Goal: Task Accomplishment & Management: Use online tool/utility

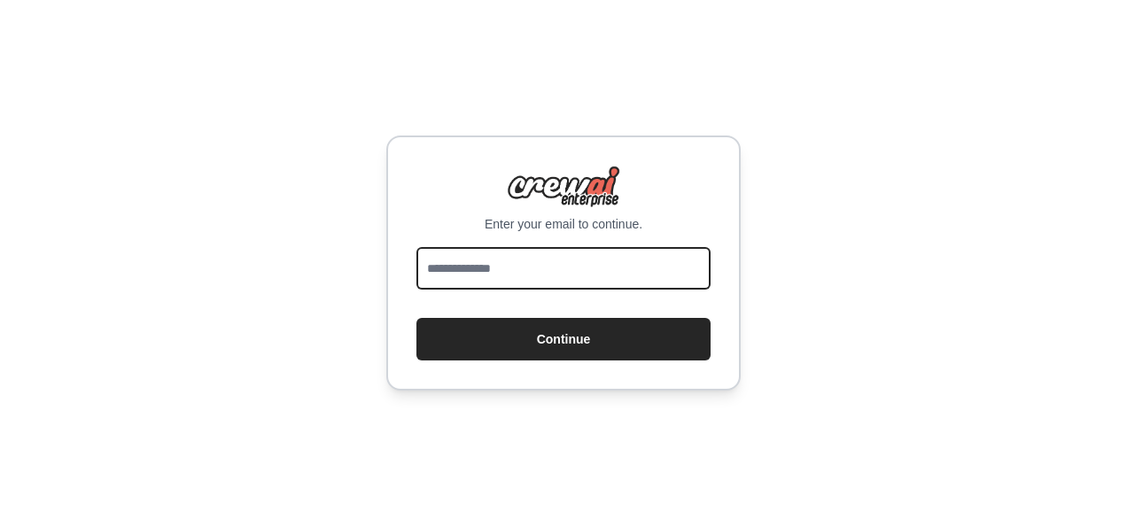
click at [530, 284] on input "email" at bounding box center [563, 268] width 294 height 43
type input "**********"
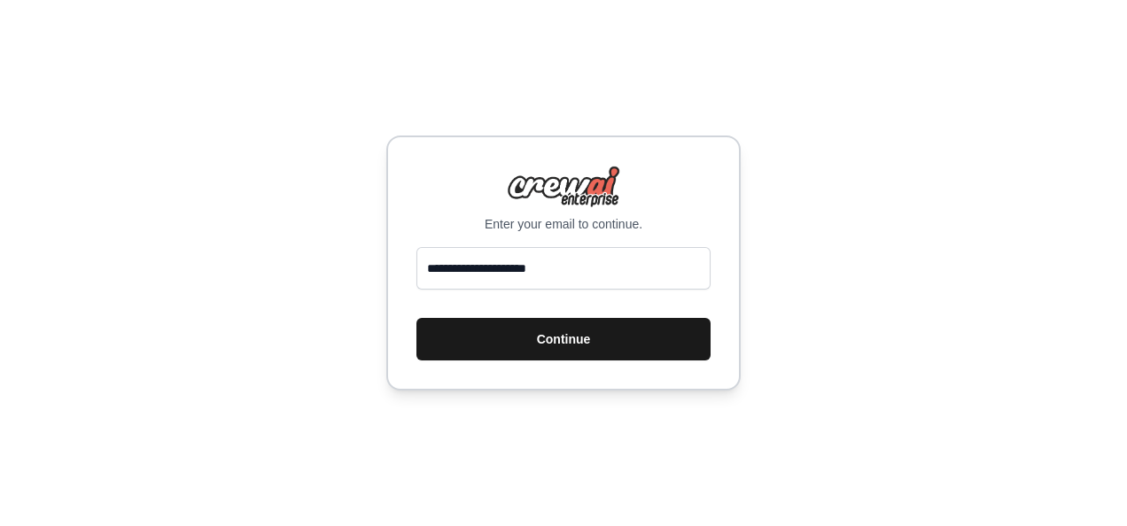
click at [576, 346] on button "Continue" at bounding box center [563, 339] width 294 height 43
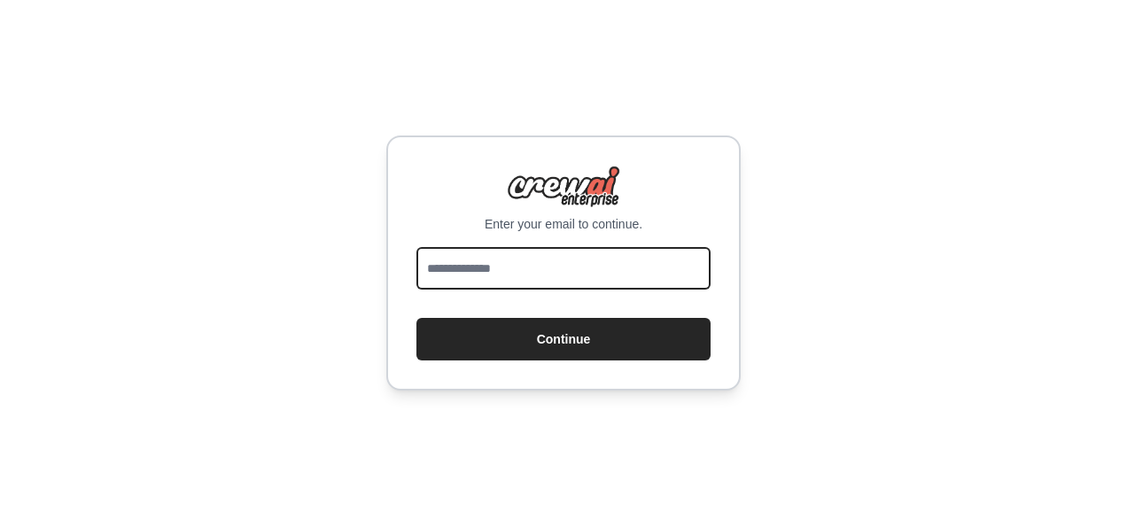
click at [567, 268] on input "email" at bounding box center [563, 268] width 294 height 43
type input "**********"
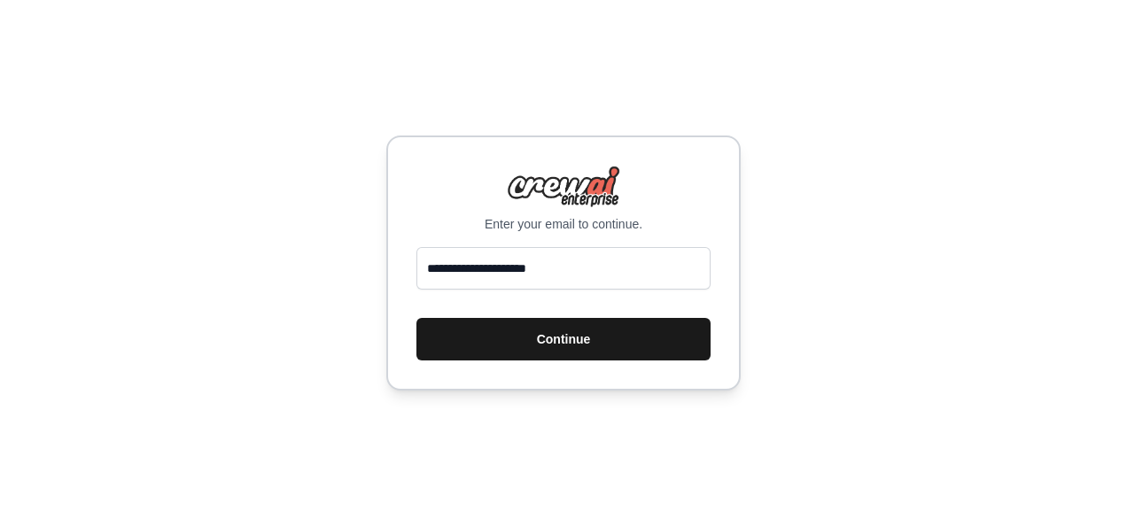
click at [567, 334] on button "Continue" at bounding box center [563, 339] width 294 height 43
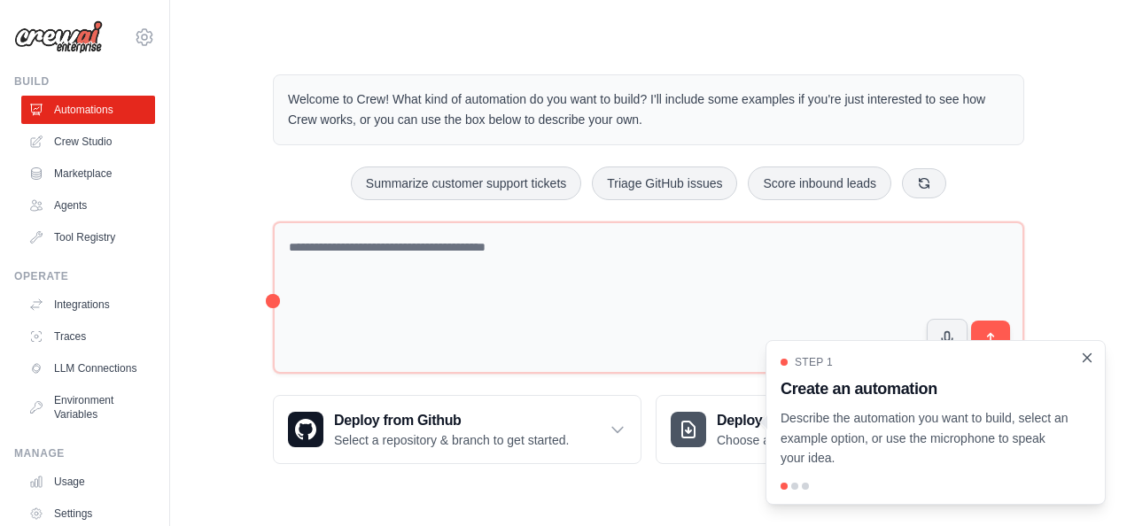
click at [1081, 356] on icon "Close walkthrough" at bounding box center [1087, 358] width 16 height 16
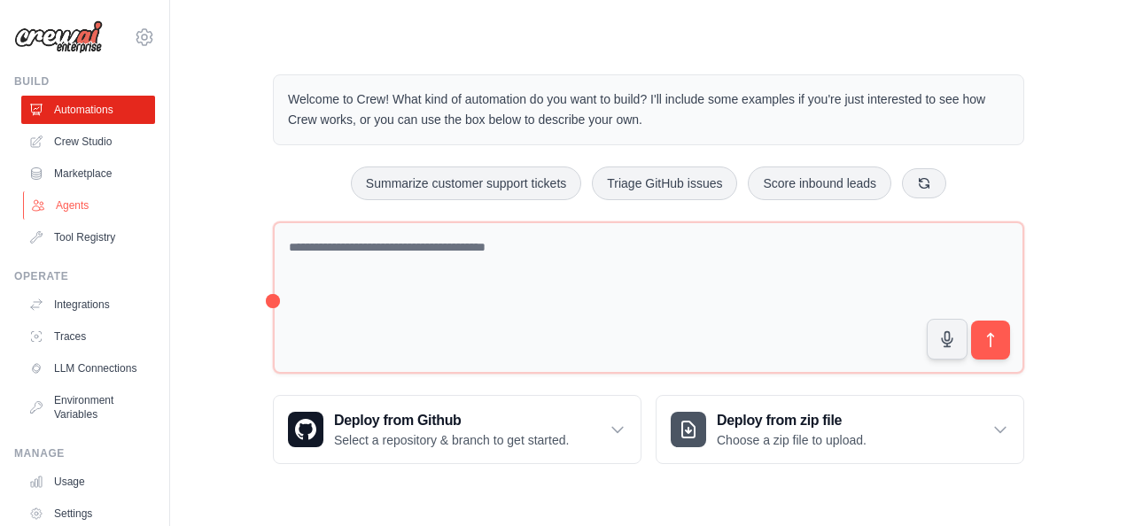
click at [82, 204] on link "Agents" at bounding box center [90, 205] width 134 height 28
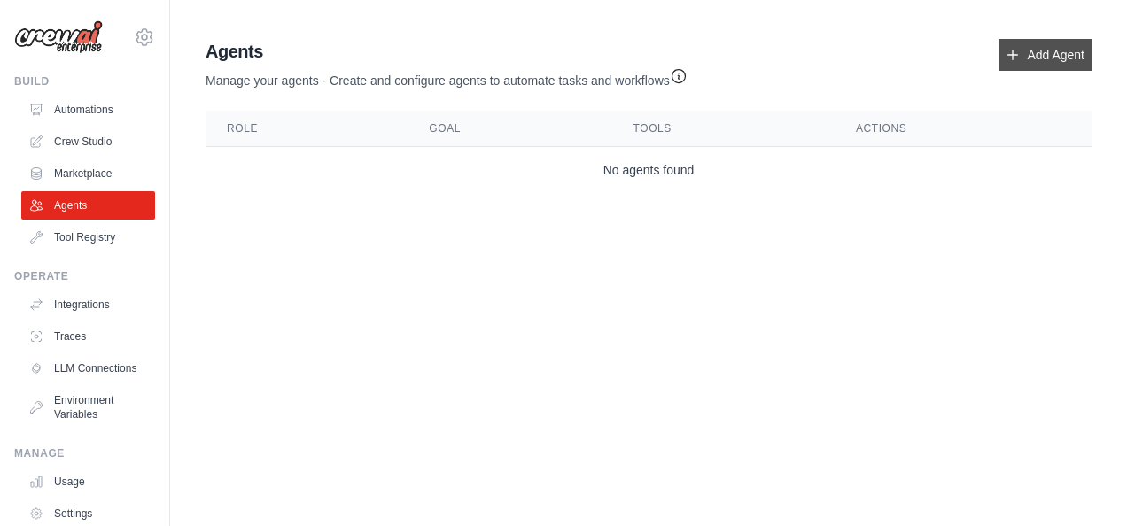
click at [1020, 62] on link "Add Agent" at bounding box center [1045, 55] width 93 height 32
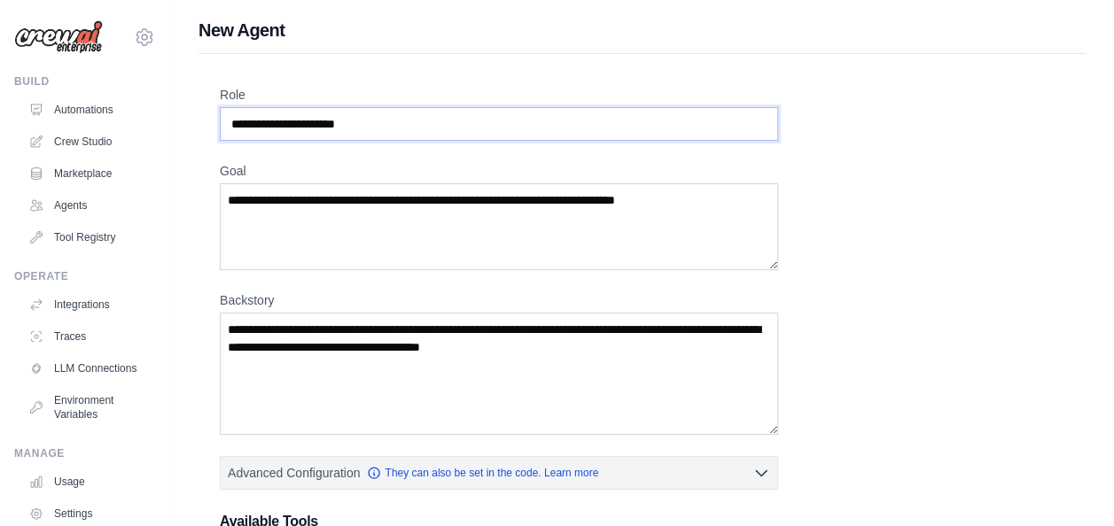
click at [509, 128] on input "Role" at bounding box center [499, 124] width 558 height 34
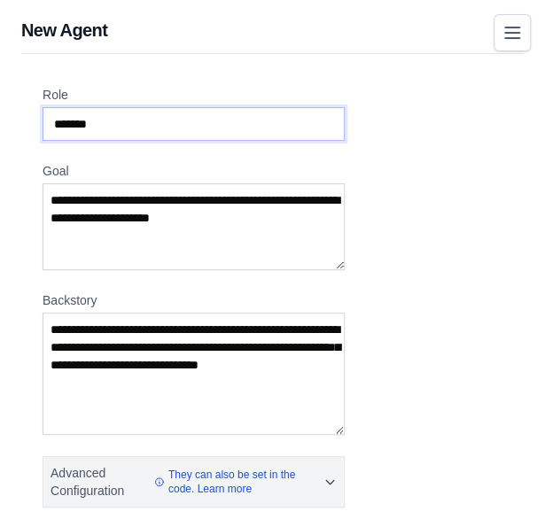
type input "*******"
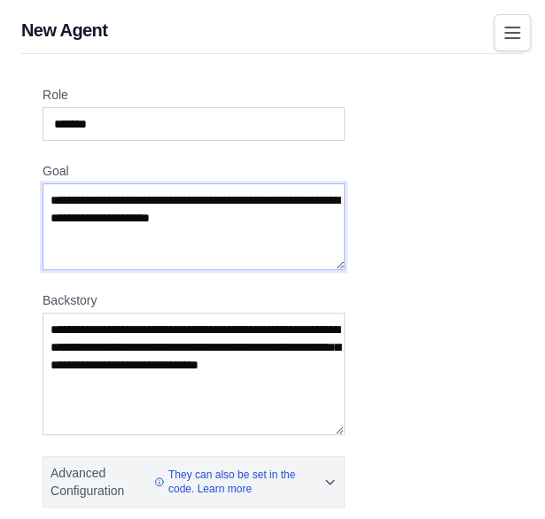
click at [275, 232] on textarea "Goal" at bounding box center [194, 226] width 302 height 87
click at [282, 217] on textarea "Goal" at bounding box center [194, 226] width 302 height 87
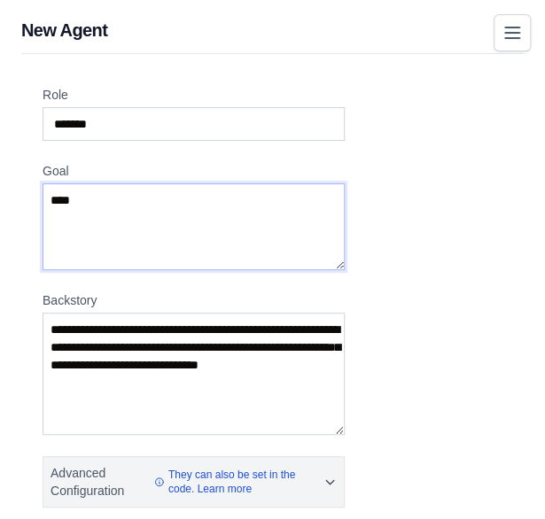
type textarea "****"
type textarea "**********"
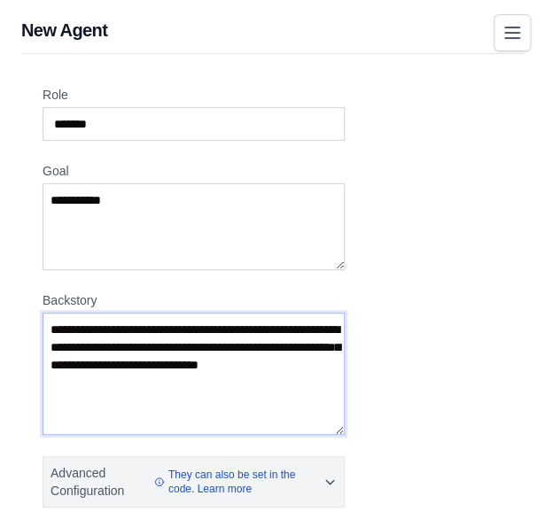
type textarea "*"
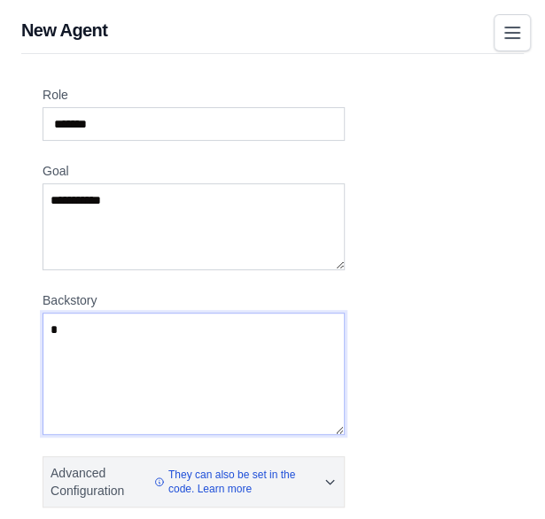
click at [237, 337] on textarea "*" at bounding box center [194, 374] width 302 height 122
click at [117, 330] on textarea "**********" at bounding box center [194, 374] width 302 height 122
type textarea "**********"
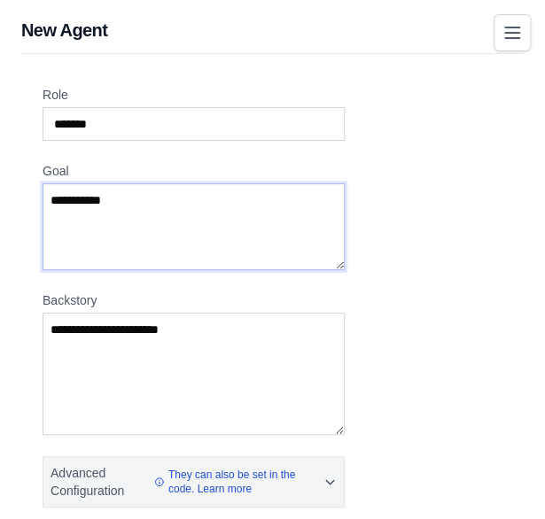
click at [174, 237] on textarea "**********" at bounding box center [194, 226] width 302 height 87
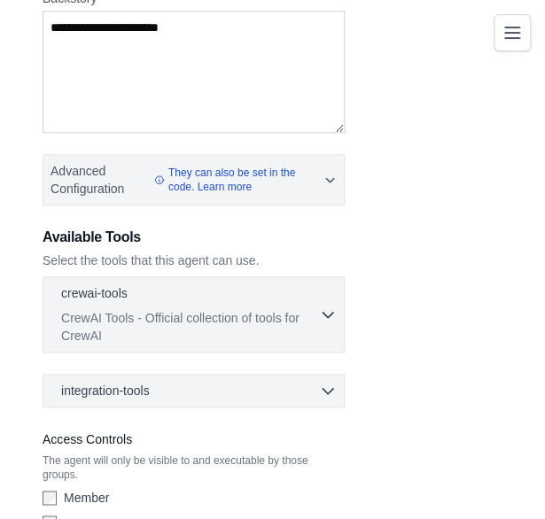
scroll to position [307, 0]
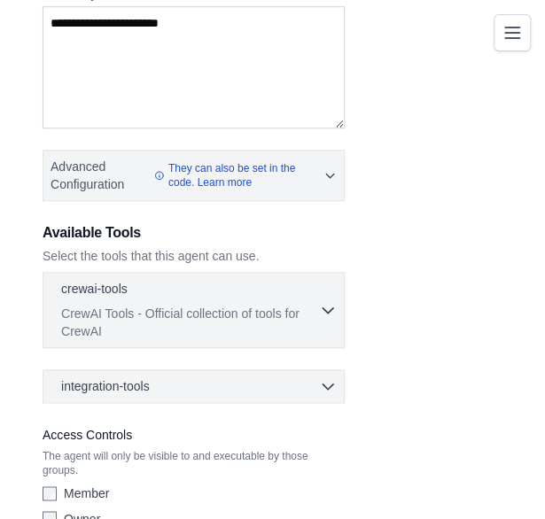
type textarea "**********"
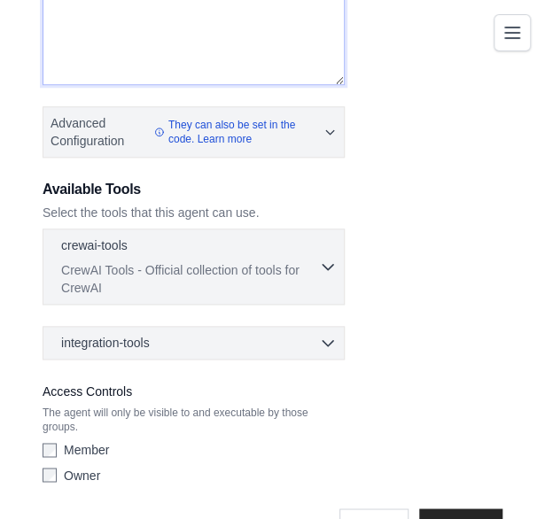
scroll to position [397, 0]
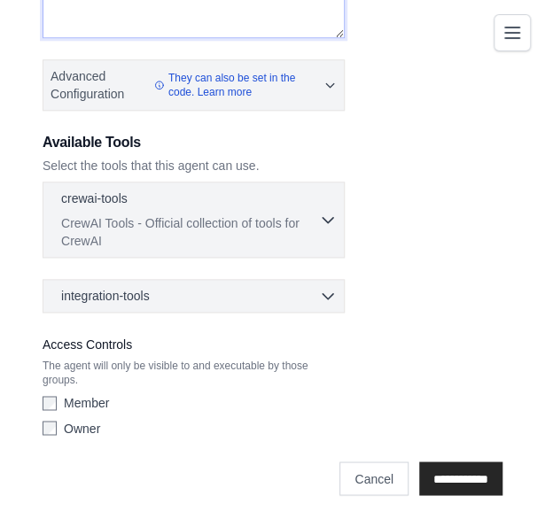
type textarea "**********"
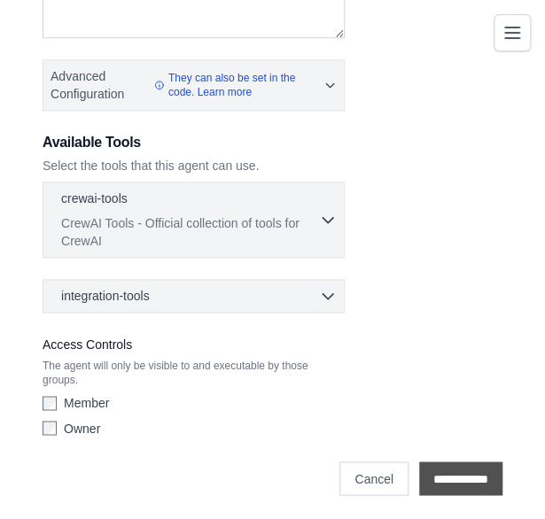
click at [435, 473] on input "**********" at bounding box center [460, 479] width 83 height 34
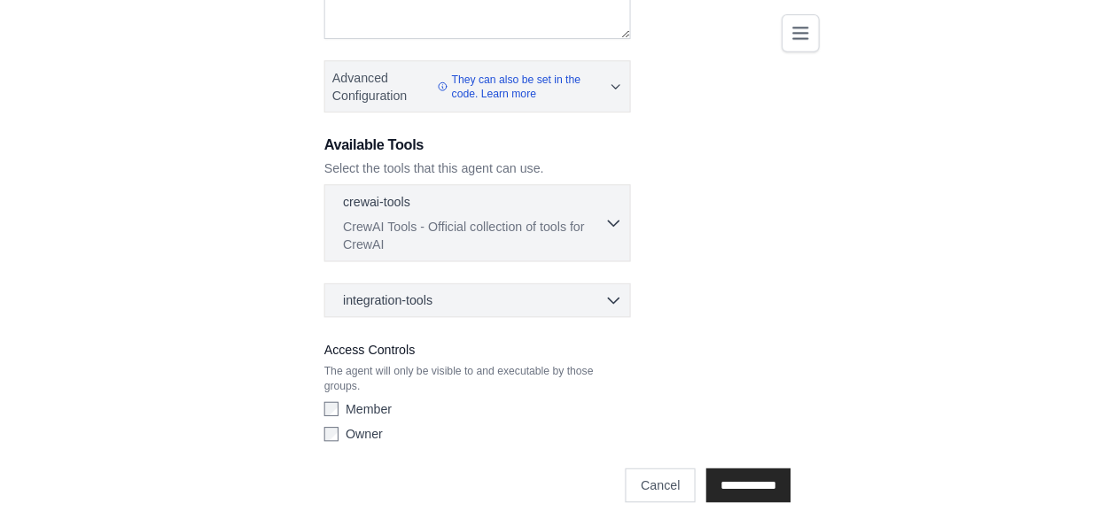
scroll to position [340, 0]
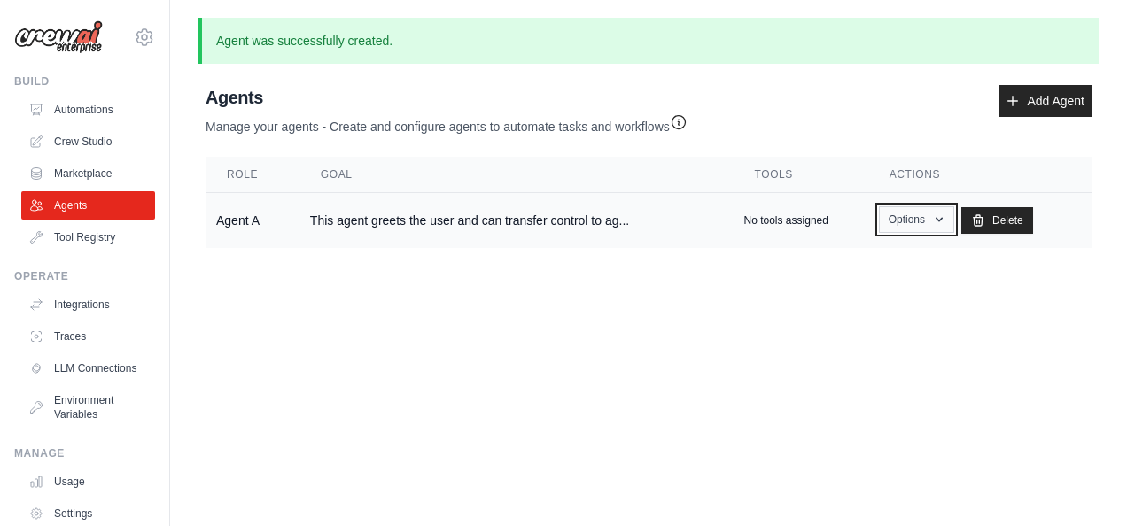
click at [899, 219] on button "Options" at bounding box center [916, 219] width 75 height 27
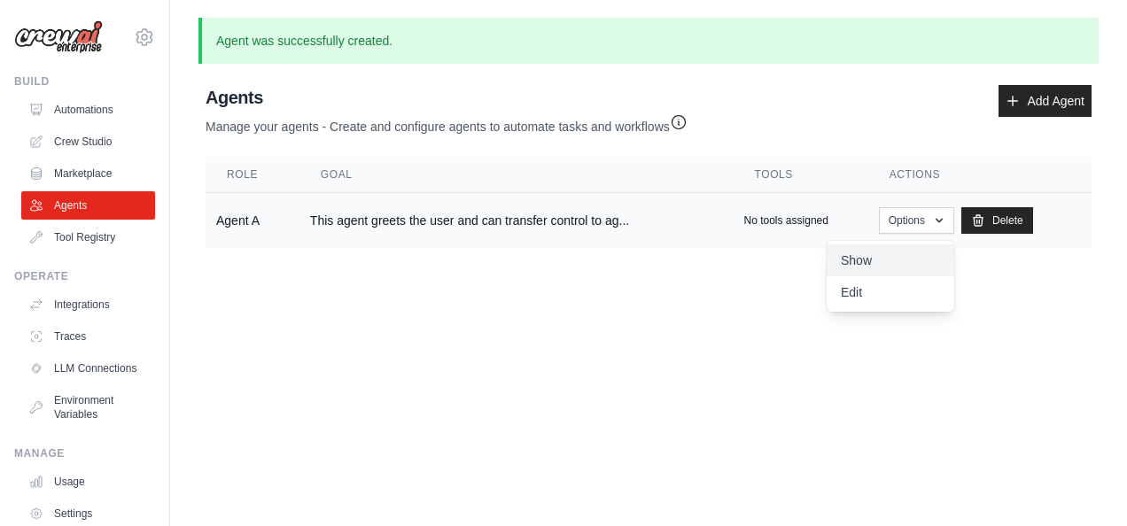
click at [854, 257] on link "Show" at bounding box center [891, 261] width 128 height 32
click at [855, 284] on link "Edit" at bounding box center [891, 292] width 128 height 32
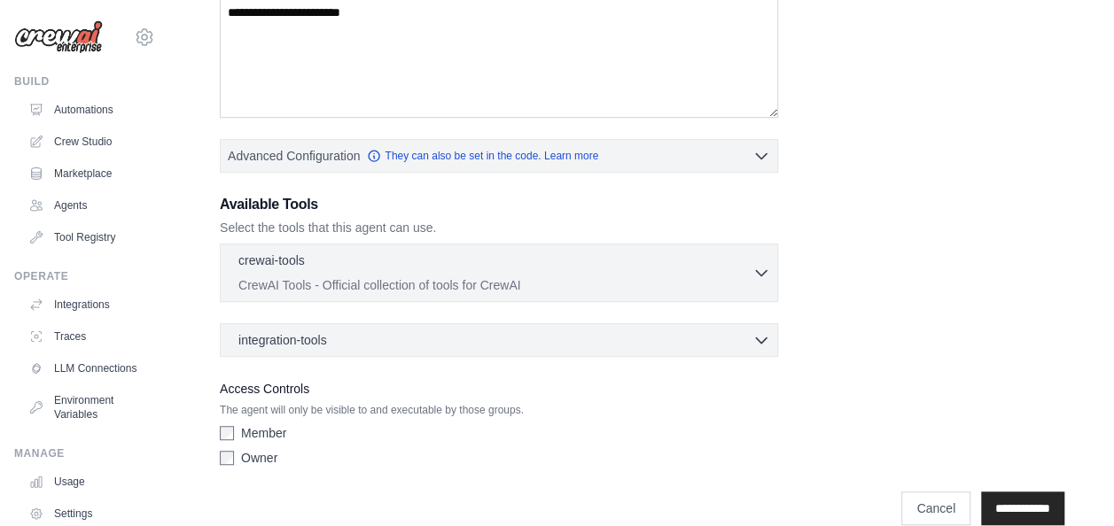
scroll to position [368, 0]
click at [649, 269] on div "crewai-tools 0 selected CrewAI Tools - Official collection of tools for CrewAI" at bounding box center [495, 270] width 514 height 43
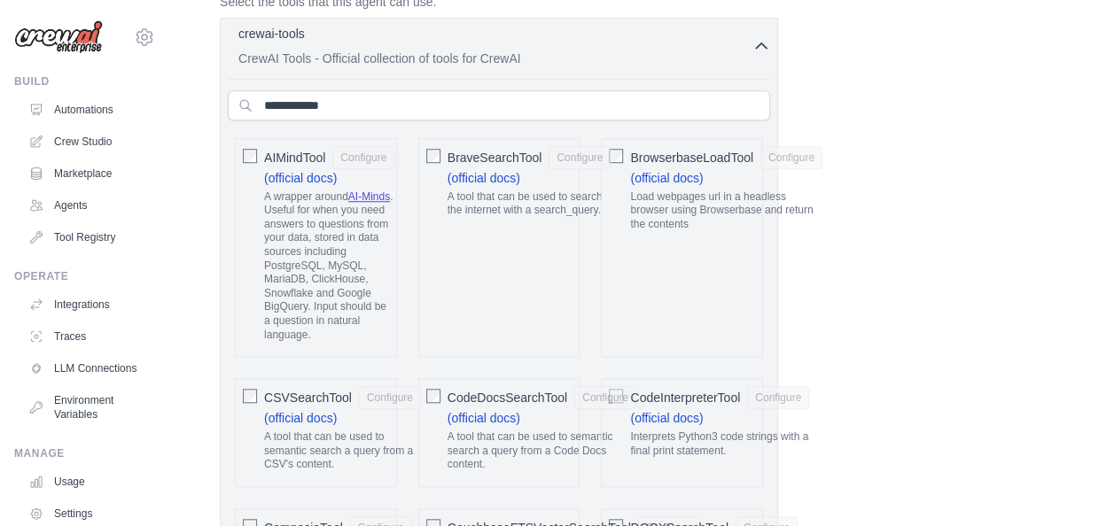
scroll to position [593, 0]
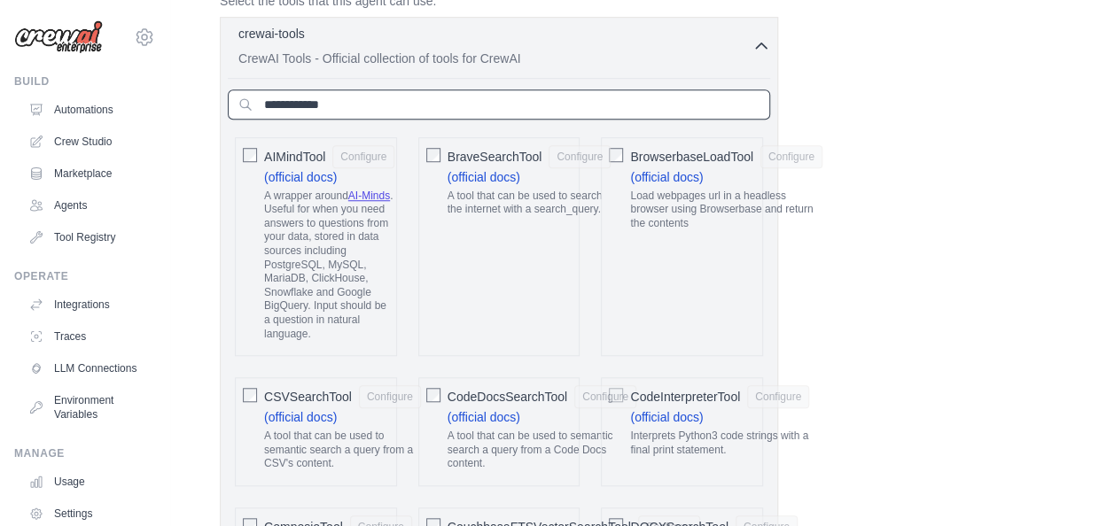
click at [372, 99] on input "text" at bounding box center [499, 104] width 542 height 30
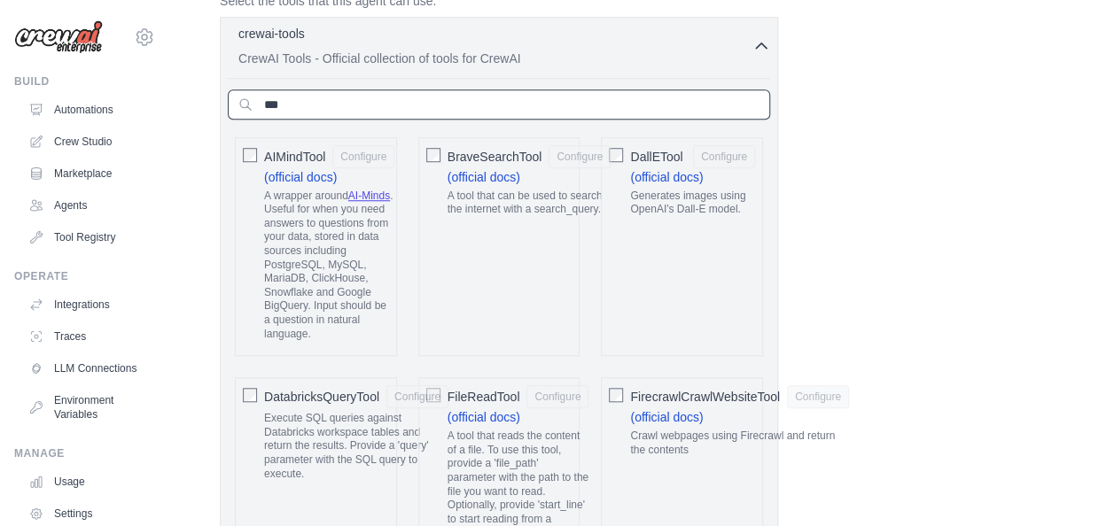
scroll to position [573, 0]
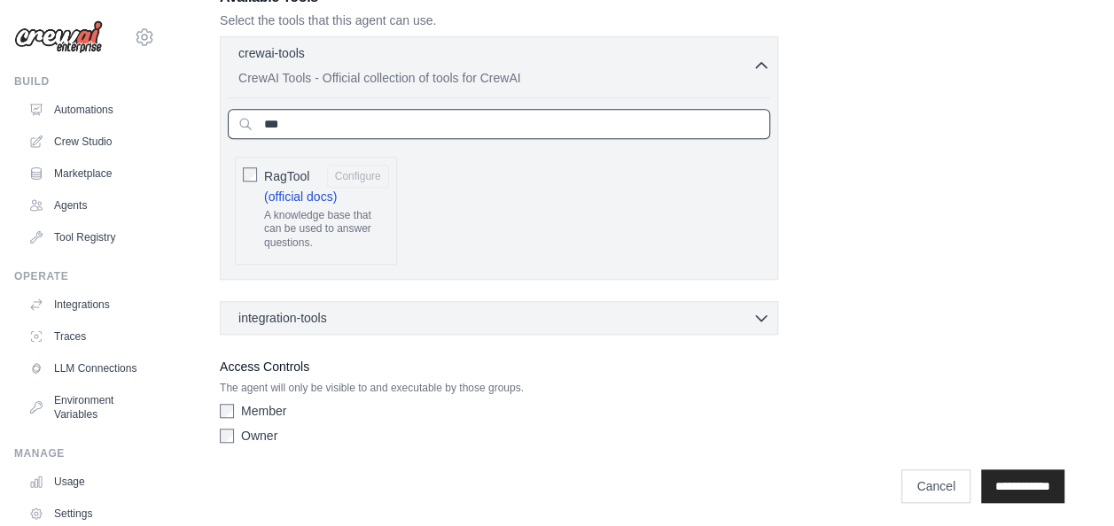
type input "***"
click at [338, 125] on input "***" at bounding box center [499, 124] width 542 height 30
type input "***"
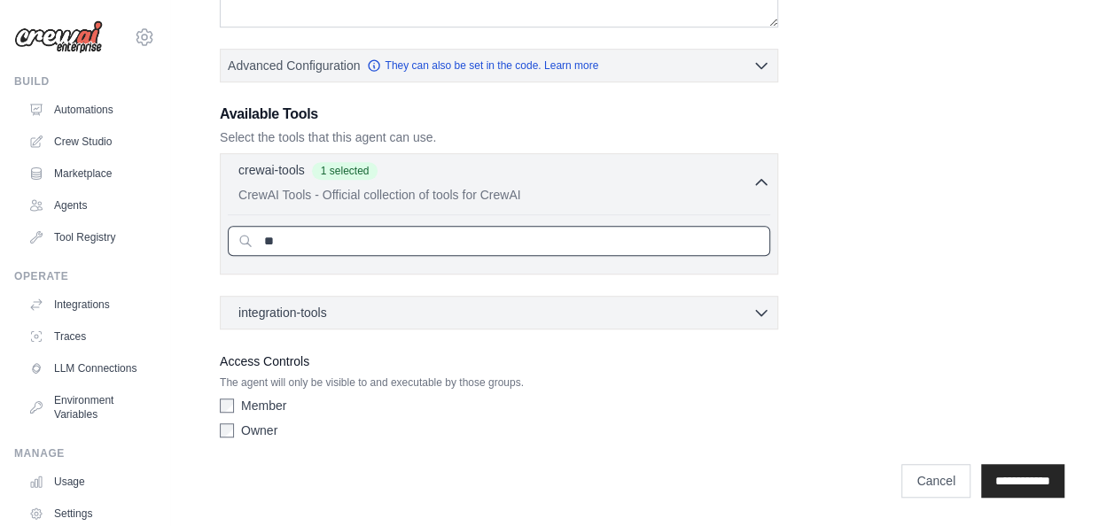
scroll to position [452, 0]
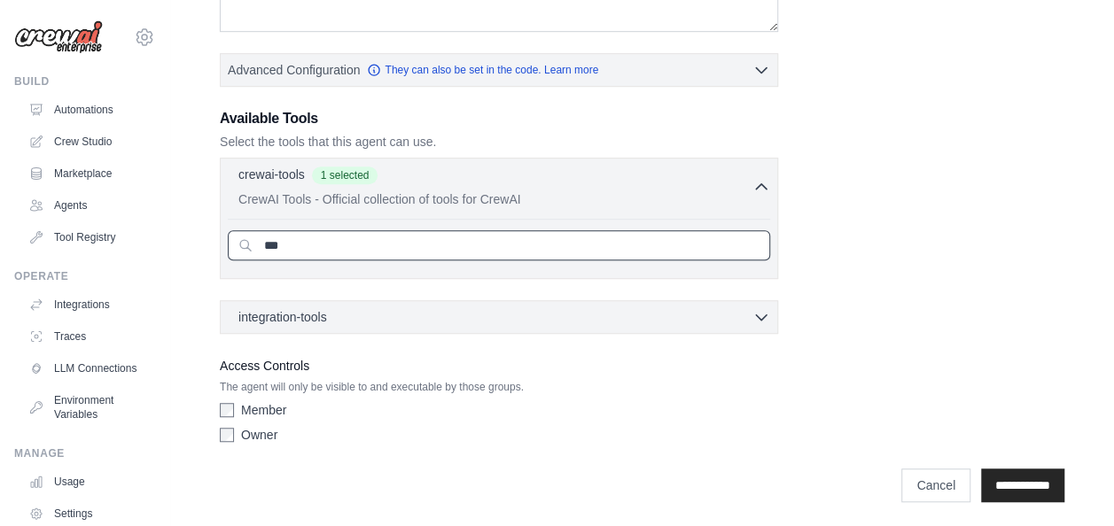
type input "***"
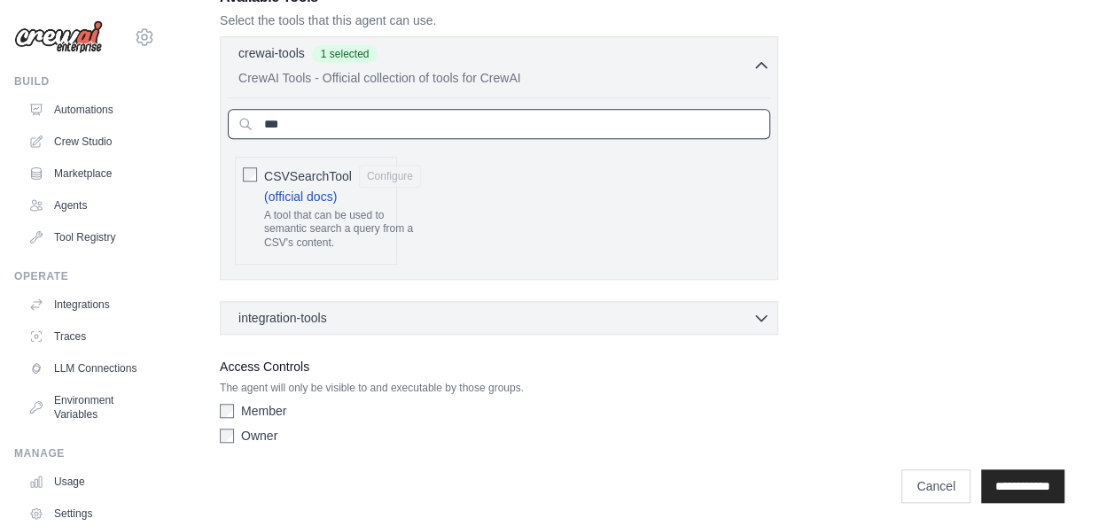
type input "***"
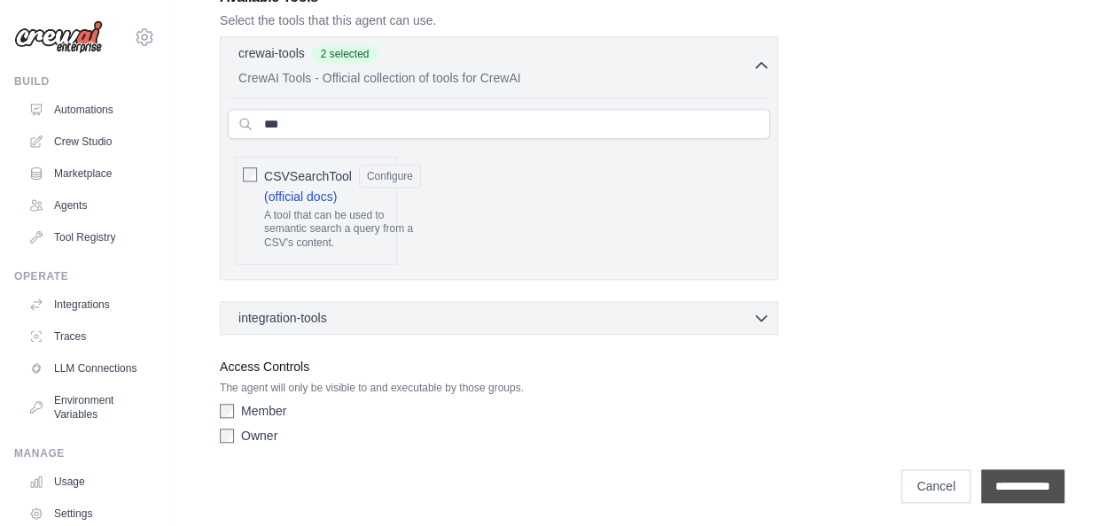
click at [1014, 483] on input "**********" at bounding box center [1022, 487] width 83 height 34
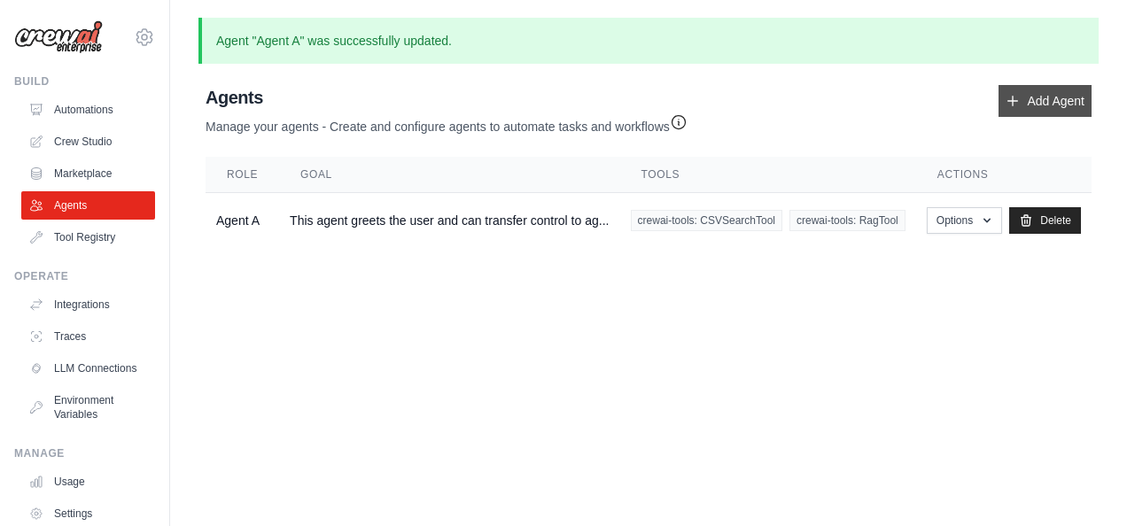
click at [1037, 100] on link "Add Agent" at bounding box center [1045, 101] width 93 height 32
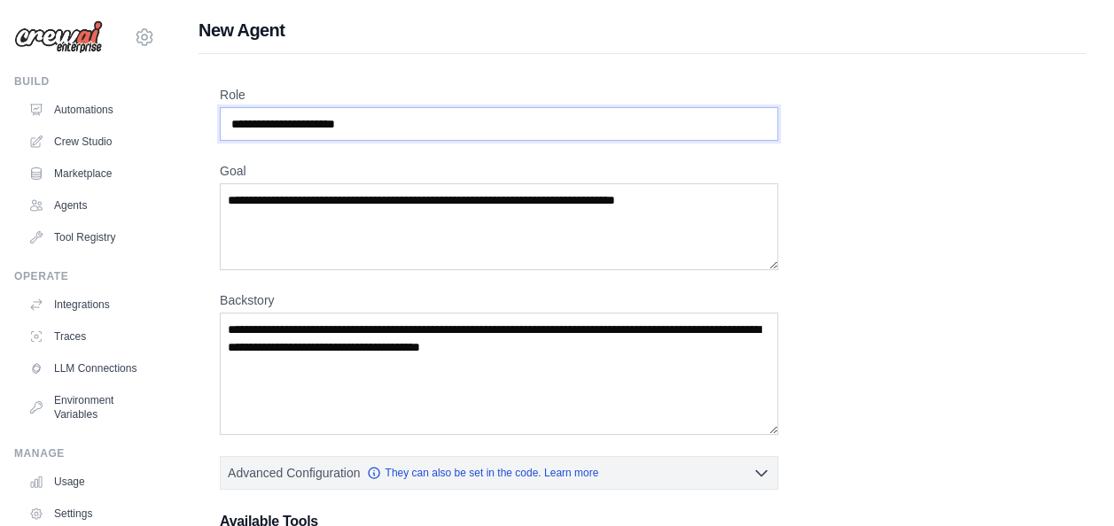
click at [647, 126] on input "Role" at bounding box center [499, 124] width 558 height 34
type input "*******"
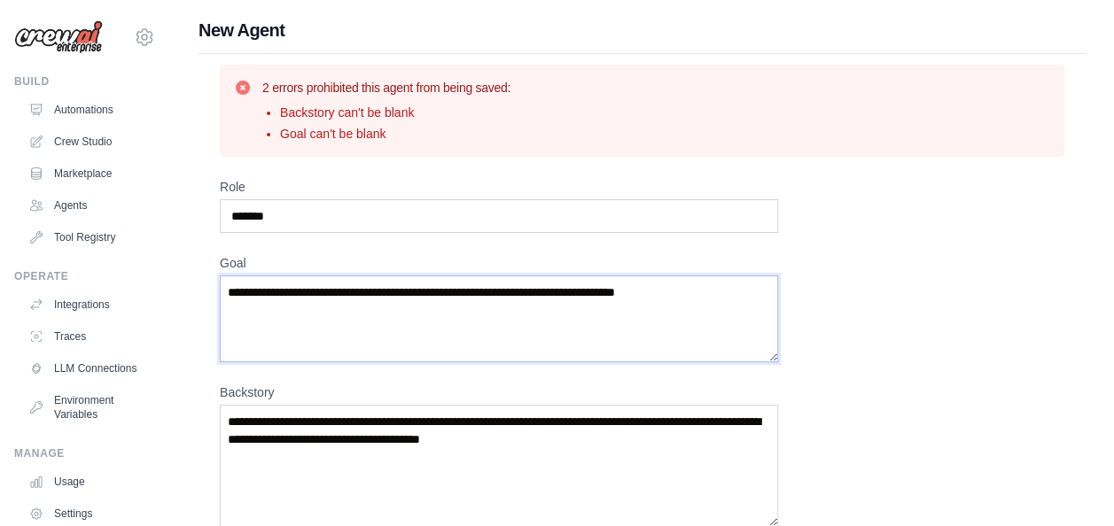
click at [381, 323] on textarea "Goal" at bounding box center [499, 319] width 558 height 87
type textarea "**********"
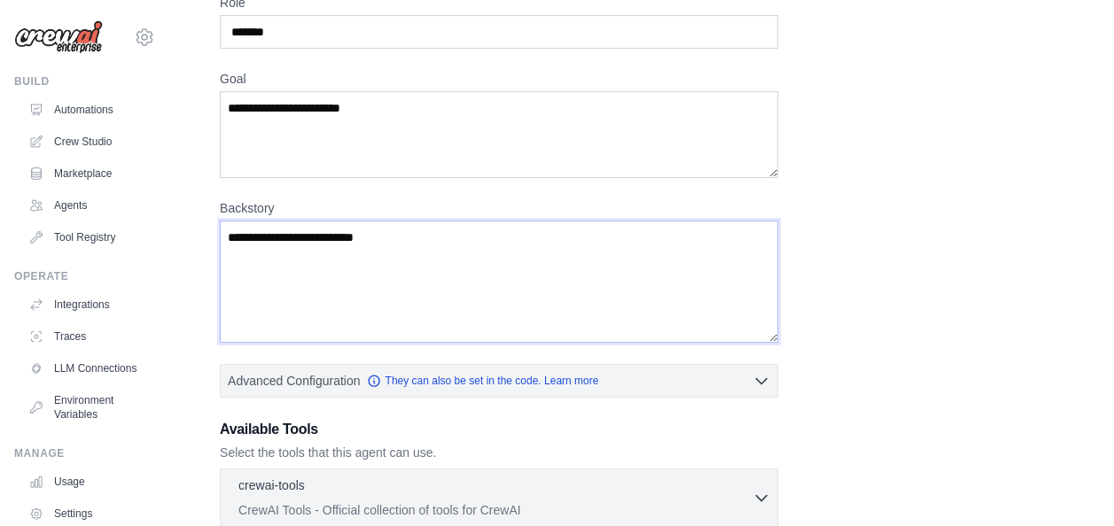
scroll to position [432, 0]
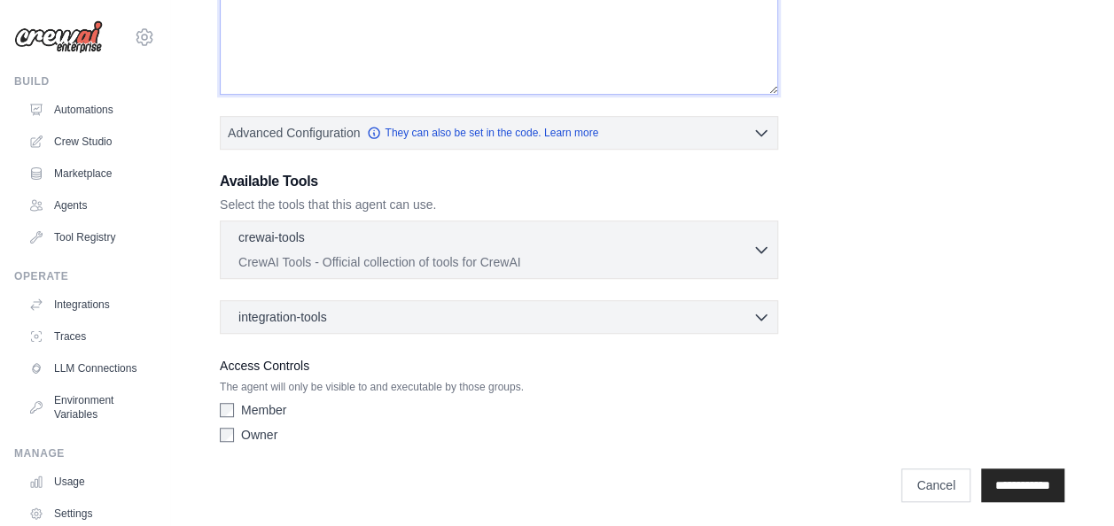
type textarea "**********"
click at [1012, 472] on input "**********" at bounding box center [1022, 486] width 83 height 34
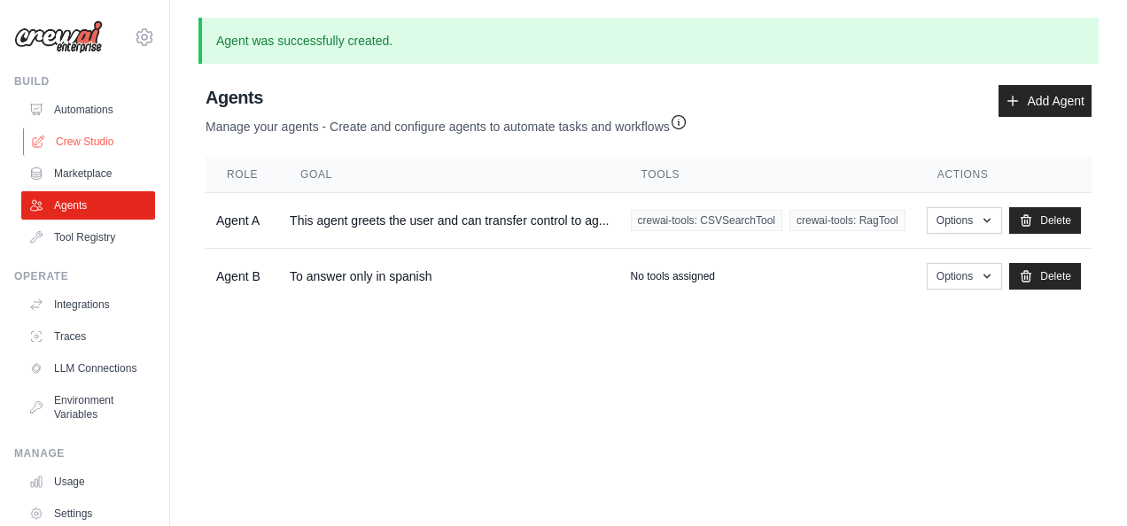
click at [81, 144] on link "Crew Studio" at bounding box center [90, 142] width 134 height 28
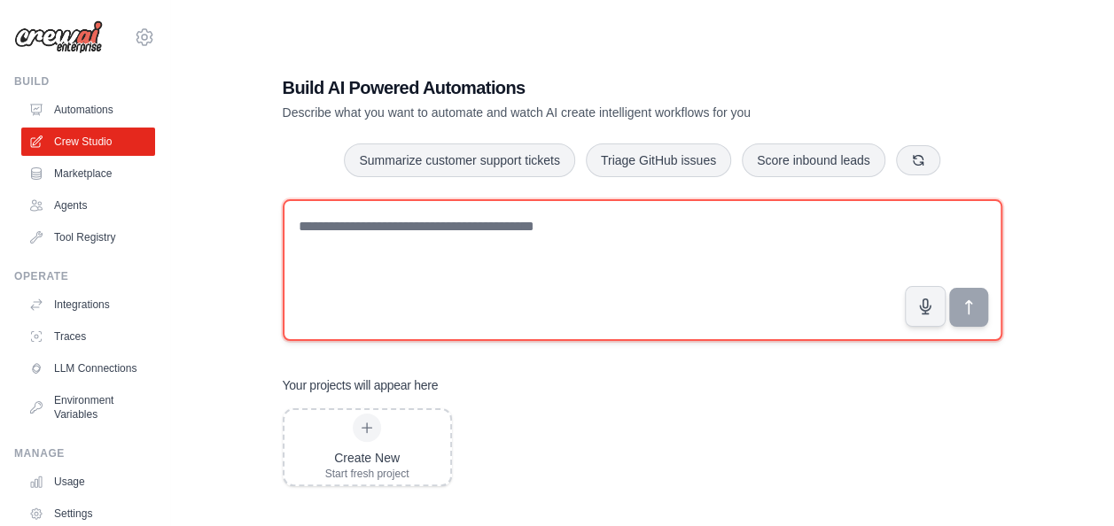
click at [493, 292] on textarea at bounding box center [642, 270] width 719 height 142
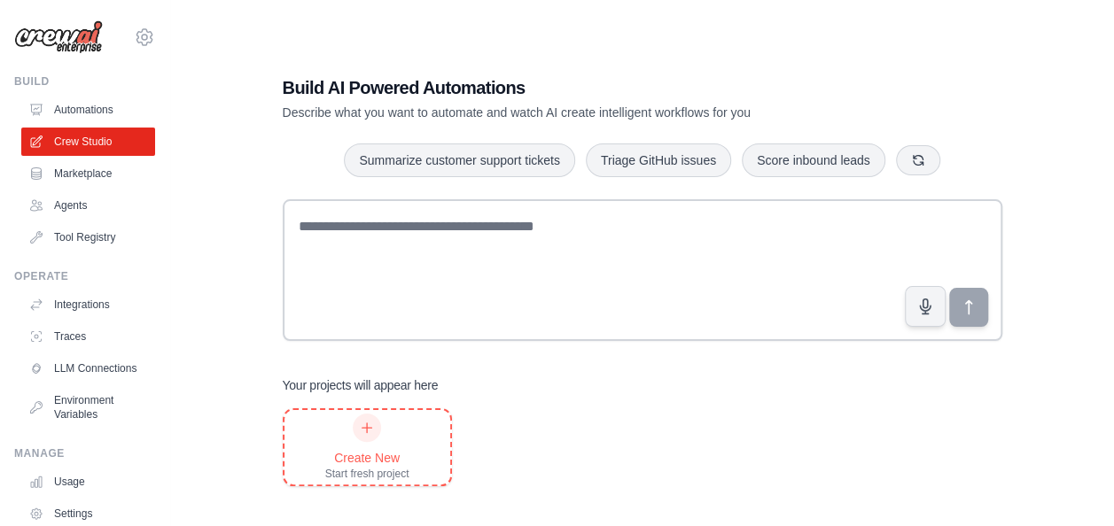
click at [370, 444] on div "Create New Start fresh project" at bounding box center [367, 447] width 84 height 67
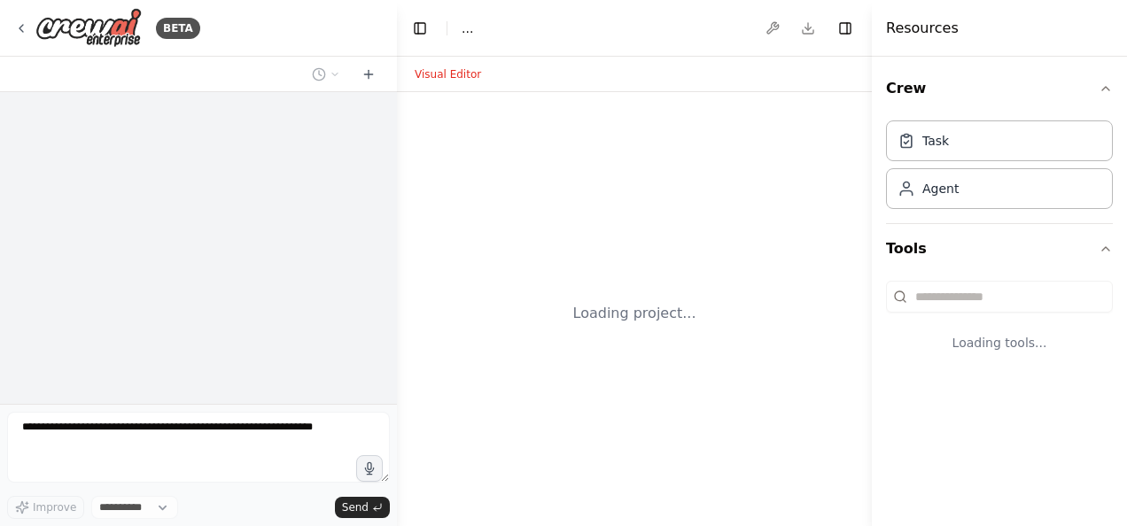
select select "****"
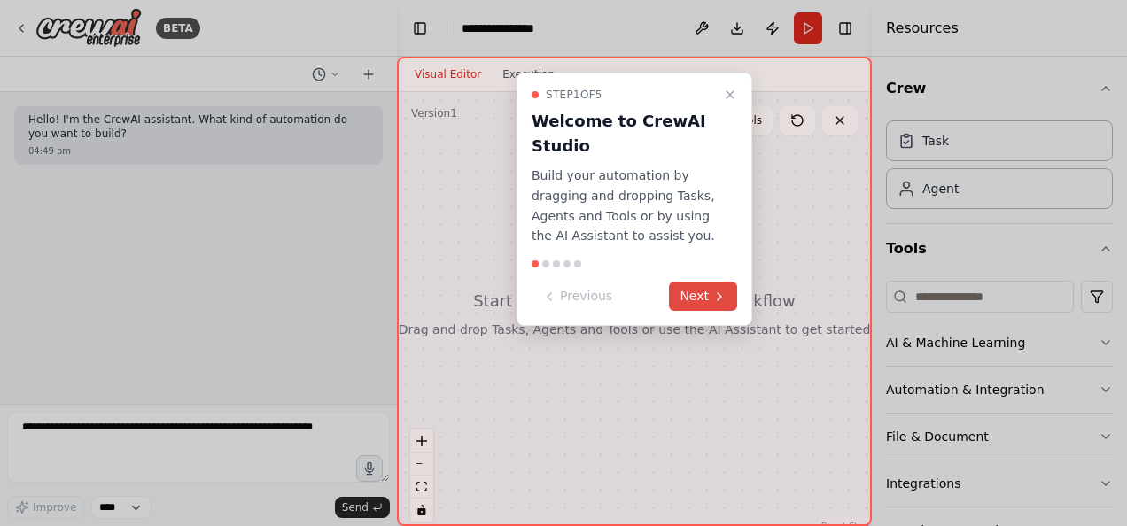
click at [700, 296] on button "Next" at bounding box center [703, 296] width 68 height 29
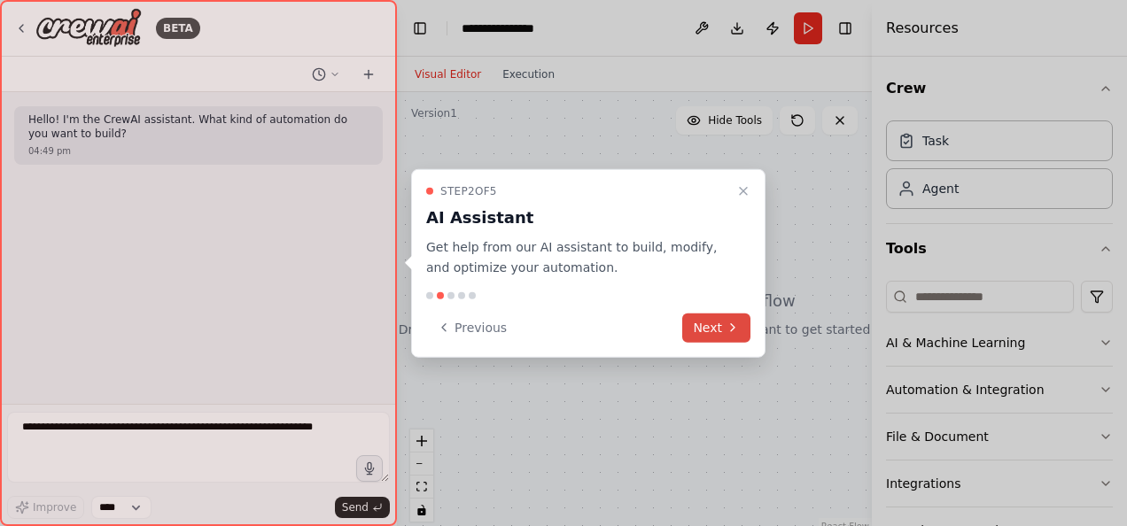
click at [723, 323] on button "Next" at bounding box center [716, 327] width 68 height 29
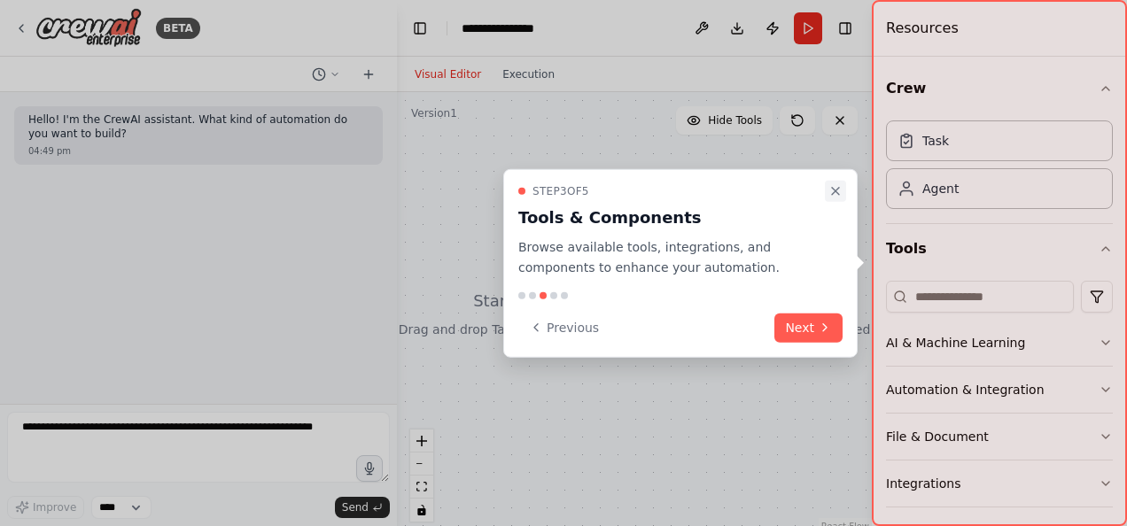
click at [836, 188] on icon "Close walkthrough" at bounding box center [835, 191] width 14 height 14
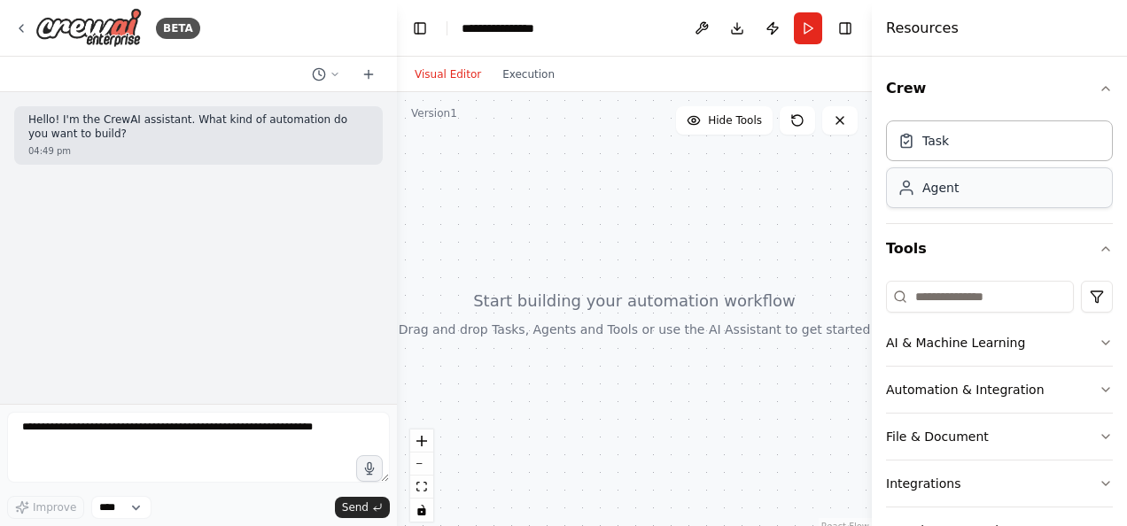
click at [985, 201] on div "Agent" at bounding box center [999, 187] width 227 height 41
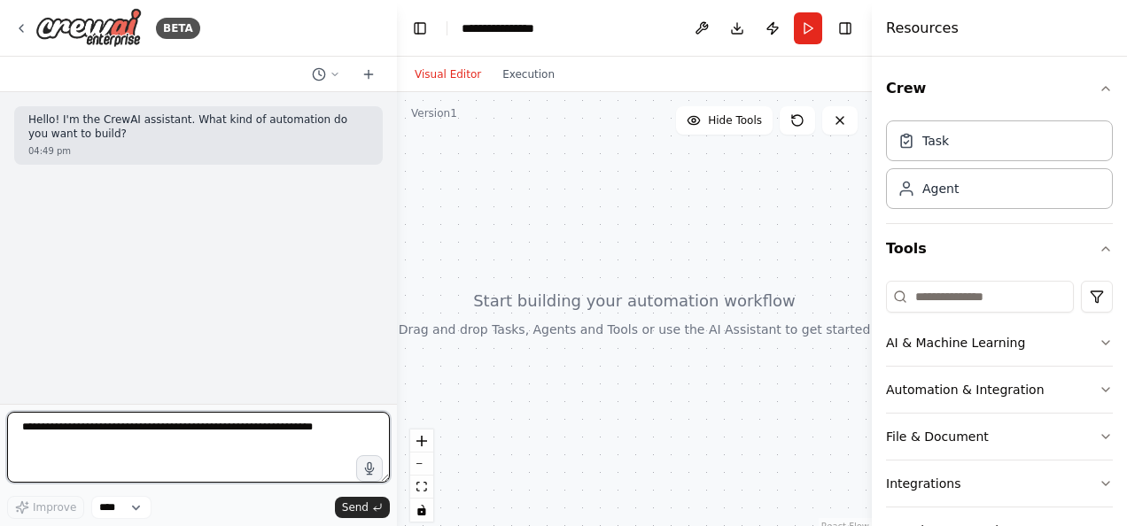
click at [90, 426] on textarea at bounding box center [198, 447] width 383 height 71
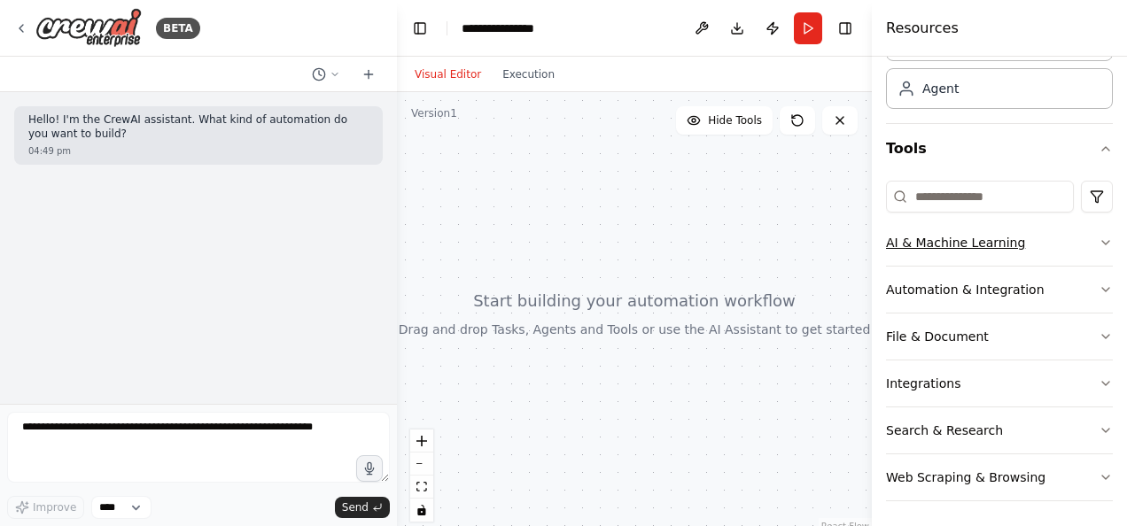
click at [1083, 242] on button "AI & Machine Learning" at bounding box center [999, 243] width 227 height 46
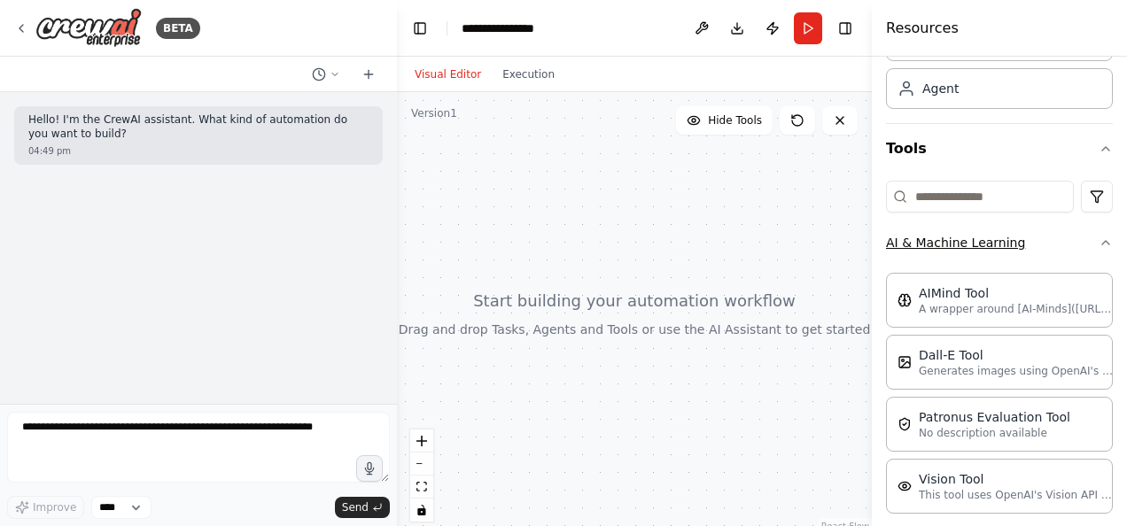
click at [1083, 242] on button "AI & Machine Learning" at bounding box center [999, 243] width 227 height 46
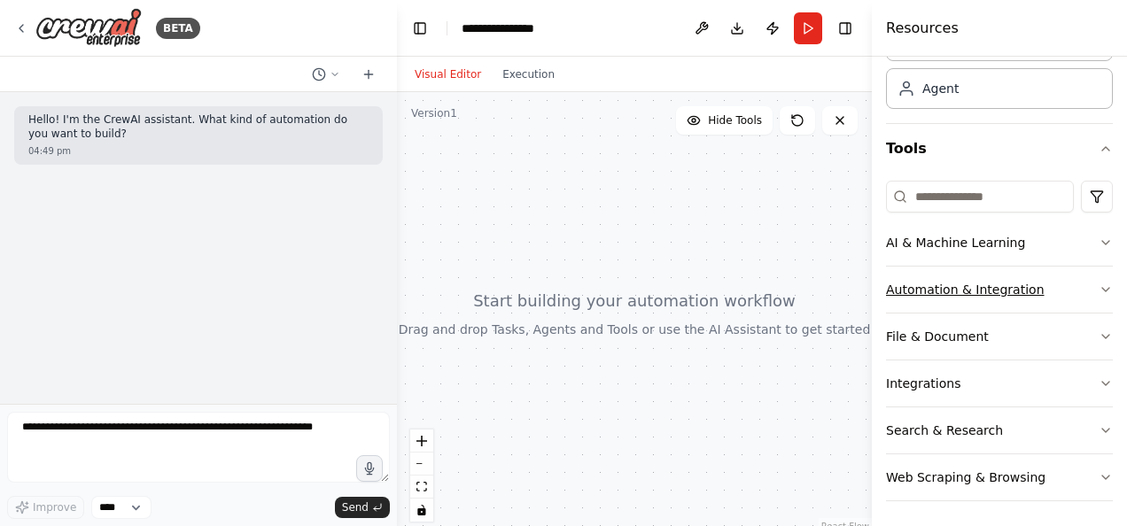
click at [1089, 276] on button "Automation & Integration" at bounding box center [999, 290] width 227 height 46
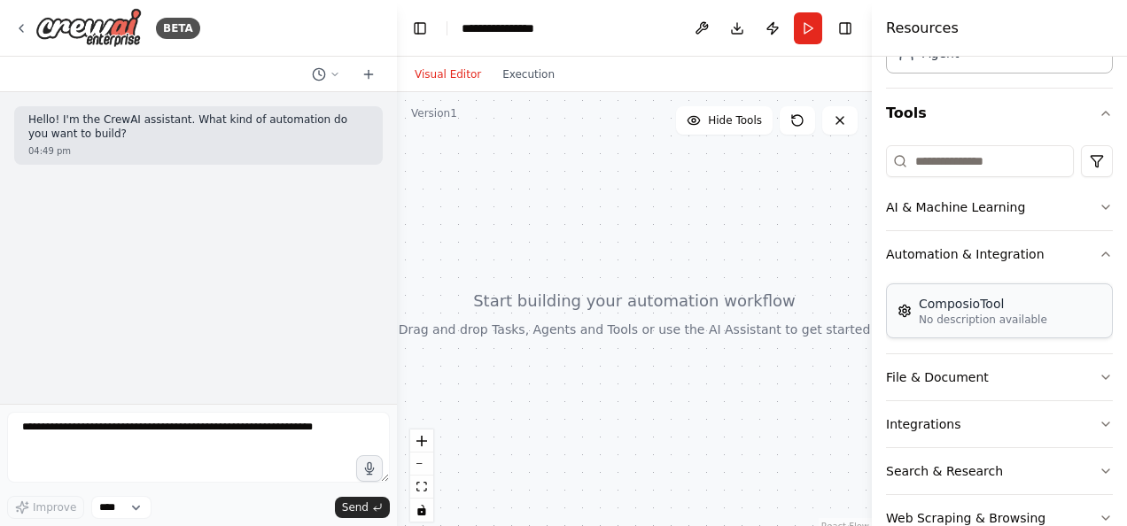
scroll to position [143, 0]
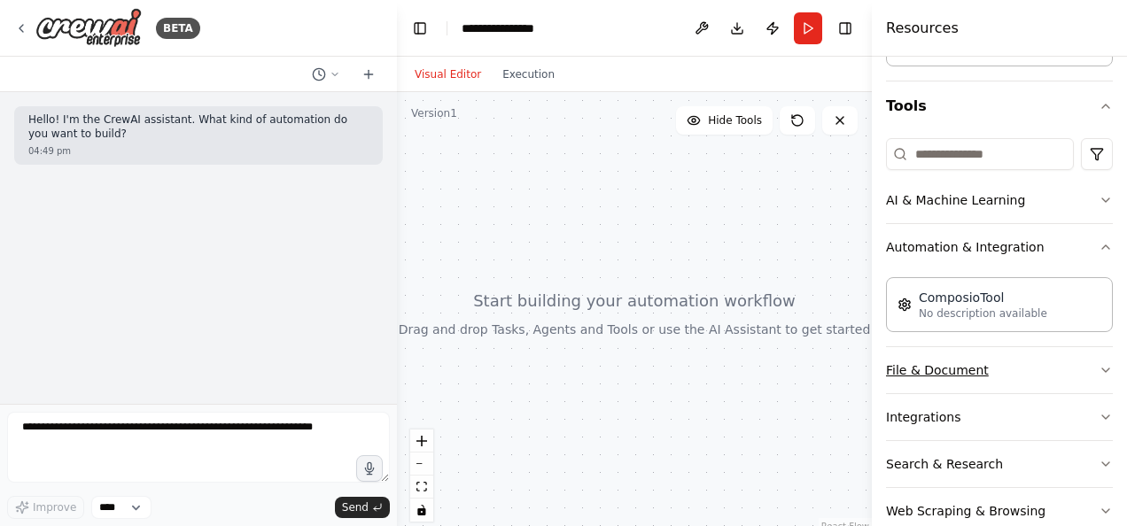
click at [1099, 363] on icon "button" at bounding box center [1106, 370] width 14 height 14
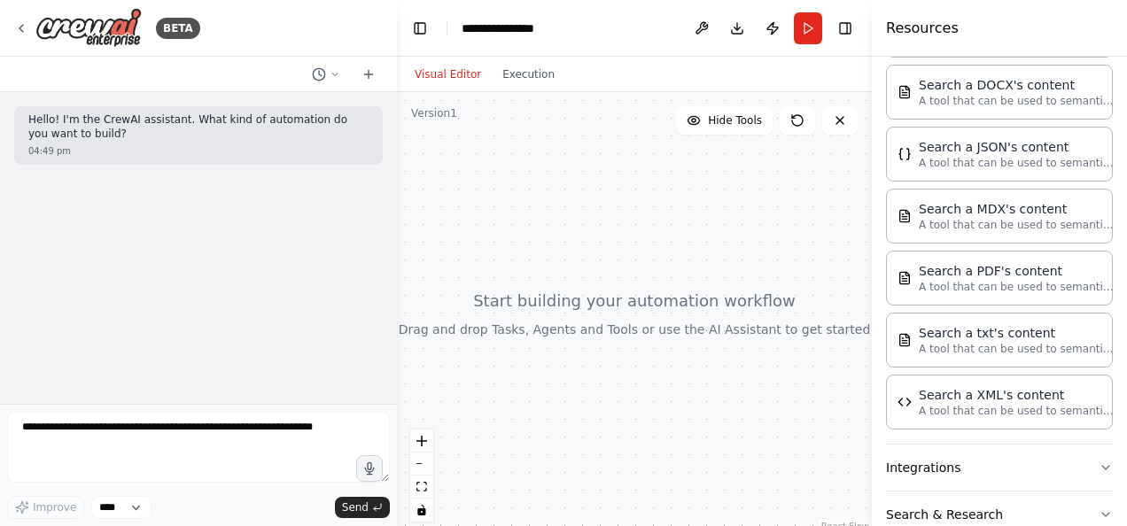
scroll to position [541, 0]
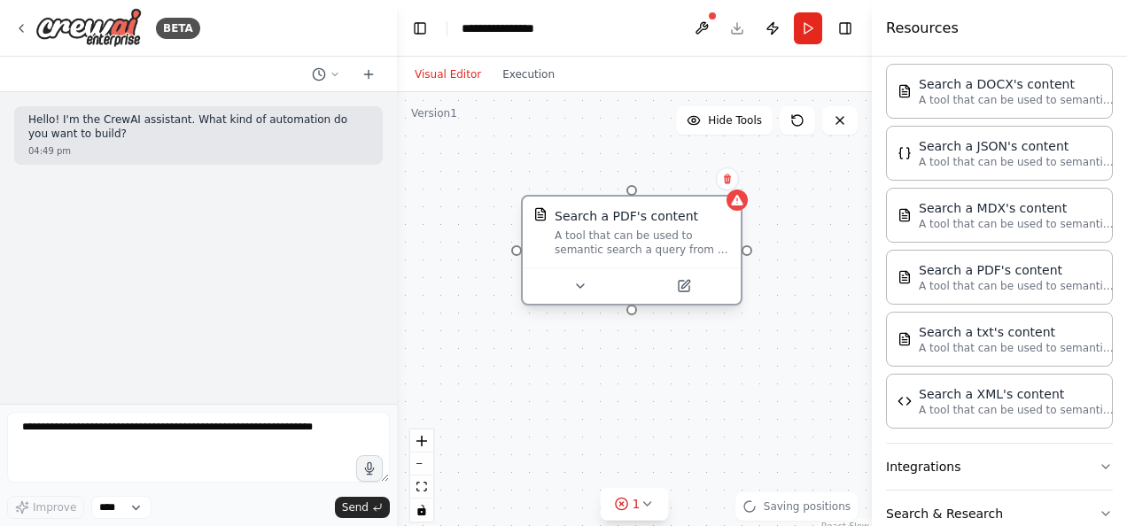
drag, startPoint x: 710, startPoint y: 273, endPoint x: 626, endPoint y: 233, distance: 93.1
click at [626, 233] on div "A tool that can be used to semantic search a query from a PDF's content." at bounding box center [642, 243] width 175 height 28
click at [574, 289] on icon at bounding box center [580, 286] width 14 height 14
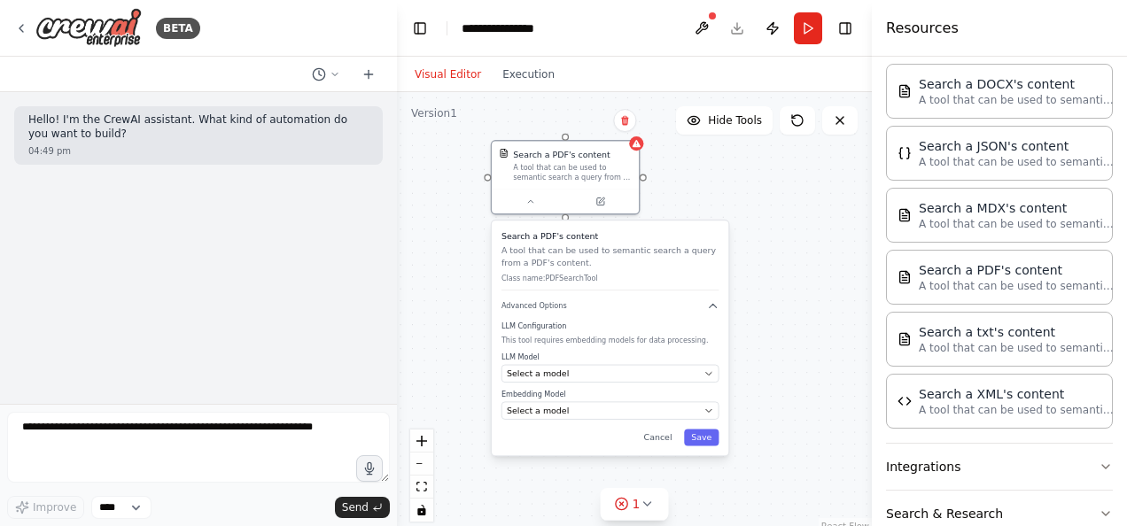
drag, startPoint x: 611, startPoint y: 386, endPoint x: 555, endPoint y: 266, distance: 133.2
click at [555, 266] on p "A tool that can be used to semantic search a query from a PDF's content." at bounding box center [610, 257] width 218 height 24
click at [575, 373] on div "Select a model" at bounding box center [603, 374] width 192 height 12
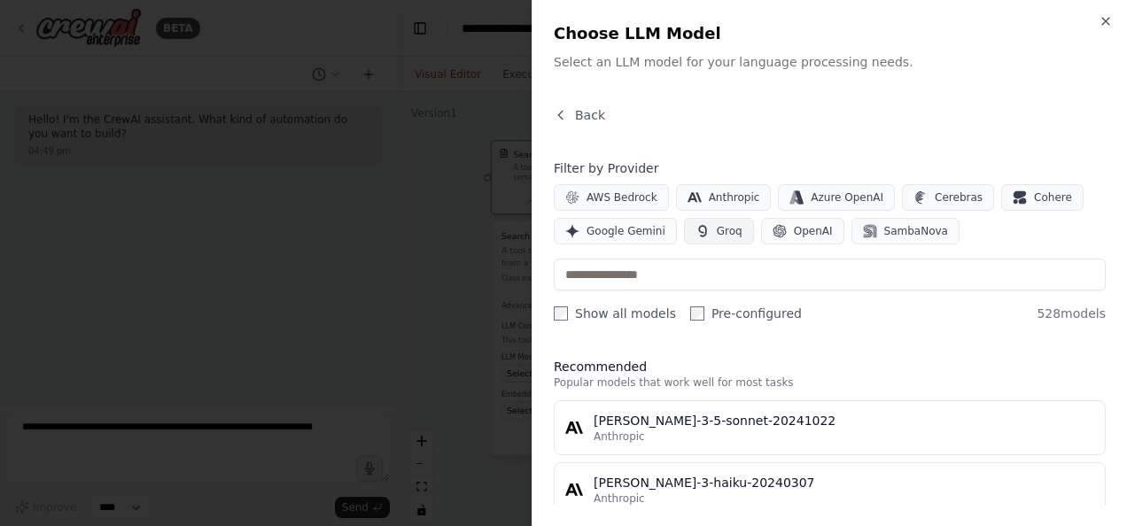
click at [730, 229] on span "Groq" at bounding box center [730, 231] width 26 height 14
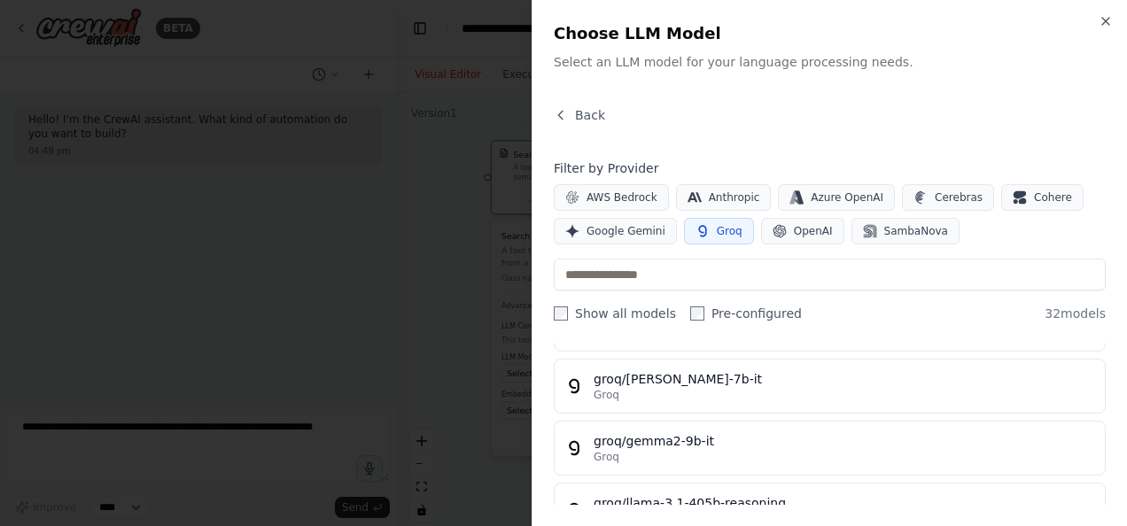
scroll to position [167, 0]
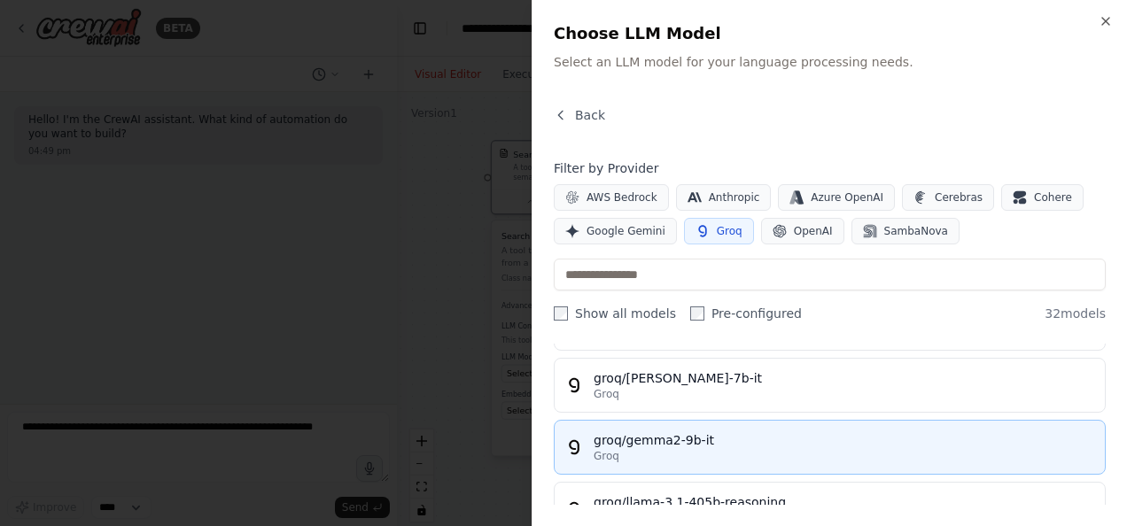
click at [670, 431] on div "groq/gemma2-9b-it" at bounding box center [844, 440] width 501 height 18
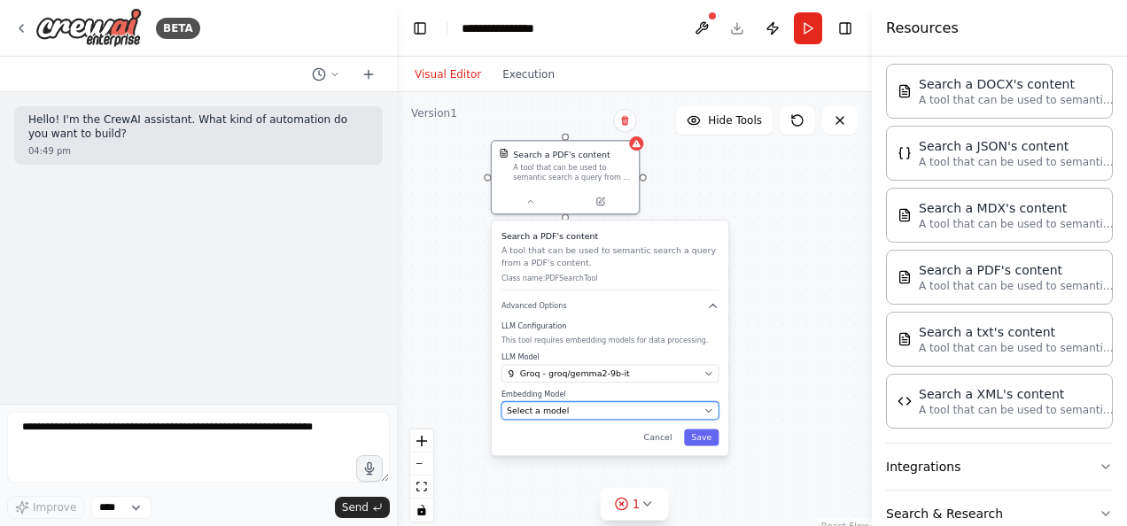
click at [585, 410] on div "Select a model" at bounding box center [603, 411] width 192 height 12
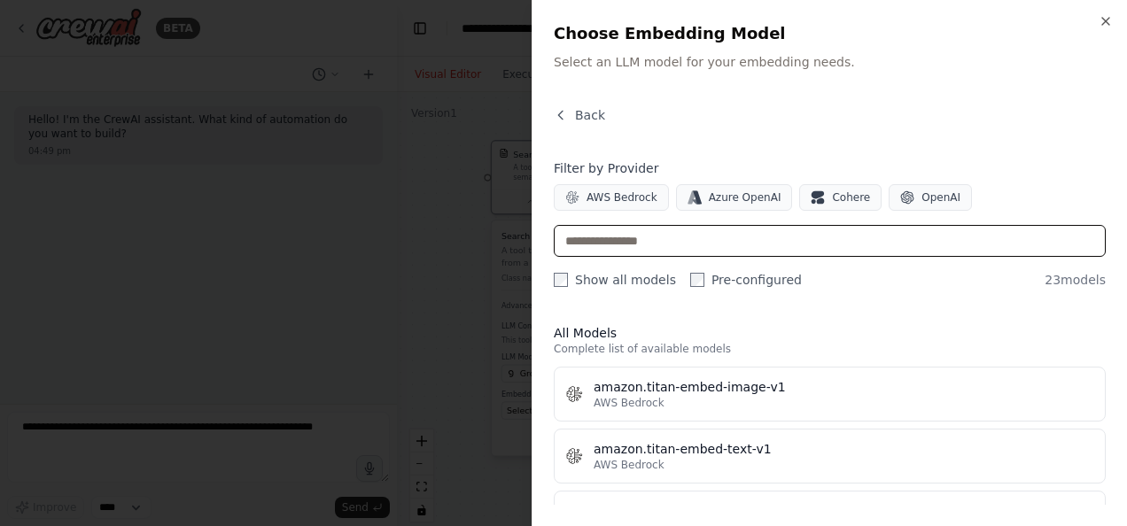
click at [654, 243] on input "text" at bounding box center [830, 241] width 552 height 32
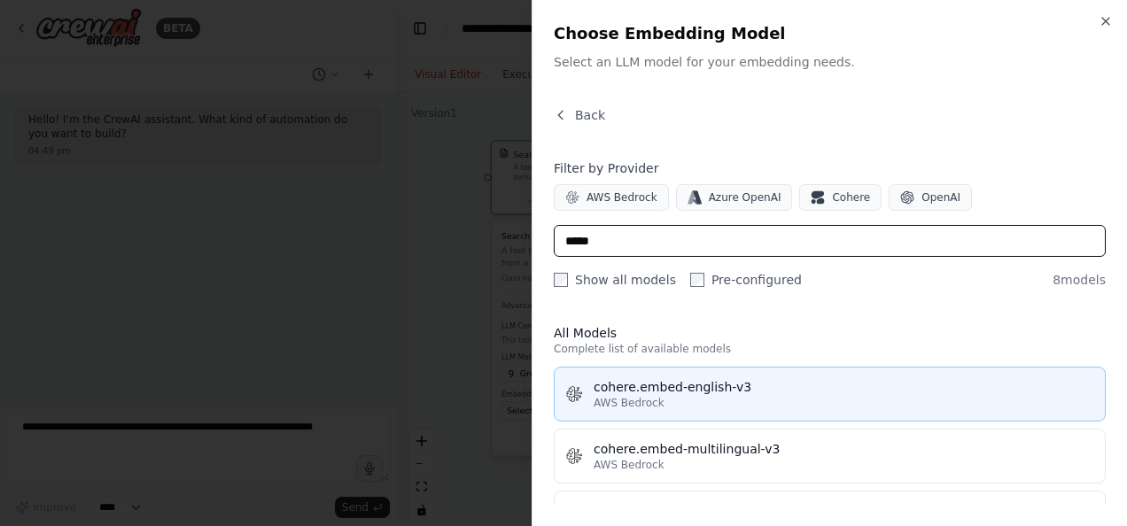
type input "*****"
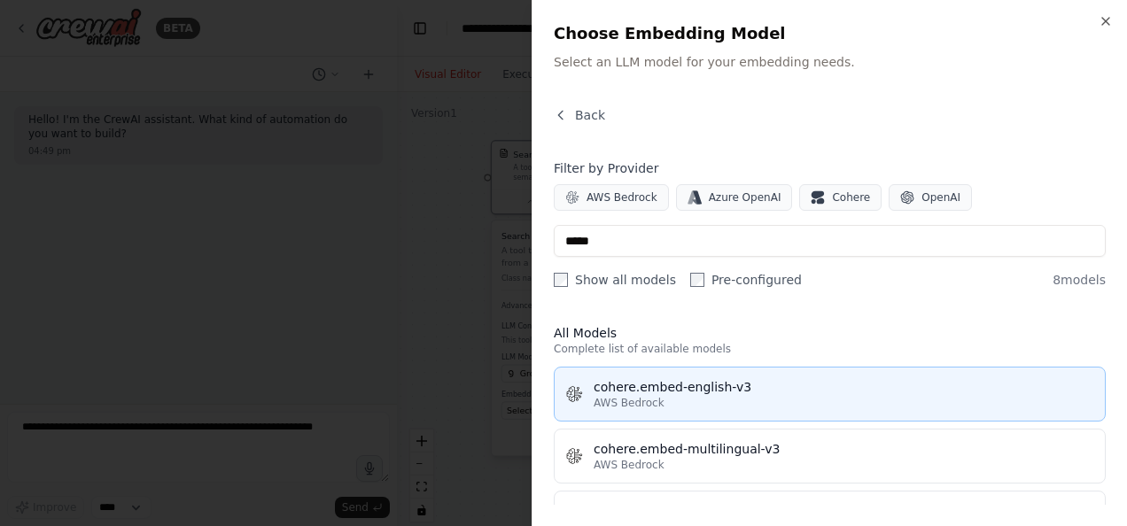
click at [650, 393] on div "cohere.embed-english-v3" at bounding box center [844, 387] width 501 height 18
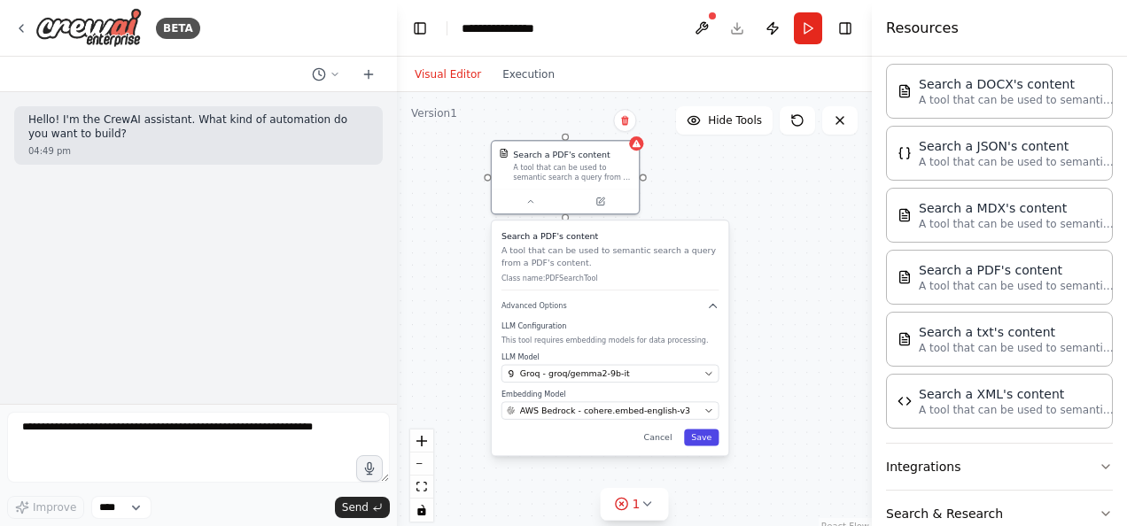
click at [705, 443] on button "Save" at bounding box center [701, 438] width 35 height 17
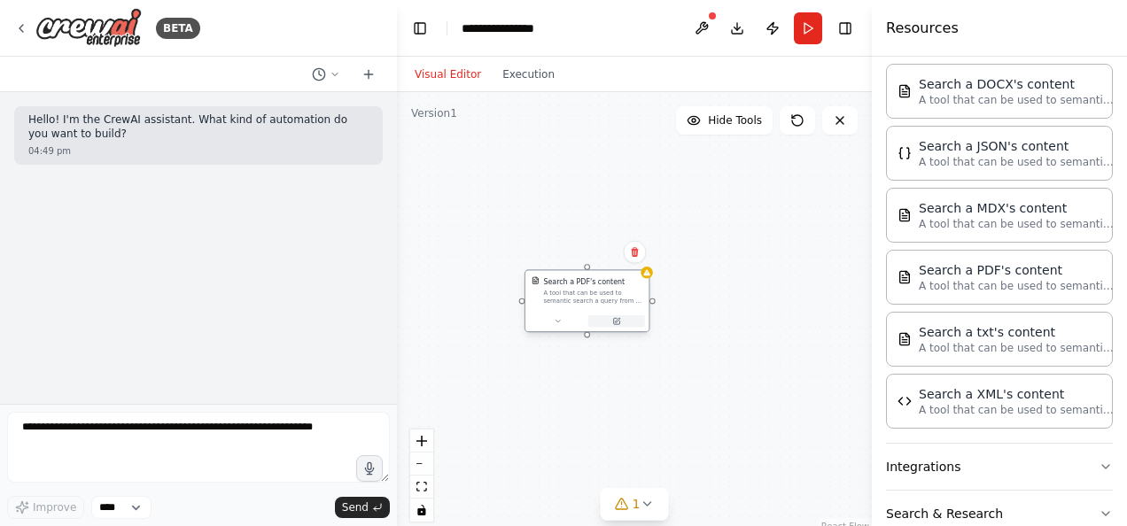
drag, startPoint x: 595, startPoint y: 166, endPoint x: 604, endPoint y: 317, distance: 151.8
click at [604, 317] on div "Search a PDF's content A tool that can be used to semantic search a query from …" at bounding box center [588, 300] width 126 height 63
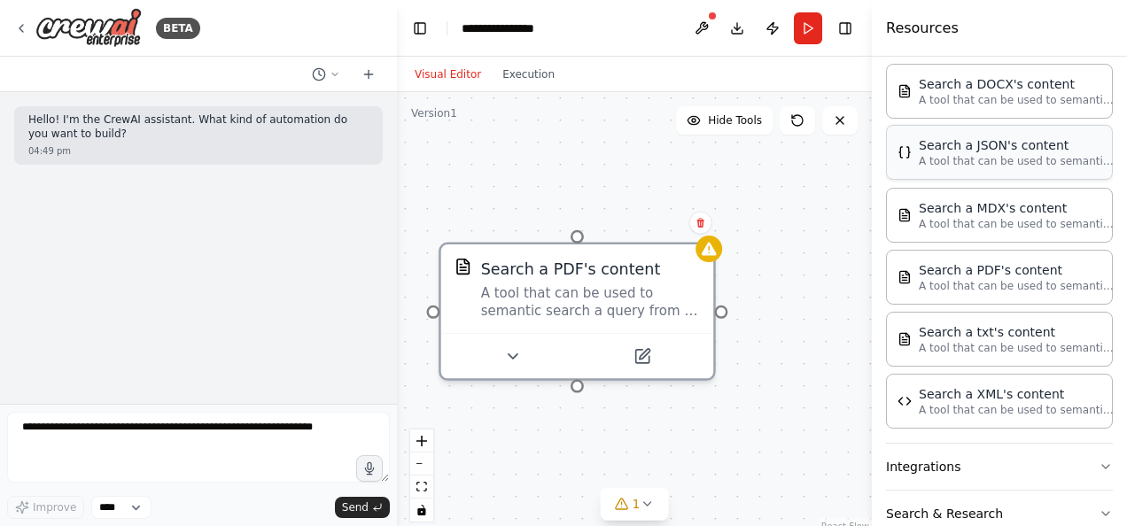
scroll to position [0, 0]
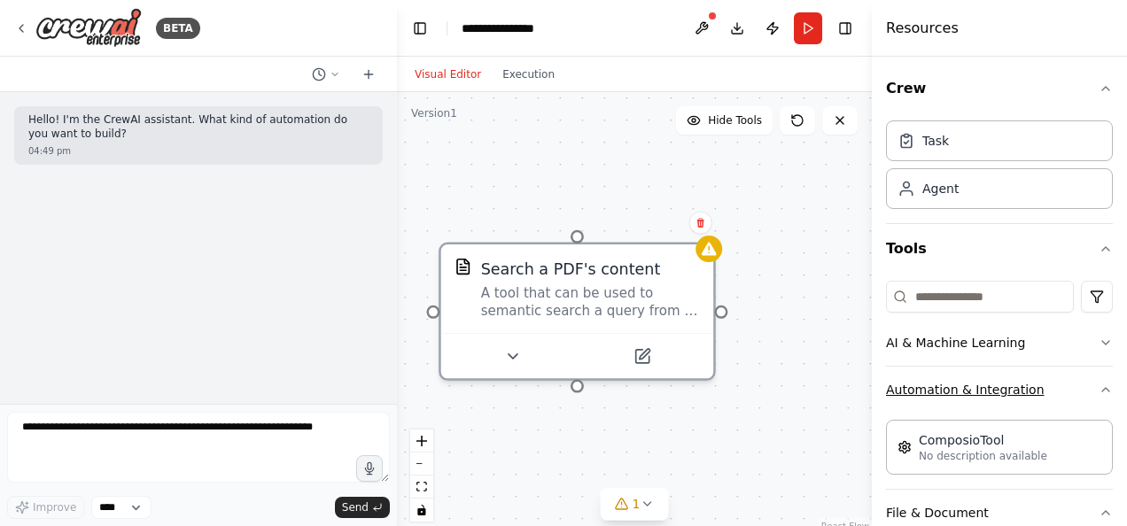
click at [1099, 385] on icon "button" at bounding box center [1106, 390] width 14 height 14
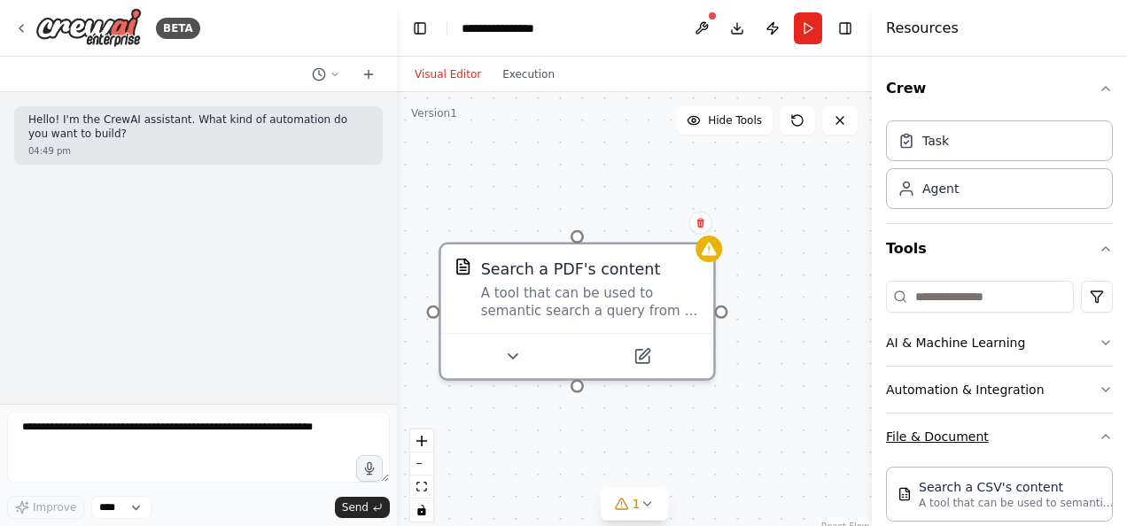
click at [1092, 424] on button "File & Document" at bounding box center [999, 437] width 227 height 46
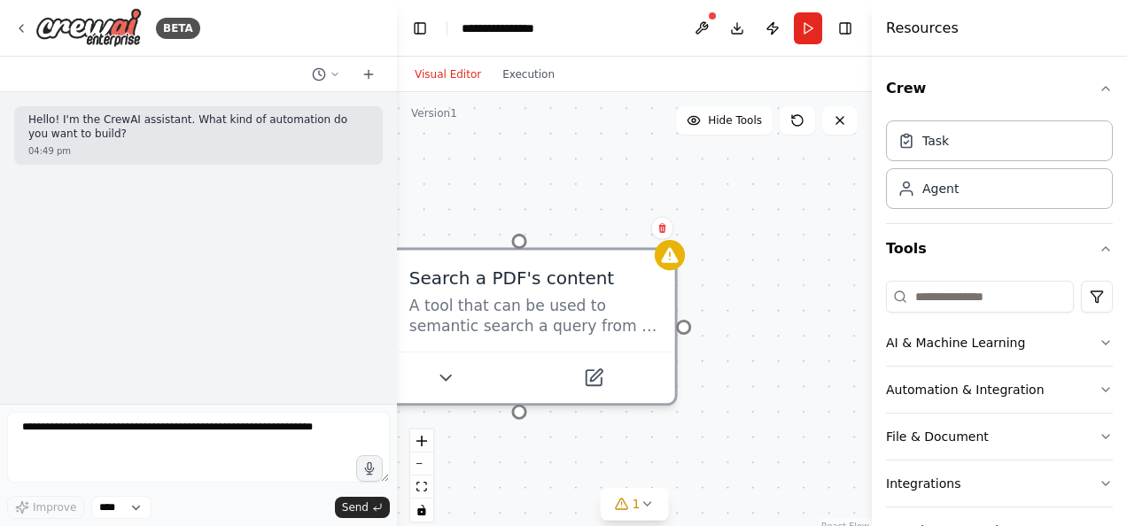
drag, startPoint x: 773, startPoint y: 317, endPoint x: 735, endPoint y: 347, distance: 47.9
click at [735, 347] on div "Search a PDF's content A tool that can be used to semantic search a query from …" at bounding box center [634, 313] width 475 height 443
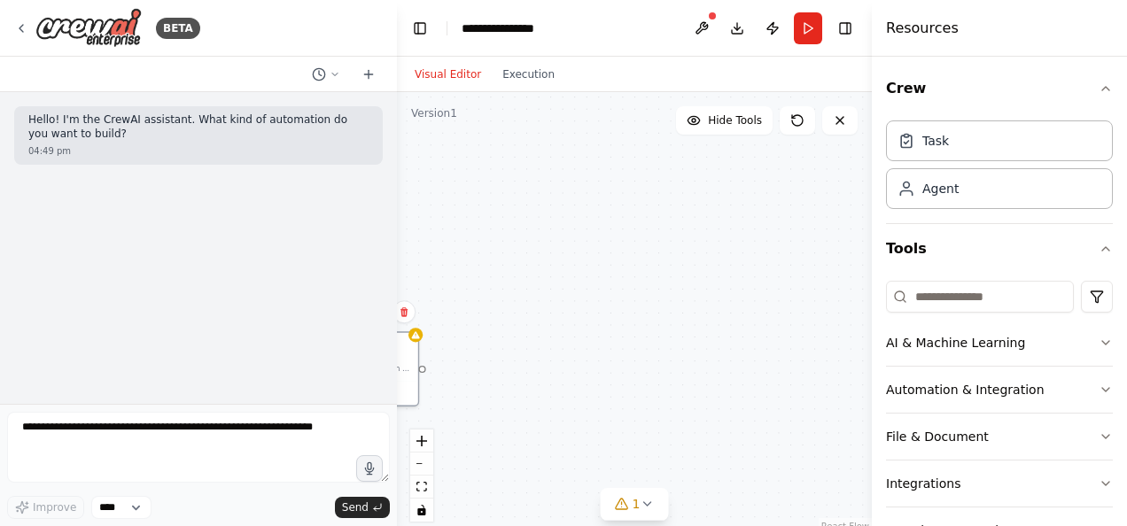
drag, startPoint x: 735, startPoint y: 347, endPoint x: 450, endPoint y: 372, distance: 286.4
click at [450, 372] on div "Search a PDF's content A tool that can be used to semantic search a query from …" at bounding box center [634, 313] width 475 height 443
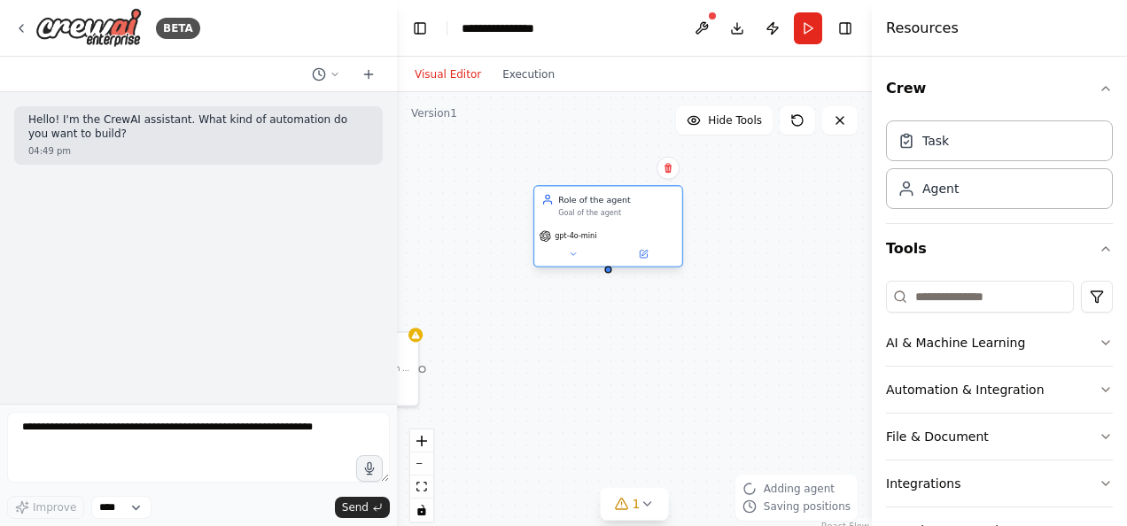
drag, startPoint x: 744, startPoint y: 276, endPoint x: 596, endPoint y: 204, distance: 164.5
click at [596, 208] on div "Goal of the agent" at bounding box center [616, 213] width 116 height 10
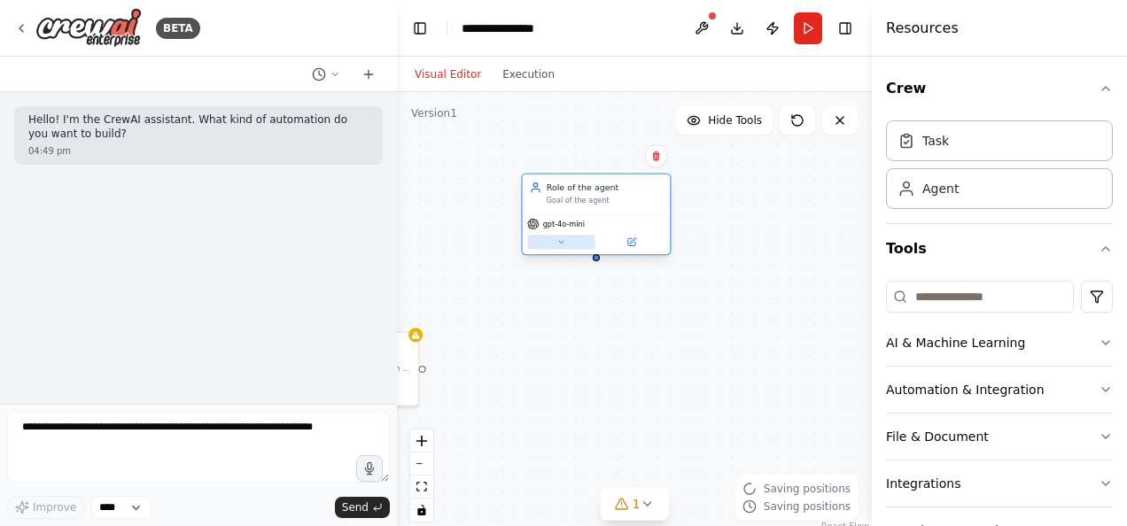
click at [562, 246] on icon at bounding box center [561, 242] width 10 height 10
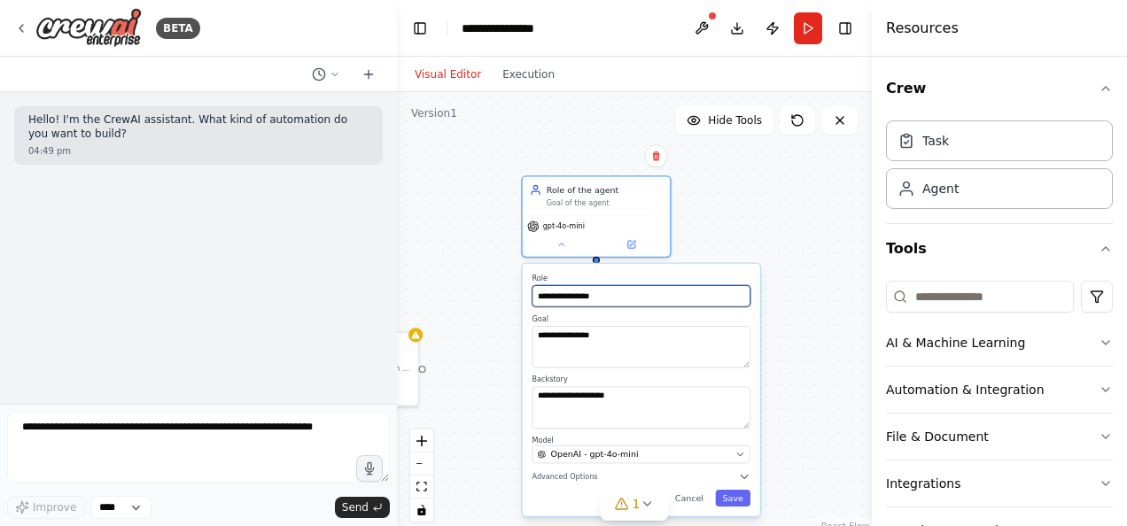
click at [602, 294] on input "**********" at bounding box center [641, 295] width 218 height 21
type input "**********"
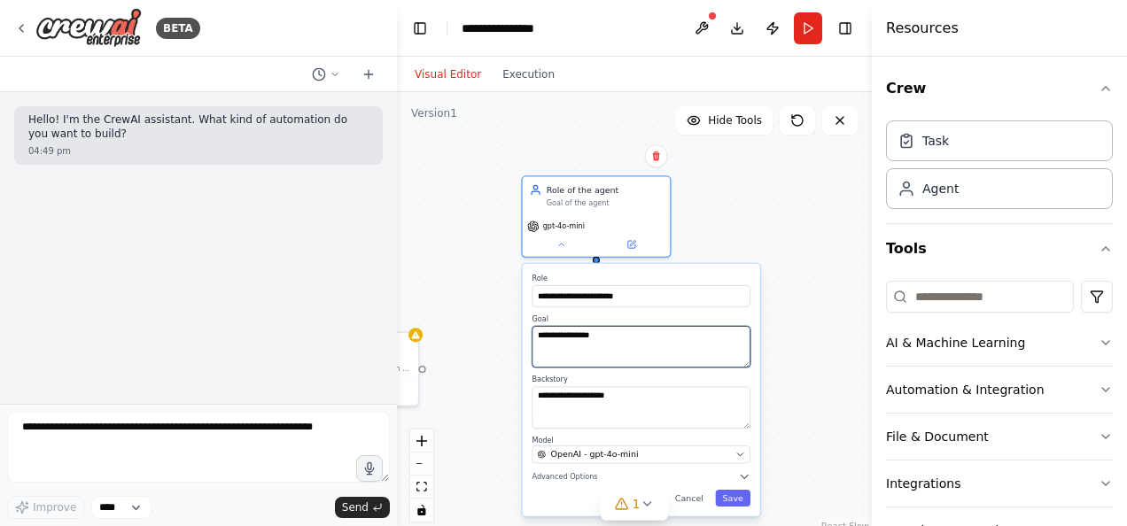
type textarea "**********"
type textarea "***"
type textarea "**********"
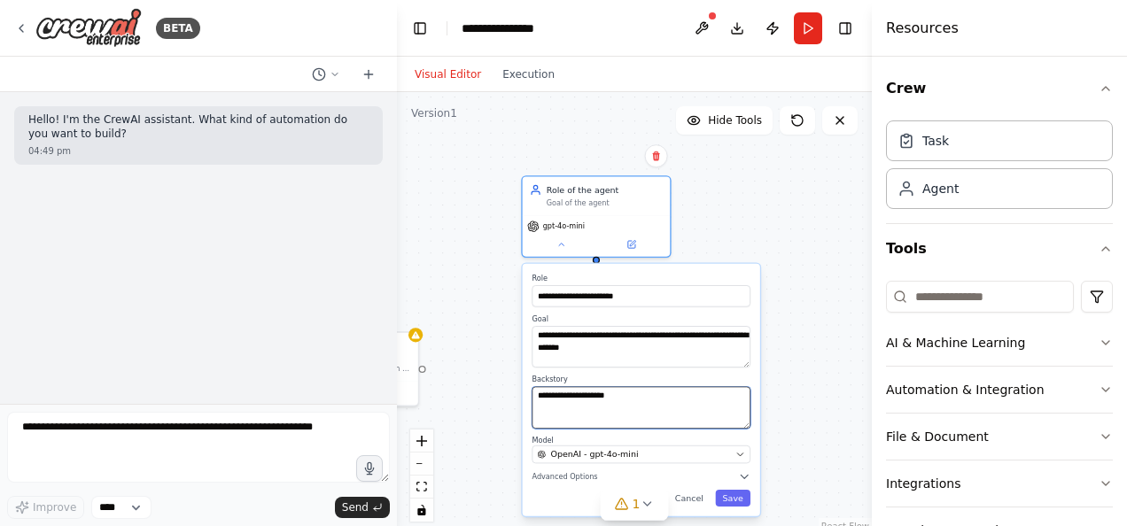
click at [657, 414] on textarea "**********" at bounding box center [641, 408] width 218 height 42
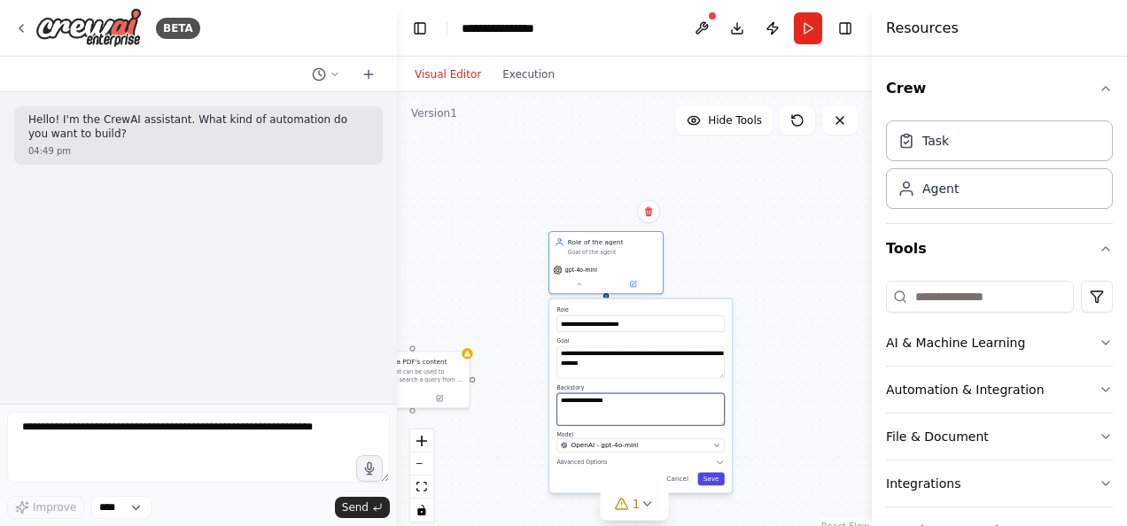
type textarea "**********"
click at [712, 477] on button "Save" at bounding box center [710, 478] width 27 height 13
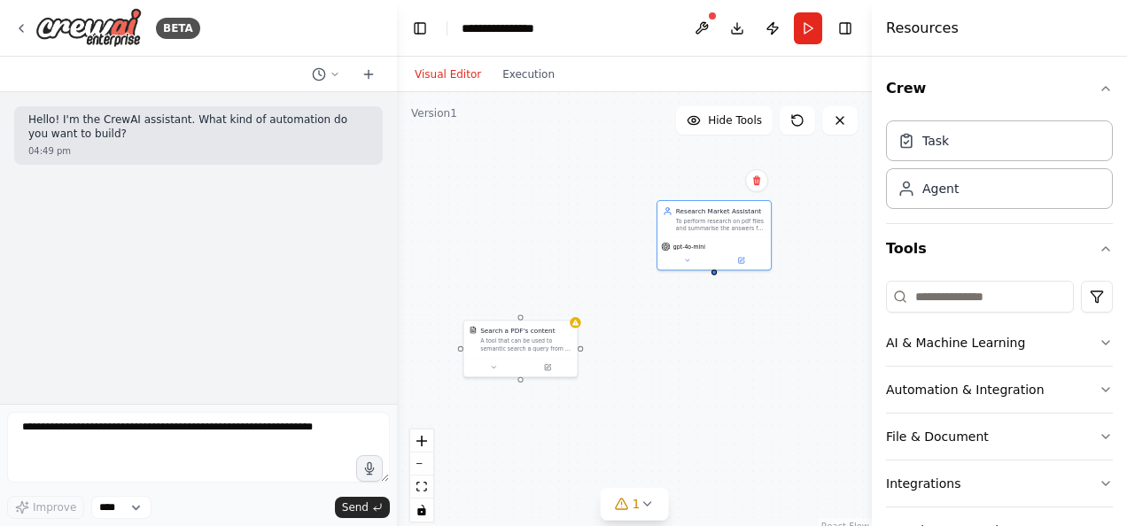
drag, startPoint x: 579, startPoint y: 383, endPoint x: 707, endPoint y: 352, distance: 131.3
click at [707, 352] on div "Search a PDF's content A tool that can be used to semantic search a query from …" at bounding box center [634, 313] width 475 height 443
click at [542, 346] on div "A tool that can be used to semantic search a query from a PDF's content." at bounding box center [541, 343] width 93 height 15
click at [575, 298] on icon at bounding box center [580, 299] width 11 height 11
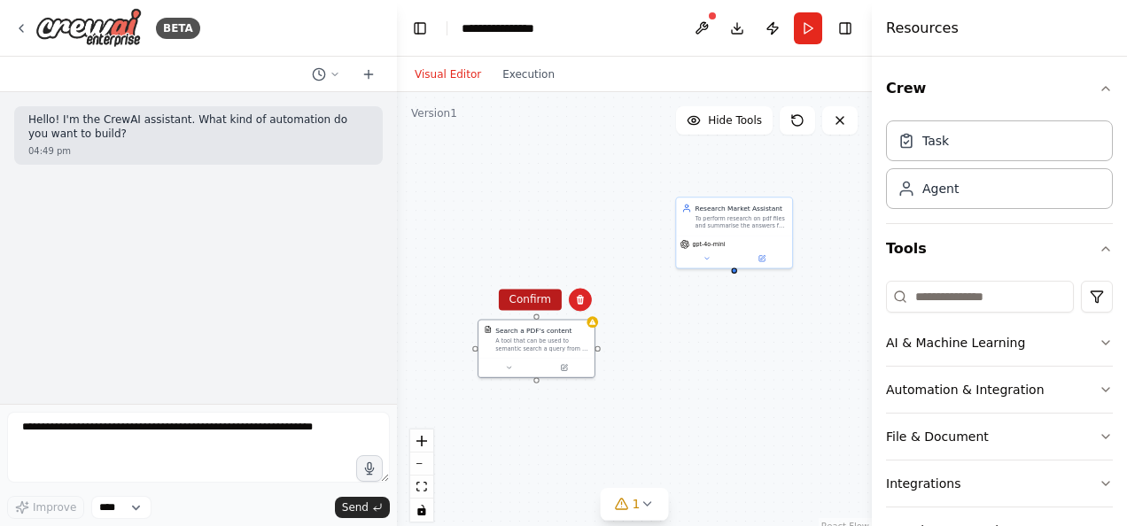
click at [533, 298] on button "Confirm" at bounding box center [530, 299] width 63 height 21
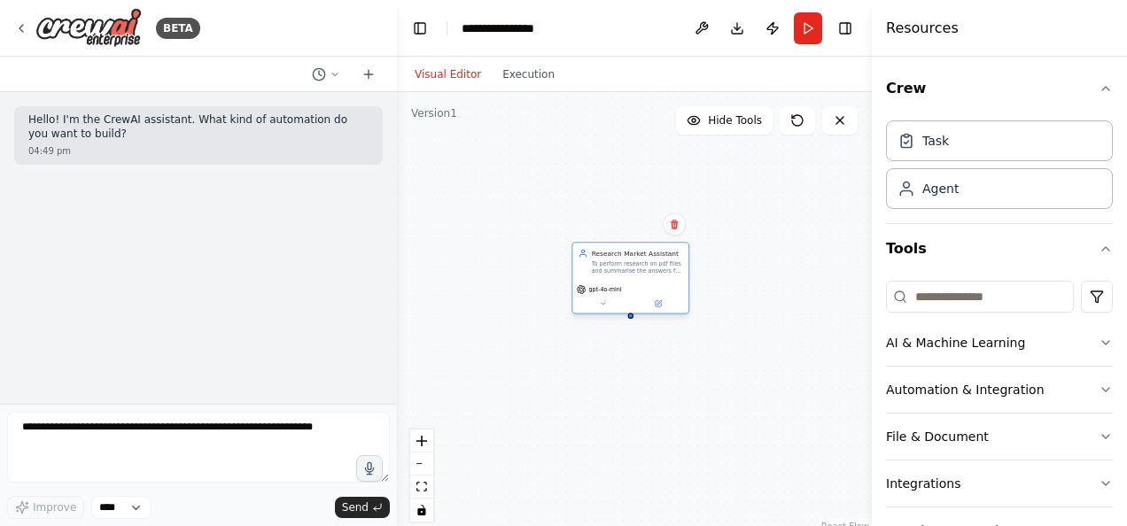
drag, startPoint x: 748, startPoint y: 231, endPoint x: 630, endPoint y: 286, distance: 130.0
click at [630, 286] on div "Research Market Assistant To perform research on pdf files and summarise the an…" at bounding box center [630, 278] width 118 height 72
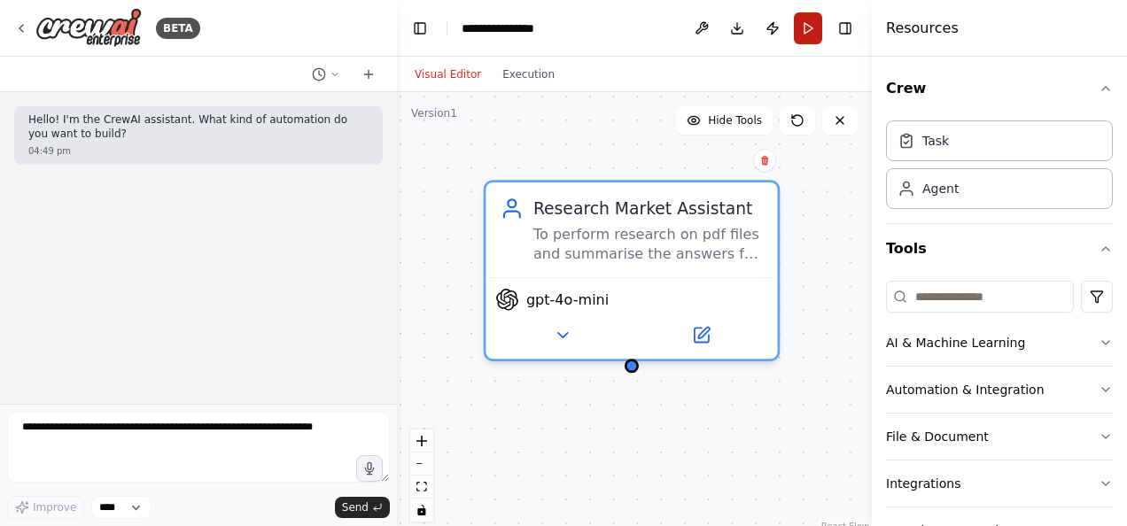
click at [808, 23] on button "Run" at bounding box center [808, 28] width 28 height 32
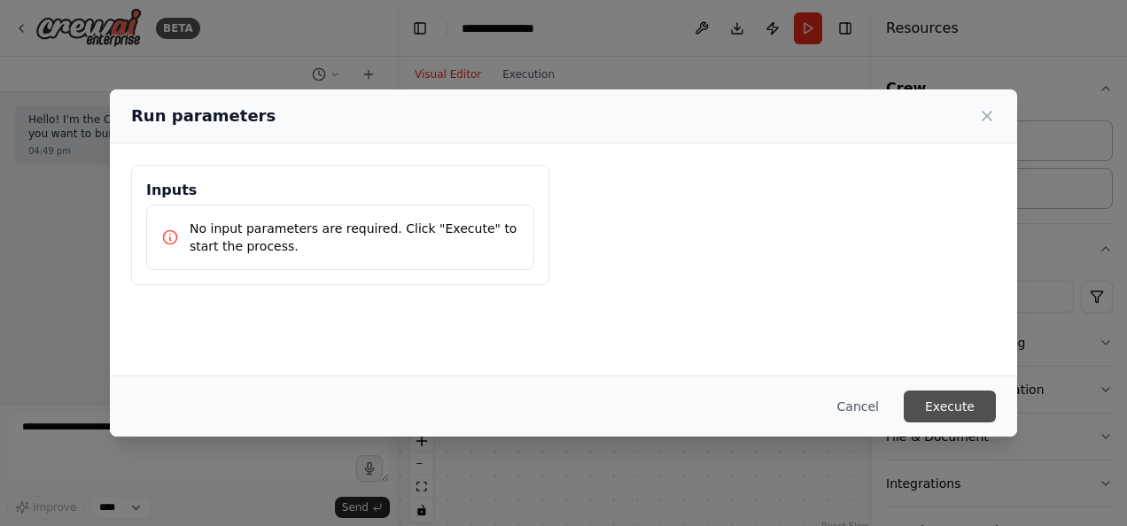
click at [961, 402] on button "Execute" at bounding box center [950, 407] width 92 height 32
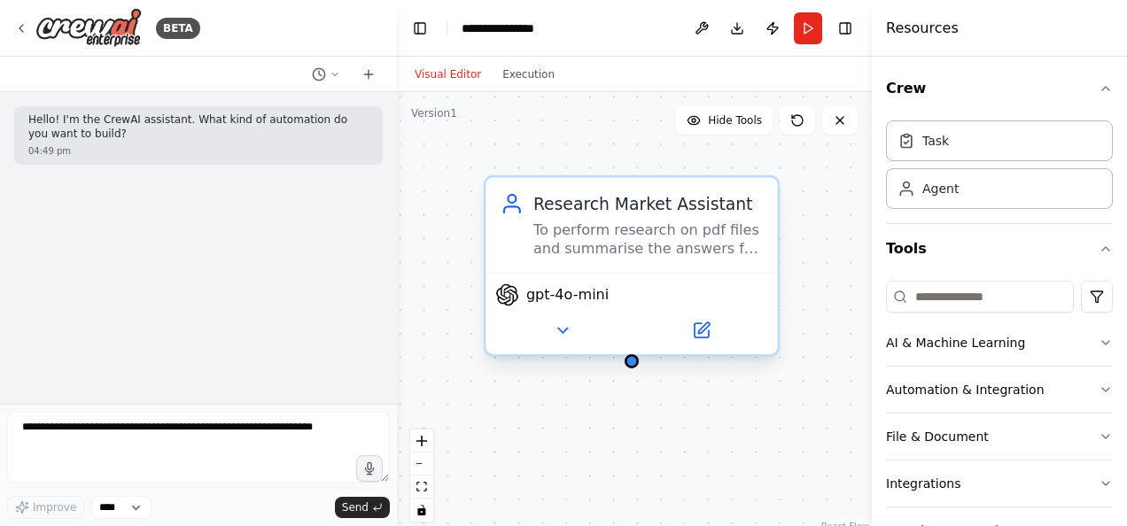
click at [562, 295] on span "gpt-4o-mini" at bounding box center [567, 294] width 82 height 19
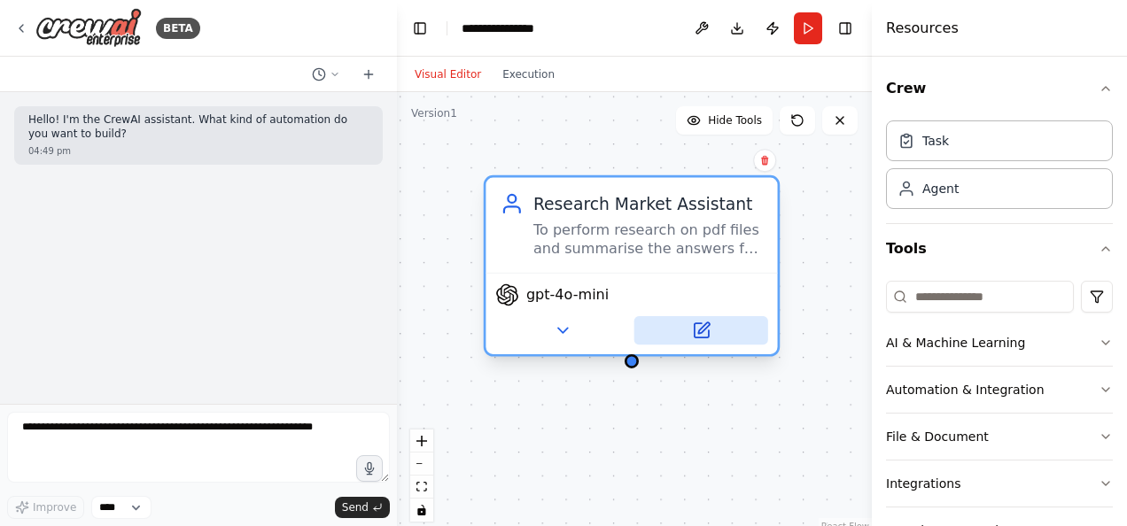
click at [721, 337] on button at bounding box center [701, 330] width 134 height 28
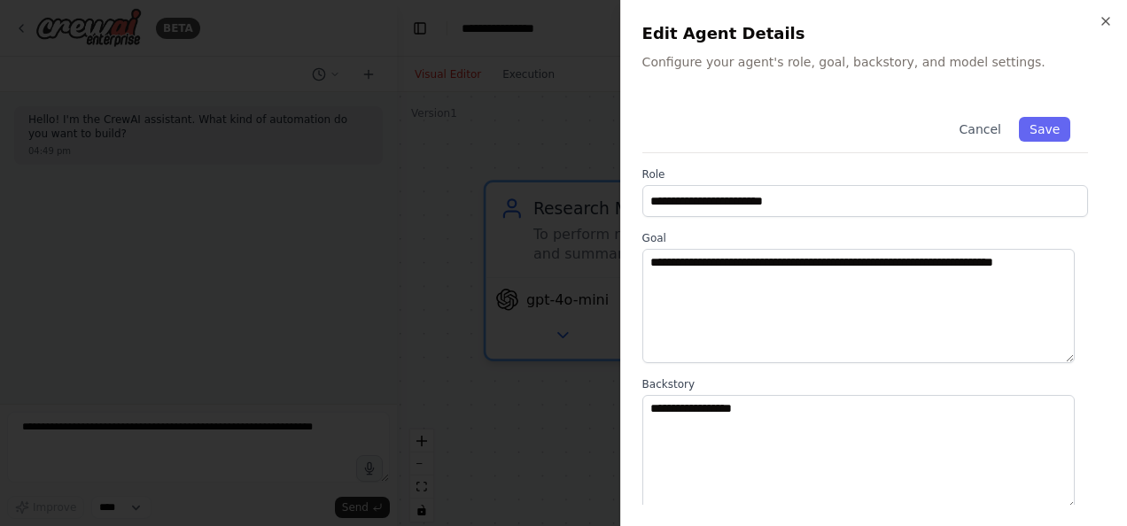
scroll to position [274, 0]
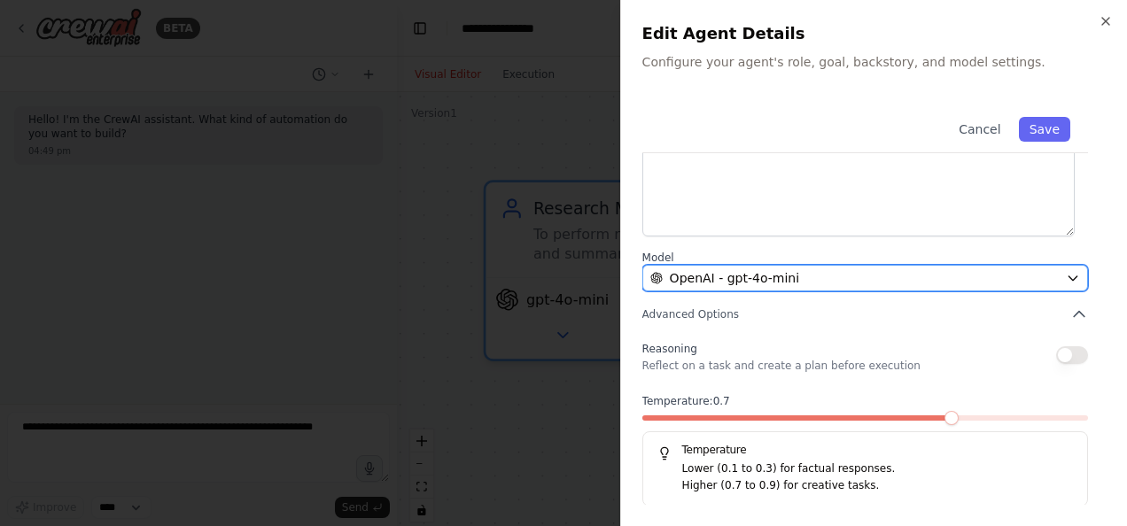
click at [824, 273] on div "OpenAI - gpt-4o-mini" at bounding box center [854, 278] width 408 height 18
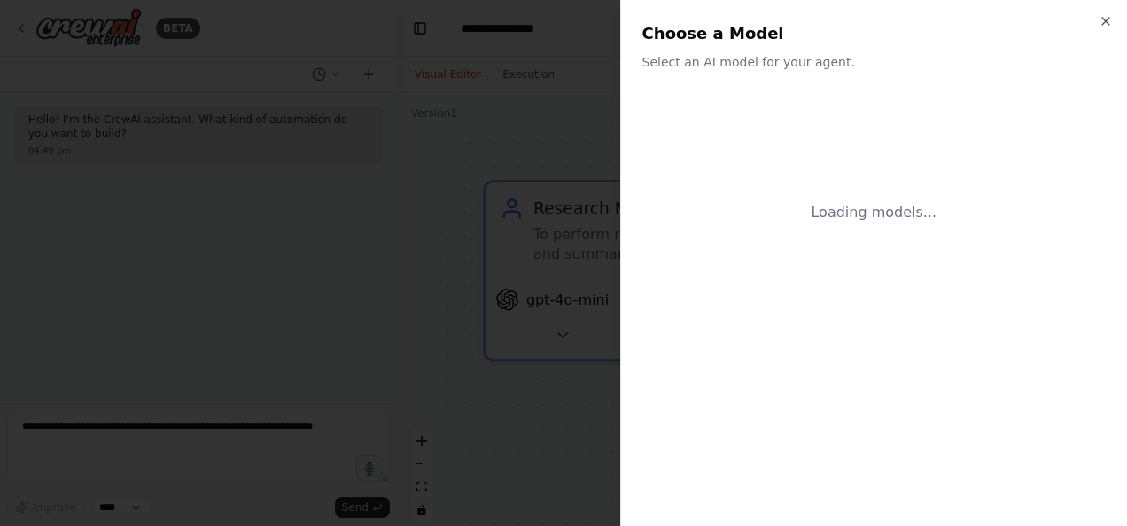
scroll to position [0, 0]
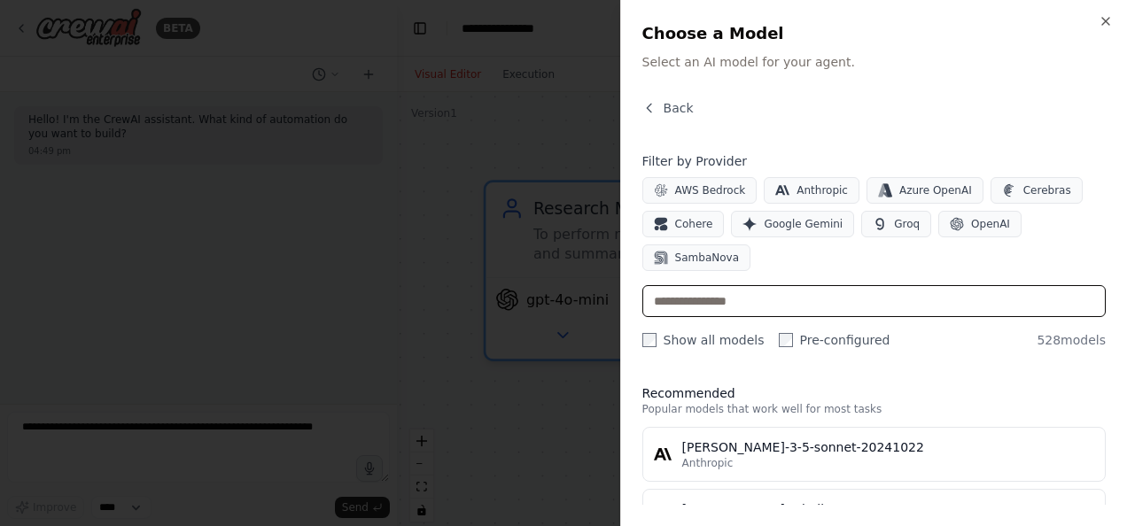
click at [835, 294] on input "text" at bounding box center [873, 301] width 463 height 32
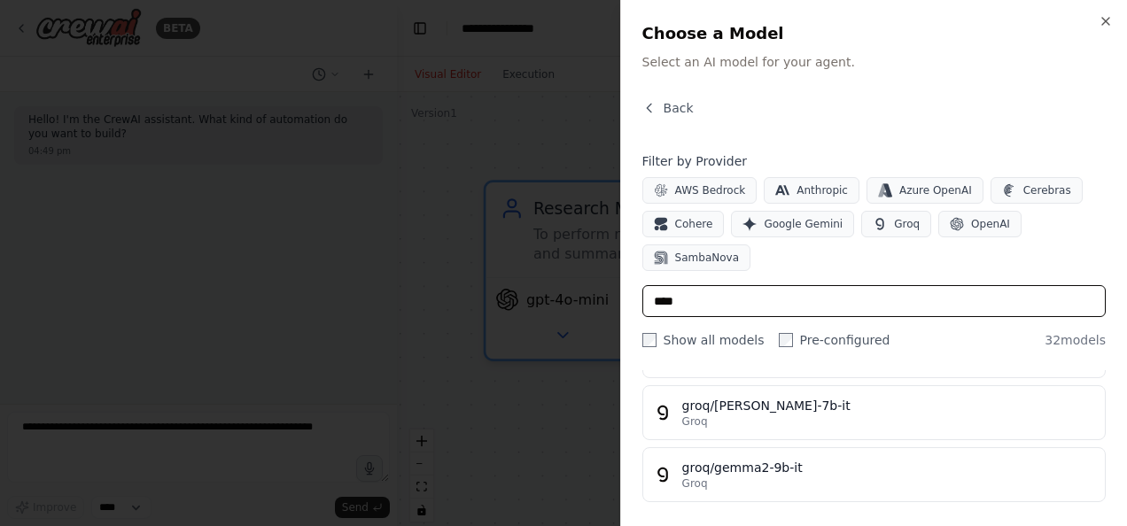
scroll to position [167, 0]
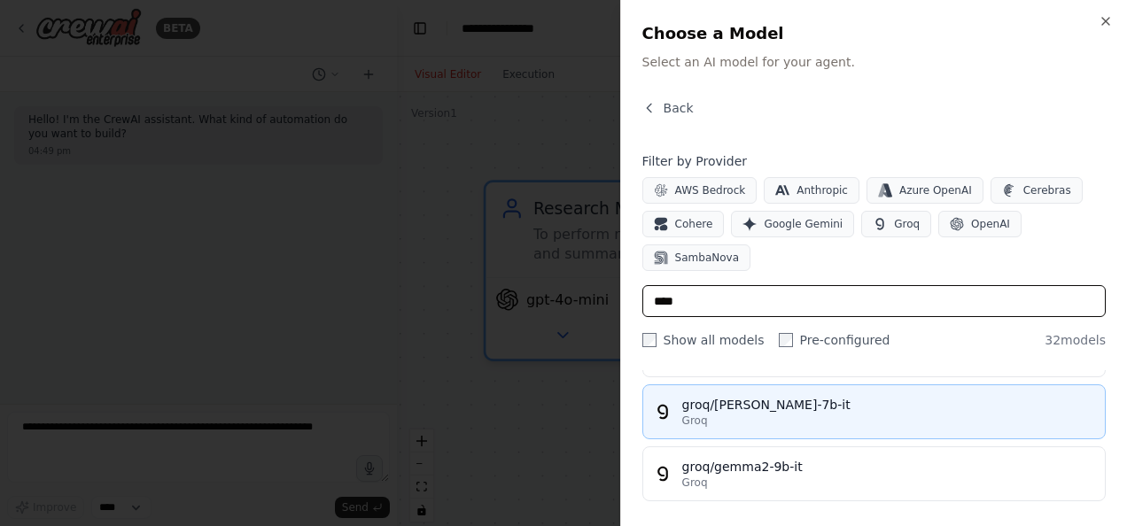
type input "****"
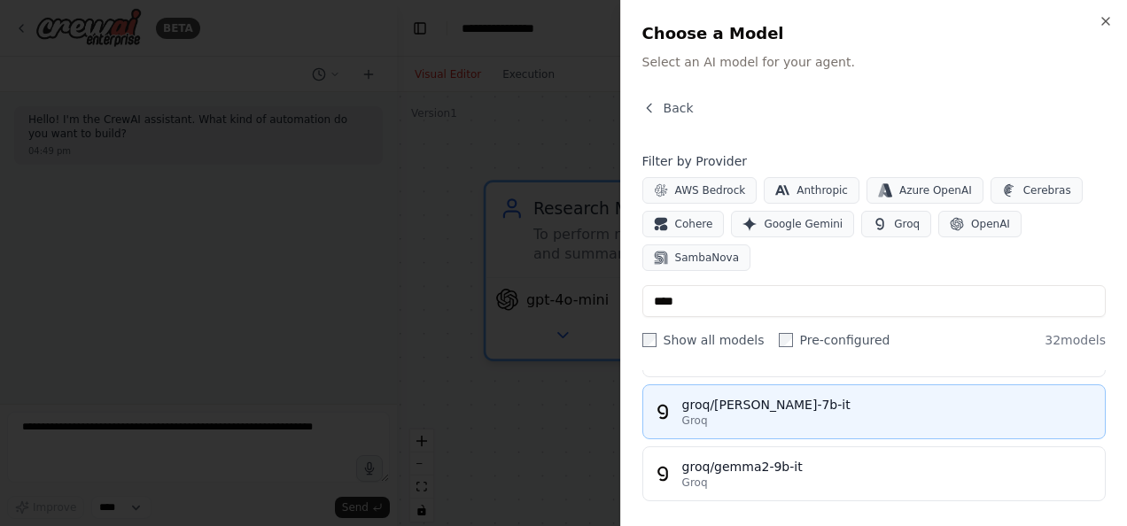
click at [825, 409] on div "groq/gemma-7b-it" at bounding box center [888, 405] width 412 height 18
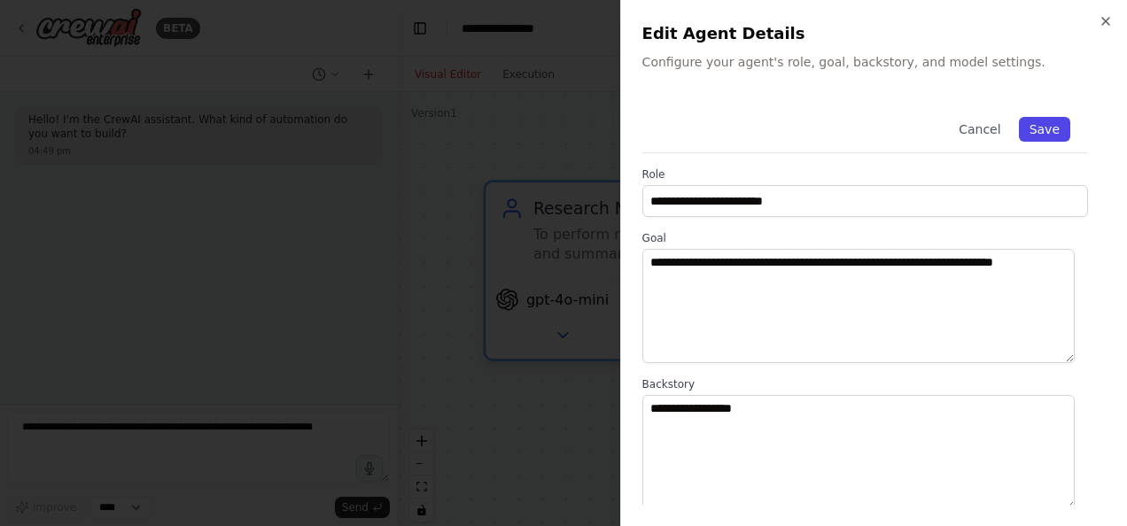
click at [1039, 124] on button "Save" at bounding box center [1044, 129] width 51 height 25
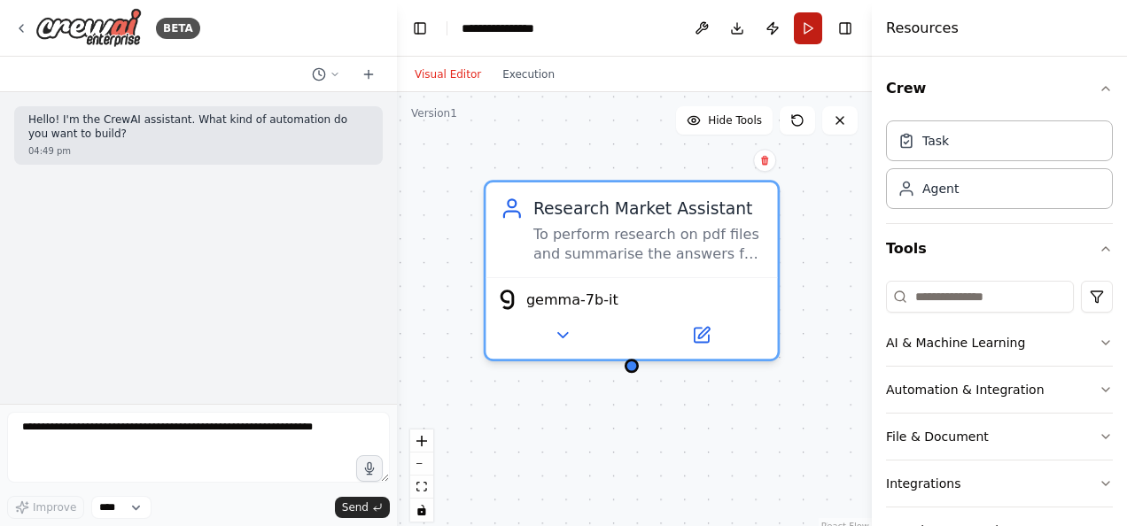
click at [805, 24] on button "Run" at bounding box center [808, 28] width 28 height 32
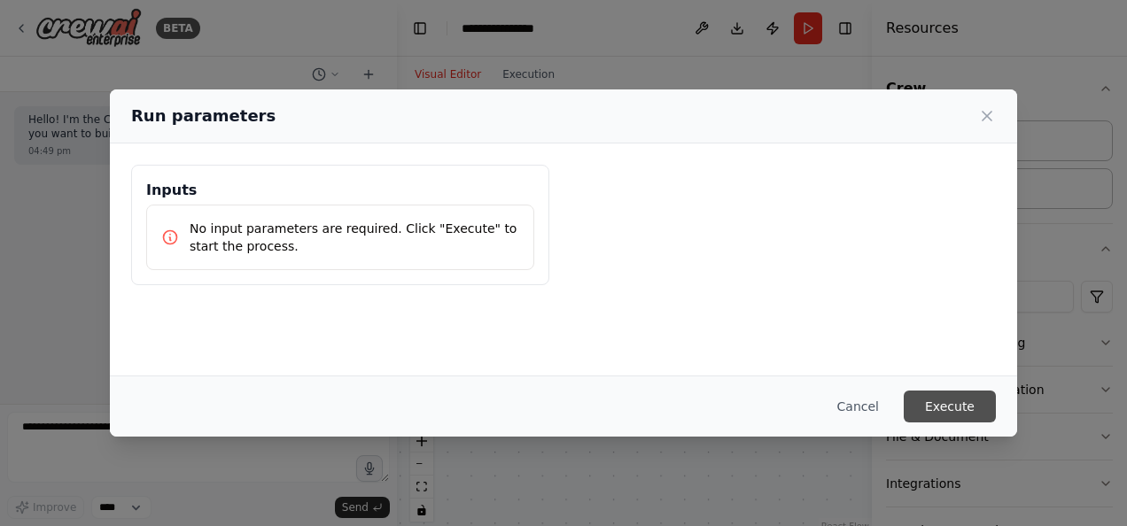
click at [937, 397] on button "Execute" at bounding box center [950, 407] width 92 height 32
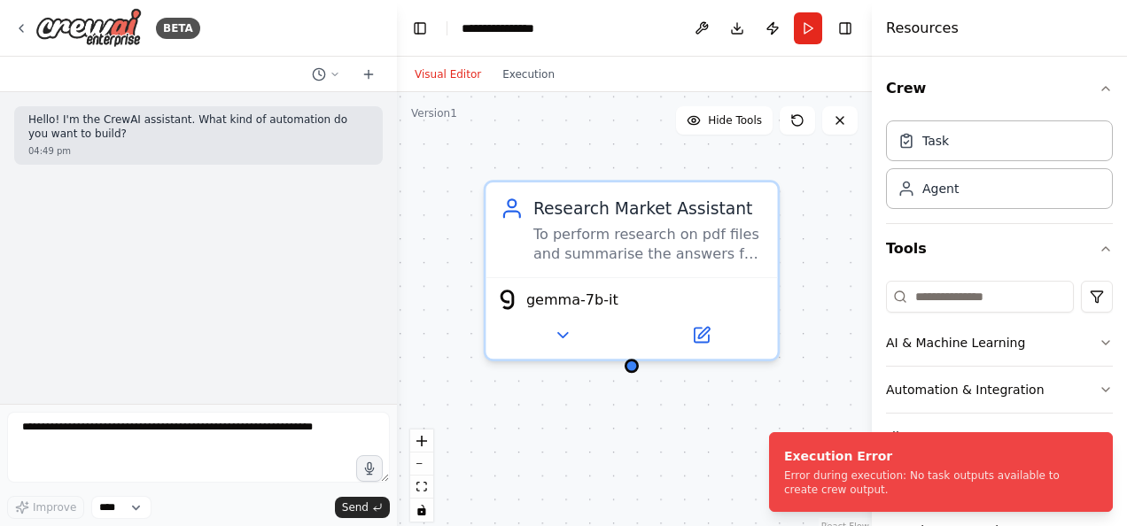
click at [528, 87] on div "Visual Editor Execution" at bounding box center [484, 74] width 161 height 35
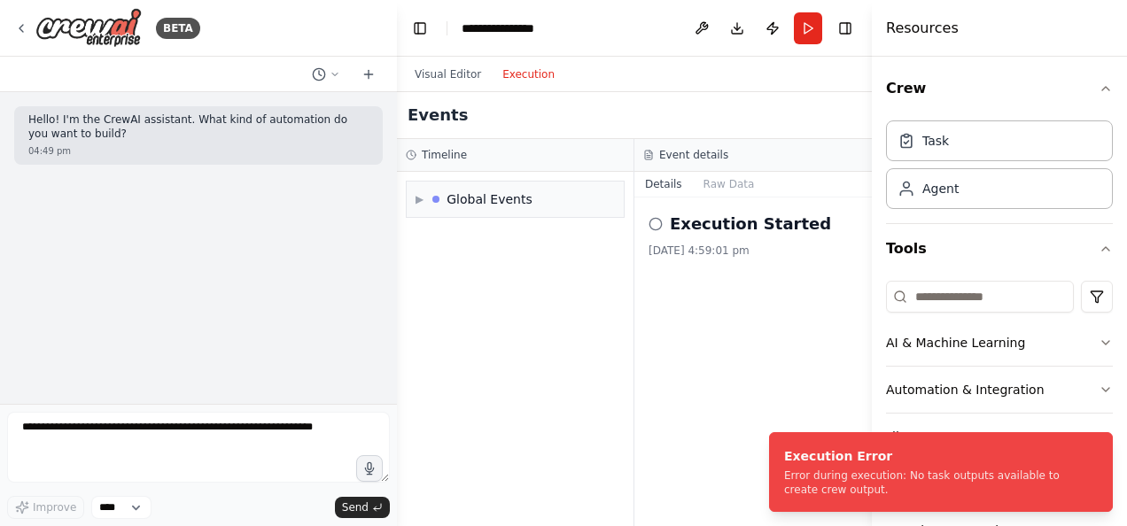
click at [515, 76] on button "Execution" at bounding box center [529, 74] width 74 height 21
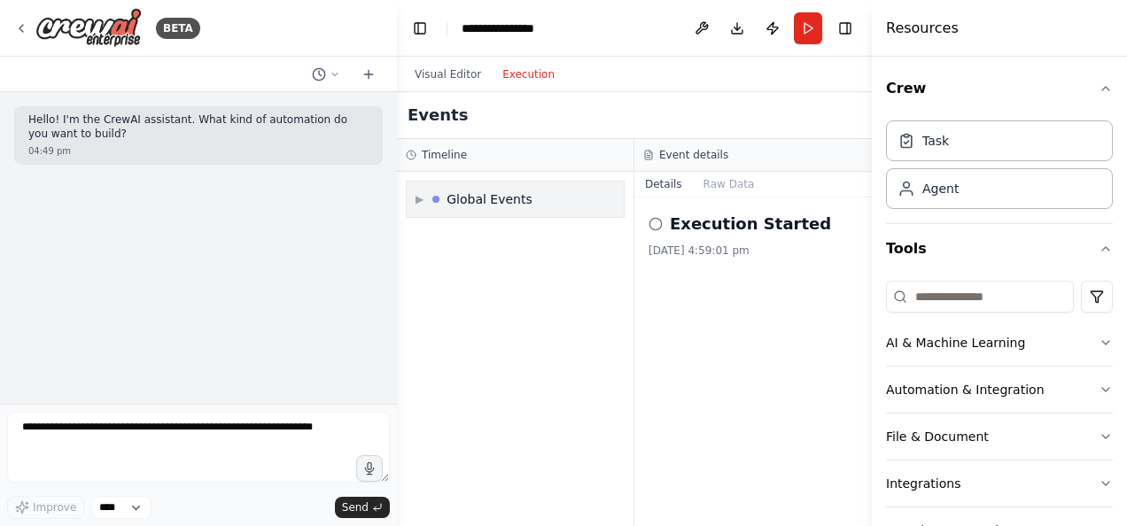
click at [488, 200] on div "Global Events" at bounding box center [490, 199] width 86 height 18
click at [548, 193] on div "▼ Global Events" at bounding box center [515, 199] width 217 height 35
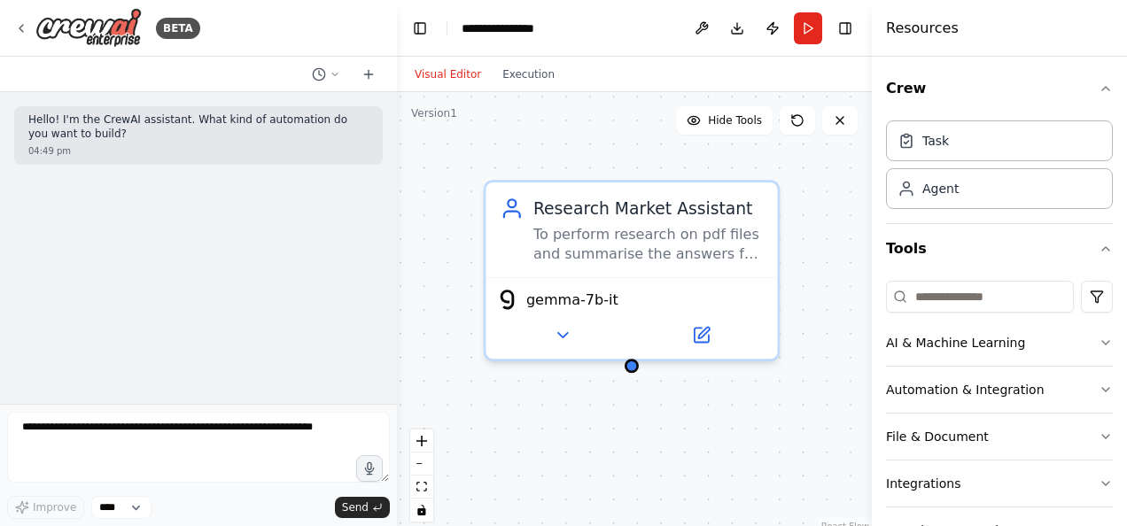
click at [450, 72] on button "Visual Editor" at bounding box center [448, 74] width 88 height 21
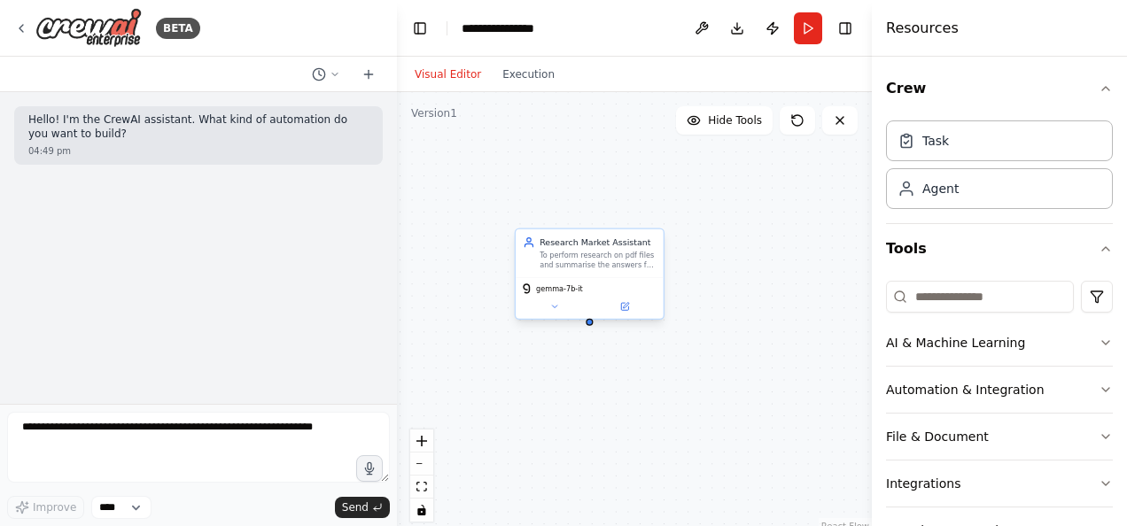
click at [555, 314] on button at bounding box center [554, 306] width 68 height 14
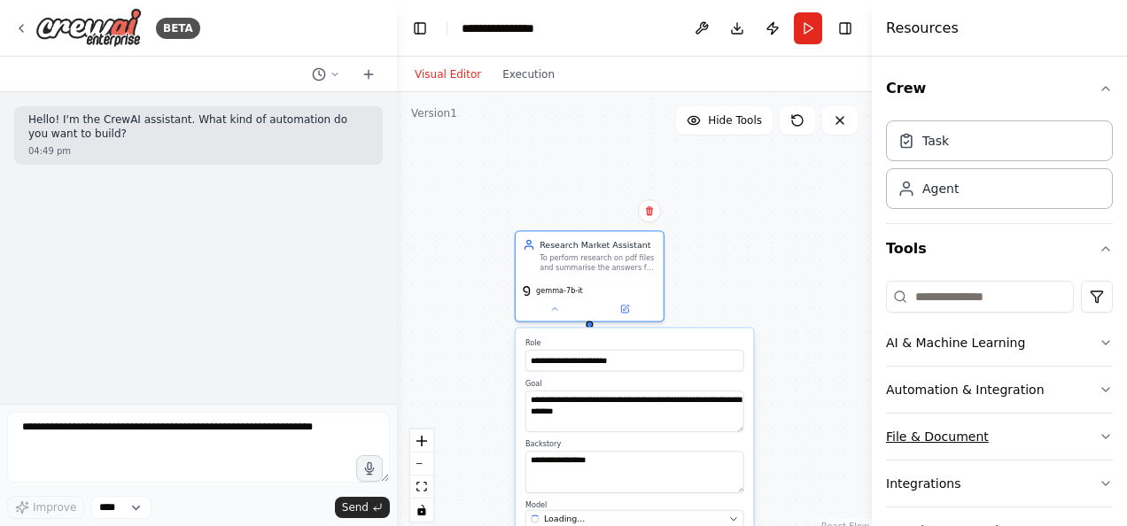
click at [1082, 428] on button "File & Document" at bounding box center [999, 437] width 227 height 46
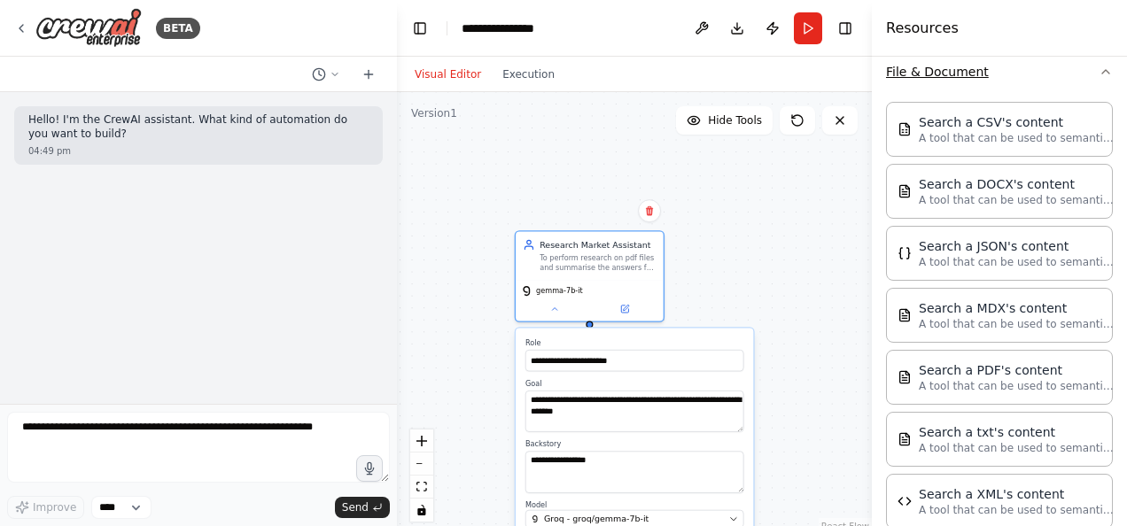
scroll to position [367, 0]
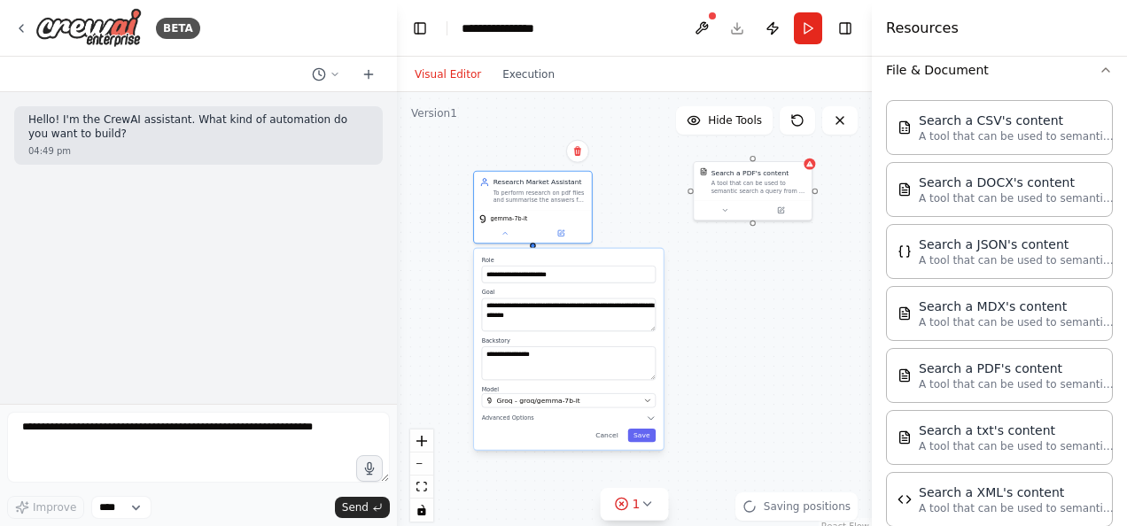
drag, startPoint x: 725, startPoint y: 324, endPoint x: 592, endPoint y: 289, distance: 137.5
click at [592, 289] on div "**********" at bounding box center [634, 313] width 475 height 443
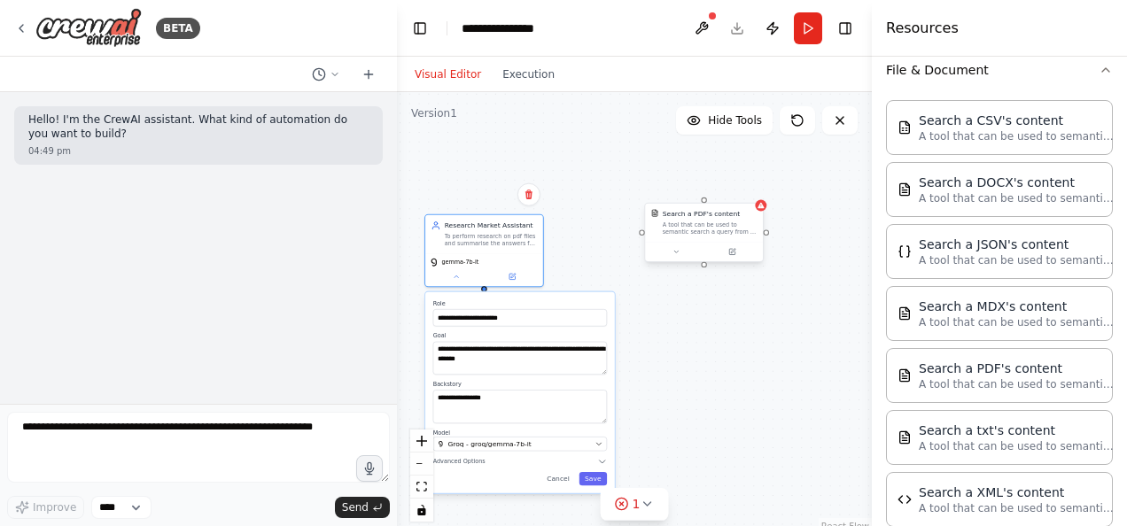
click at [677, 257] on button at bounding box center [676, 252] width 54 height 12
click at [707, 388] on div "Select a model" at bounding box center [734, 391] width 154 height 10
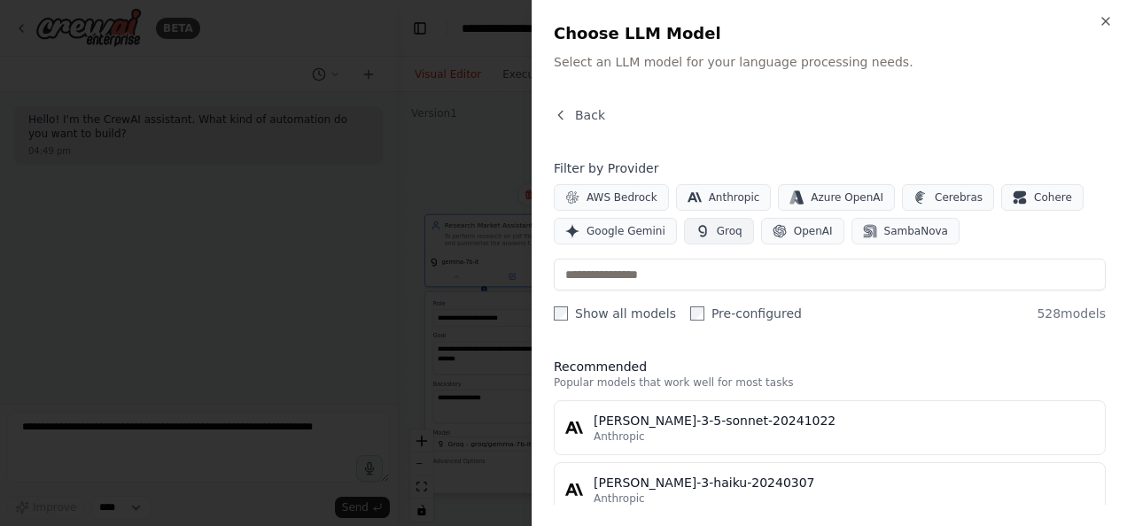
click at [703, 227] on button "Groq" at bounding box center [719, 231] width 70 height 27
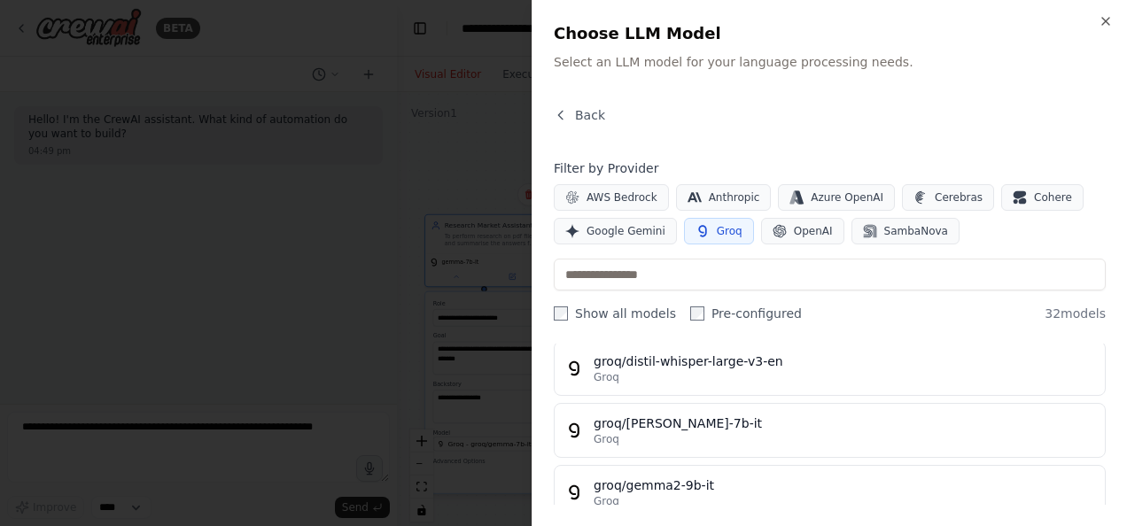
scroll to position [122, 0]
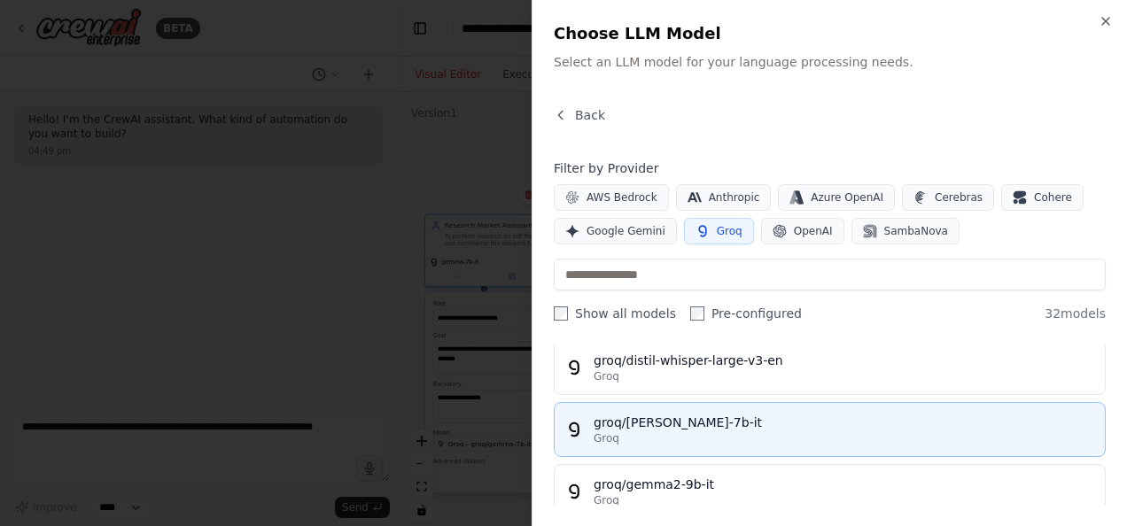
click at [680, 427] on div "groq/gemma-7b-it" at bounding box center [844, 423] width 501 height 18
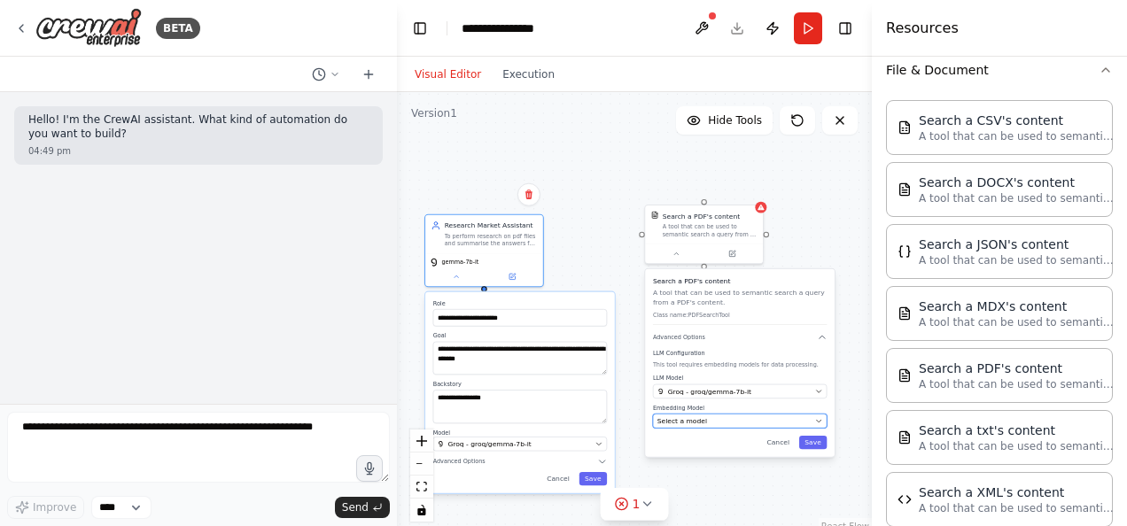
click at [713, 418] on div "Select a model" at bounding box center [734, 421] width 154 height 10
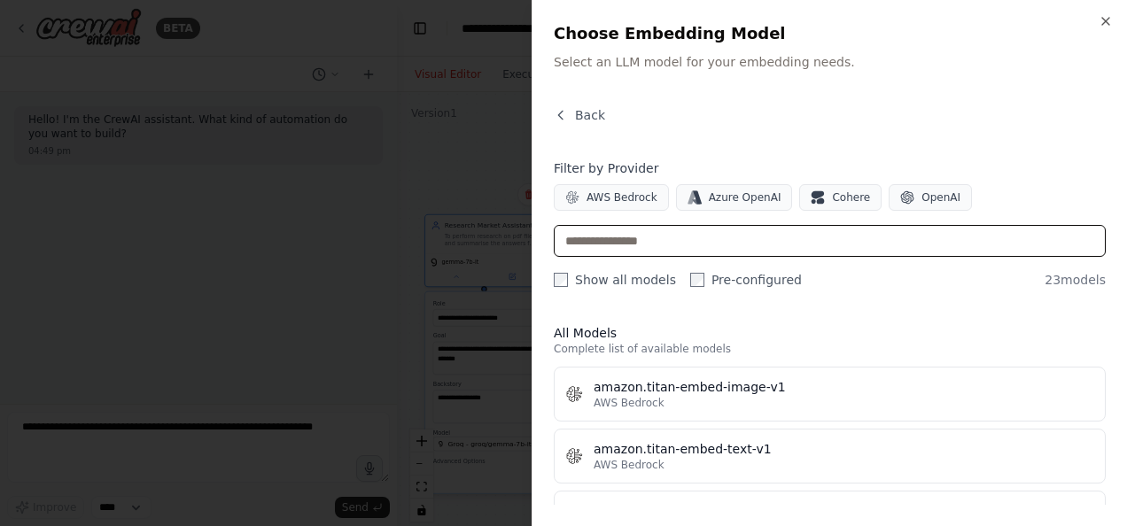
click at [679, 245] on input "text" at bounding box center [830, 241] width 552 height 32
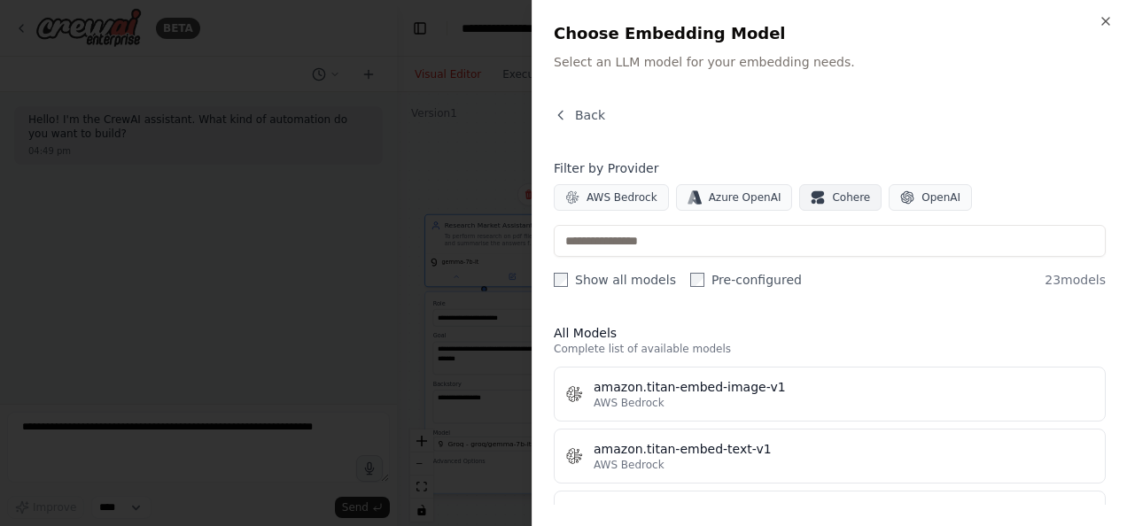
click at [832, 193] on span "Cohere" at bounding box center [851, 197] width 38 height 14
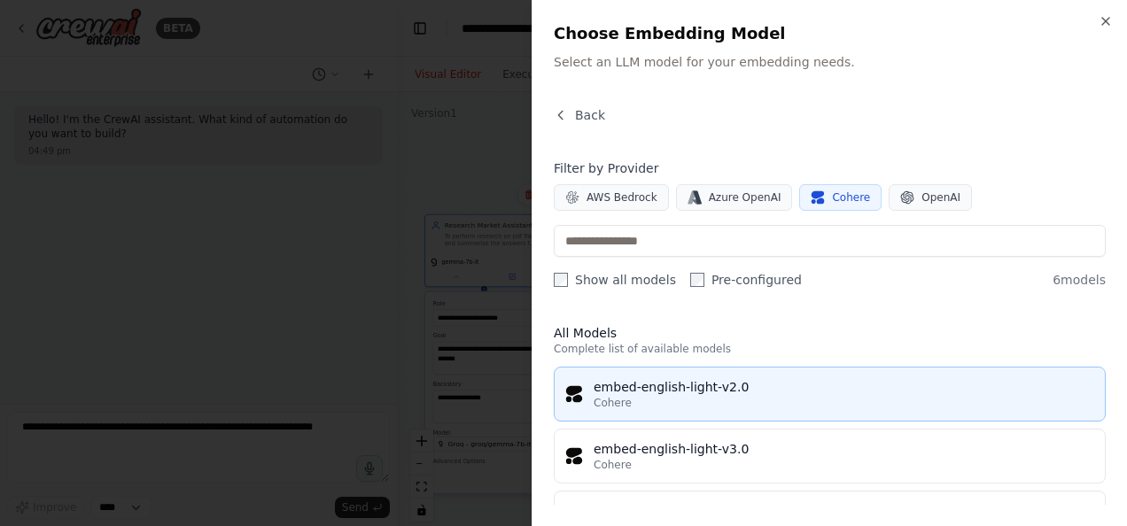
click at [668, 407] on div "Cohere" at bounding box center [844, 403] width 501 height 14
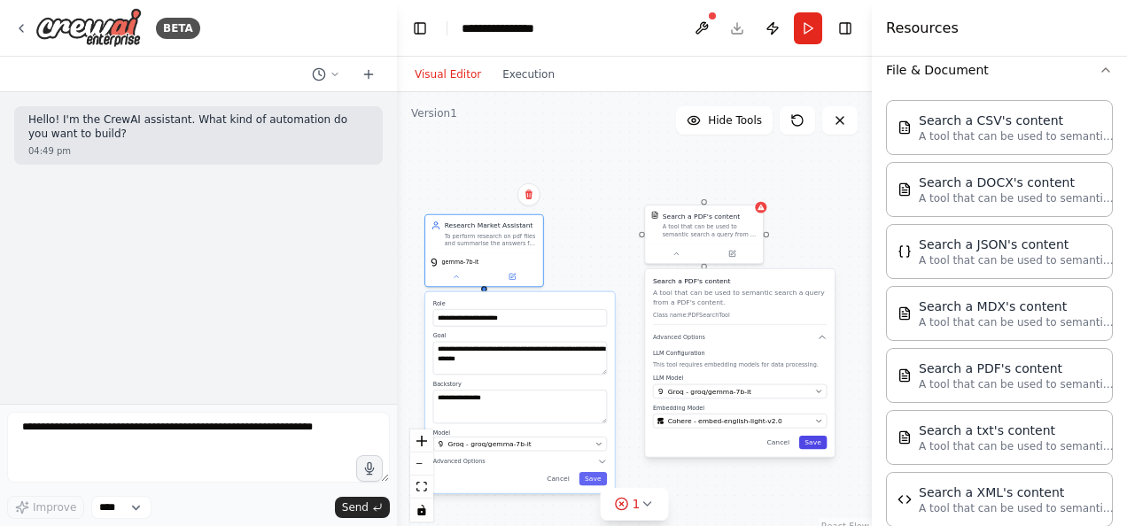
click at [815, 436] on button "Save" at bounding box center [813, 442] width 28 height 13
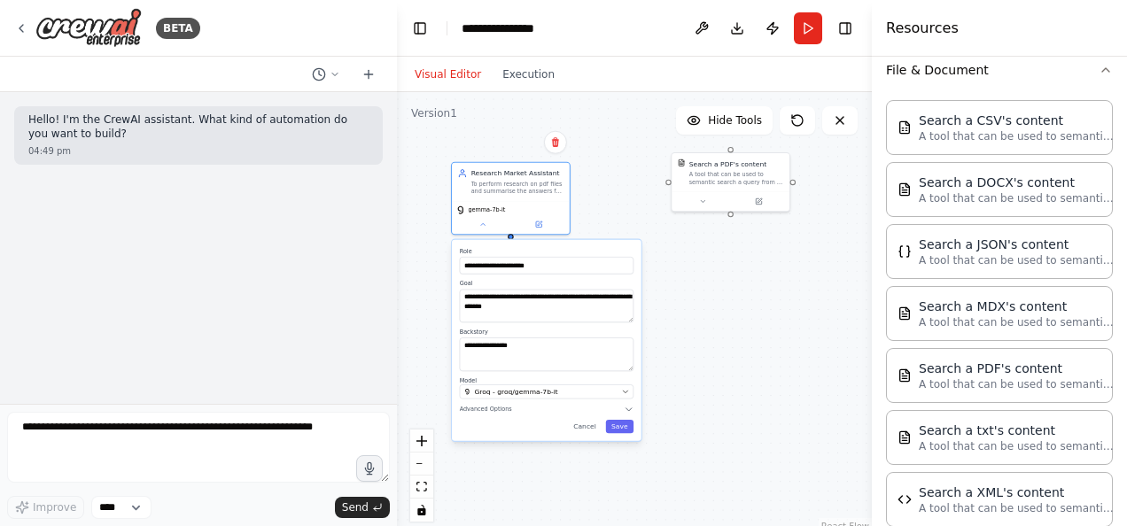
drag, startPoint x: 716, startPoint y: 397, endPoint x: 742, endPoint y: 346, distance: 57.9
click at [742, 346] on div "**********" at bounding box center [634, 313] width 475 height 443
click at [626, 426] on button "Save" at bounding box center [619, 427] width 27 height 13
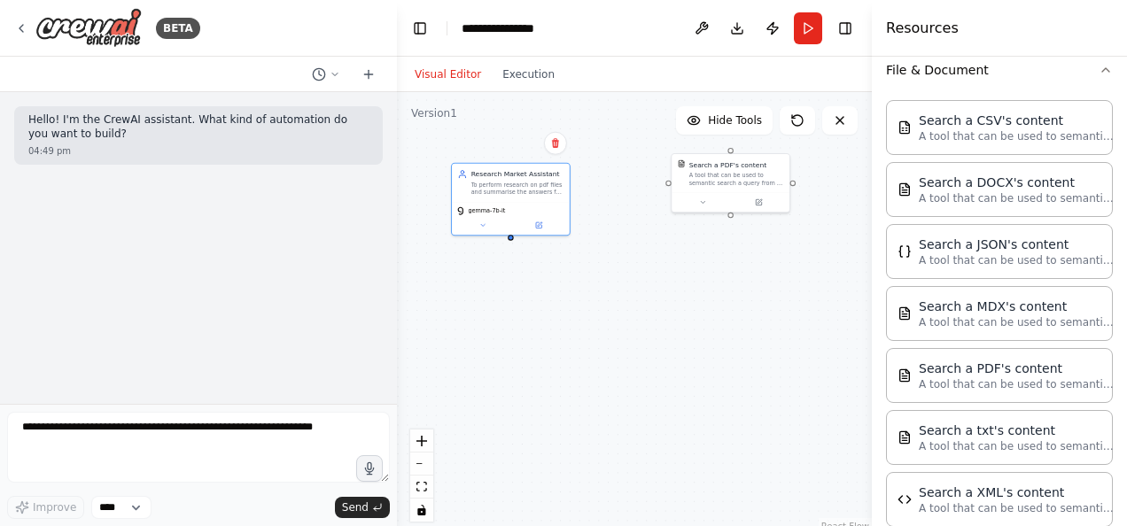
click at [698, 393] on div "Research Market Assistant To perform research on pdf files and summarise the an…" at bounding box center [634, 313] width 475 height 443
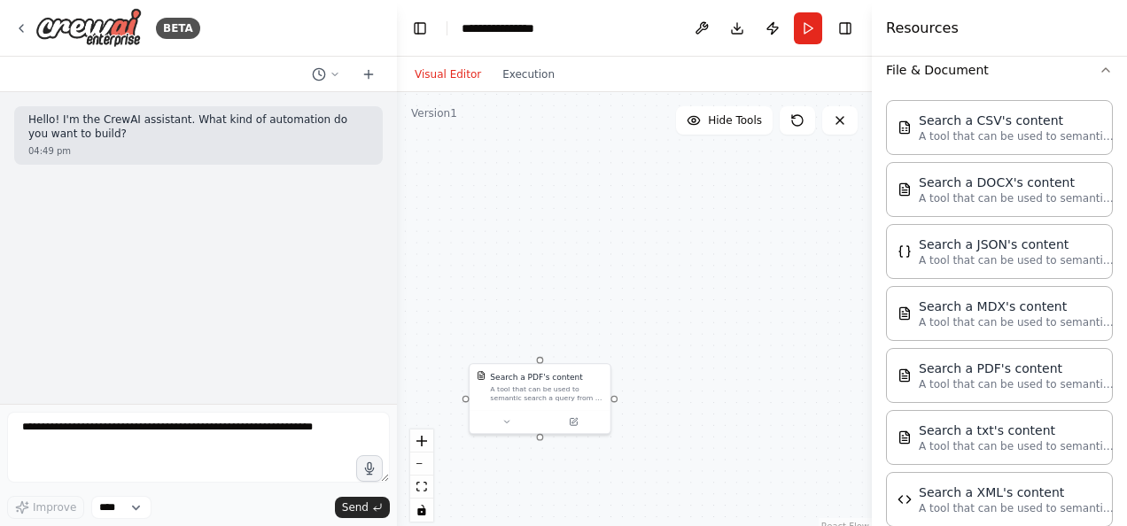
drag, startPoint x: 748, startPoint y: 280, endPoint x: 507, endPoint y: 494, distance: 322.0
click at [507, 494] on div "Research Market Assistant To perform research on pdf files and summarise the an…" at bounding box center [634, 313] width 475 height 443
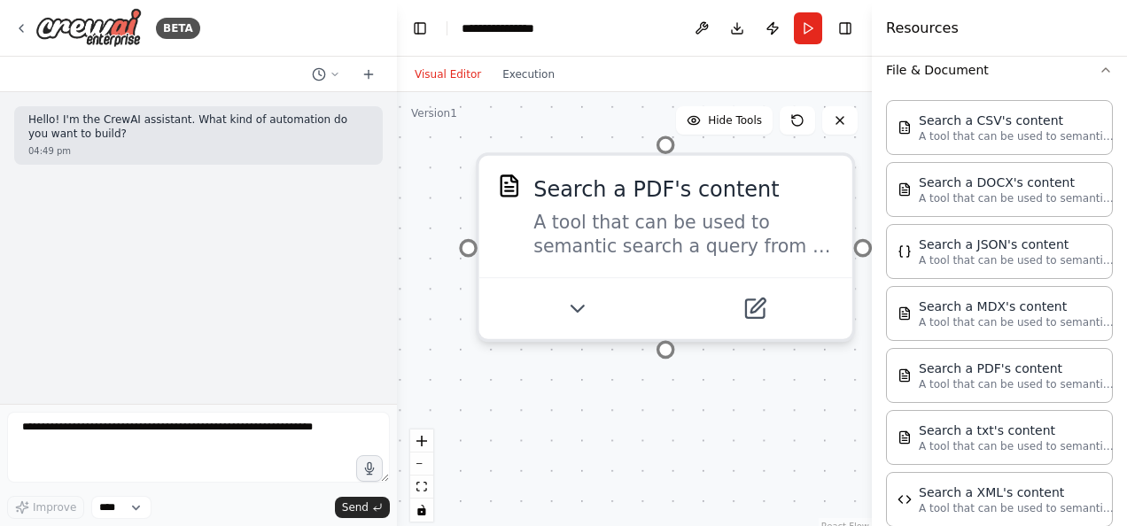
drag, startPoint x: 507, startPoint y: 494, endPoint x: 650, endPoint y: 473, distance: 145.0
click at [650, 473] on div "Research Market Assistant To perform research on pdf files and summarise the an…" at bounding box center [634, 313] width 475 height 443
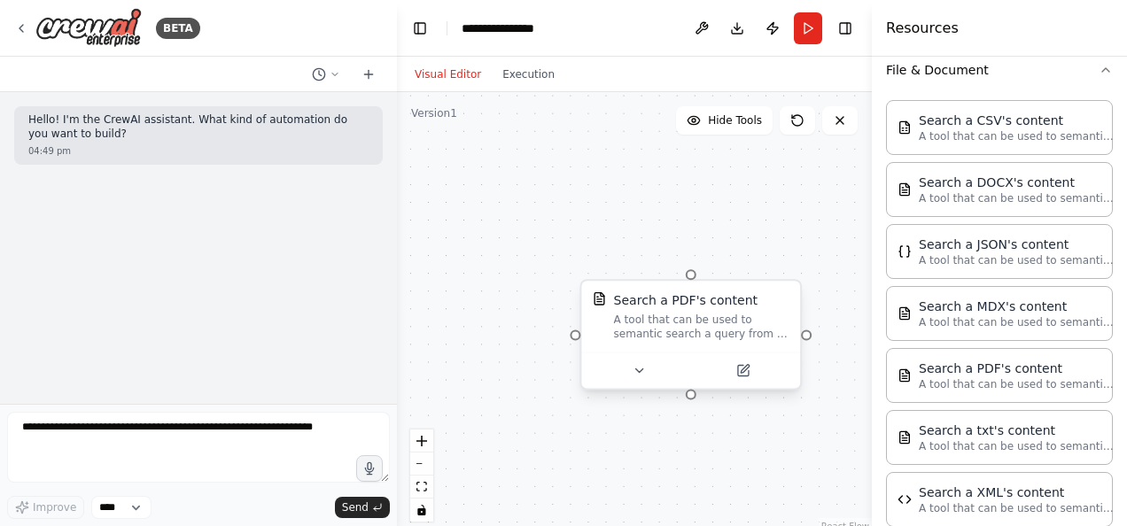
click at [748, 313] on div "A tool that can be used to semantic search a query from a PDF's content." at bounding box center [702, 327] width 176 height 28
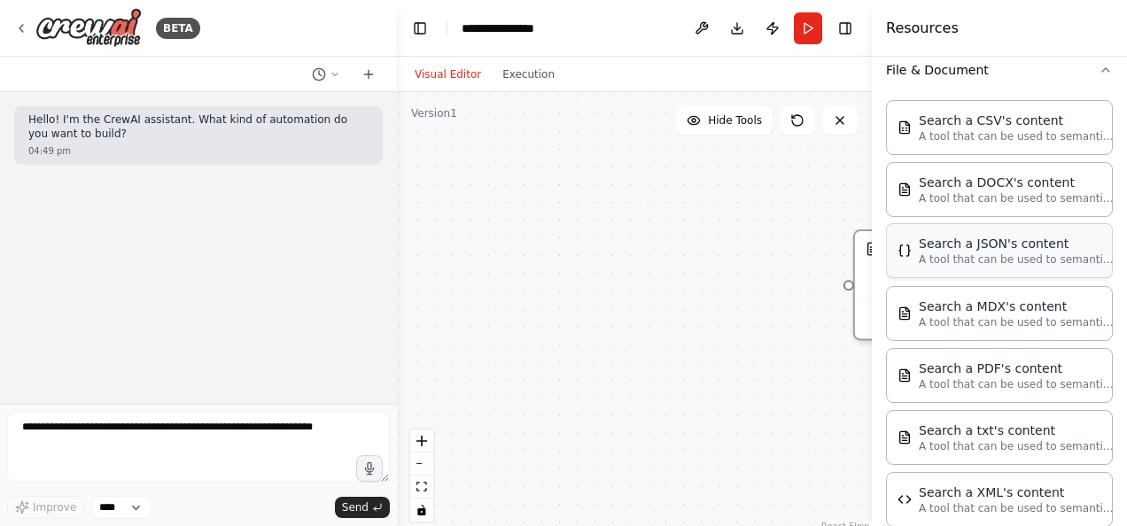
drag, startPoint x: 656, startPoint y: 328, endPoint x: 941, endPoint y: 267, distance: 291.8
click at [941, 267] on div "**********" at bounding box center [563, 263] width 1127 height 526
drag, startPoint x: 704, startPoint y: 313, endPoint x: 821, endPoint y: 264, distance: 126.7
click at [821, 264] on div "Research Market Assistant To perform research on pdf files and summarise the an…" at bounding box center [634, 313] width 475 height 443
drag, startPoint x: 429, startPoint y: 280, endPoint x: 751, endPoint y: 269, distance: 322.7
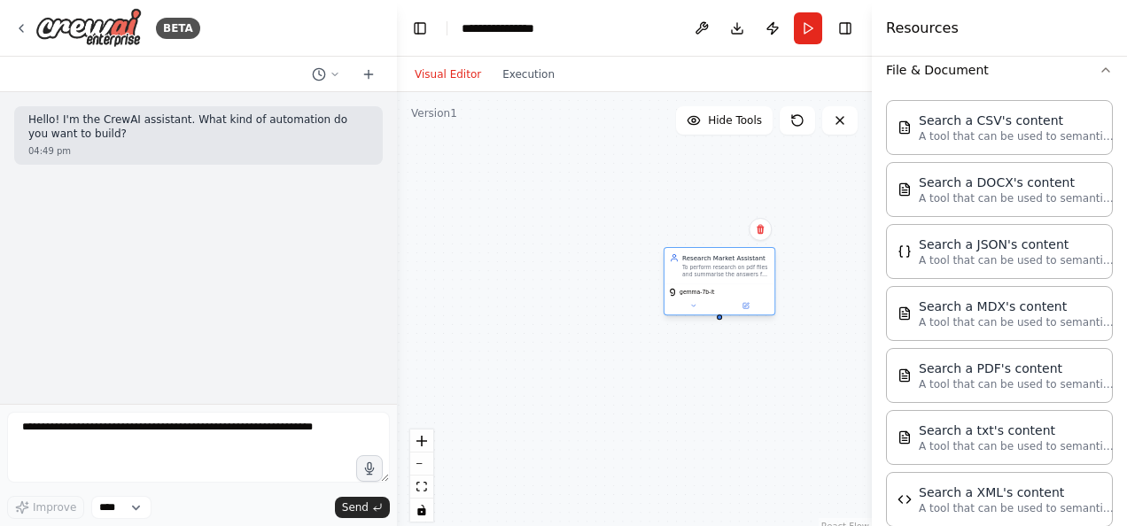
click at [751, 269] on div "To perform research on pdf files and summarise the answers for user questions" at bounding box center [725, 271] width 87 height 14
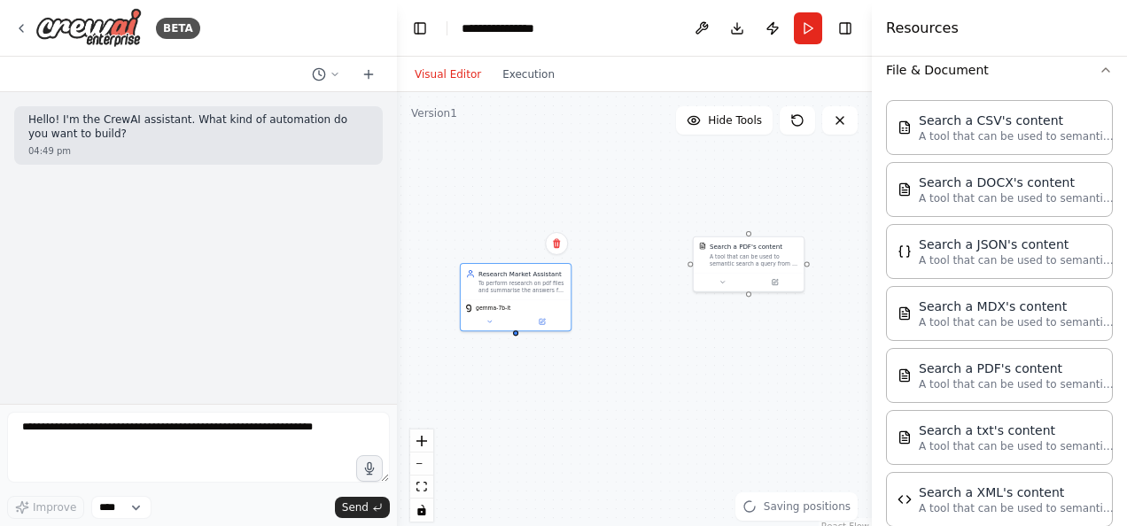
drag, startPoint x: 634, startPoint y: 232, endPoint x: 431, endPoint y: 246, distance: 204.3
click at [431, 246] on div "Research Market Assistant To perform research on pdf files and summarise the an…" at bounding box center [634, 313] width 475 height 443
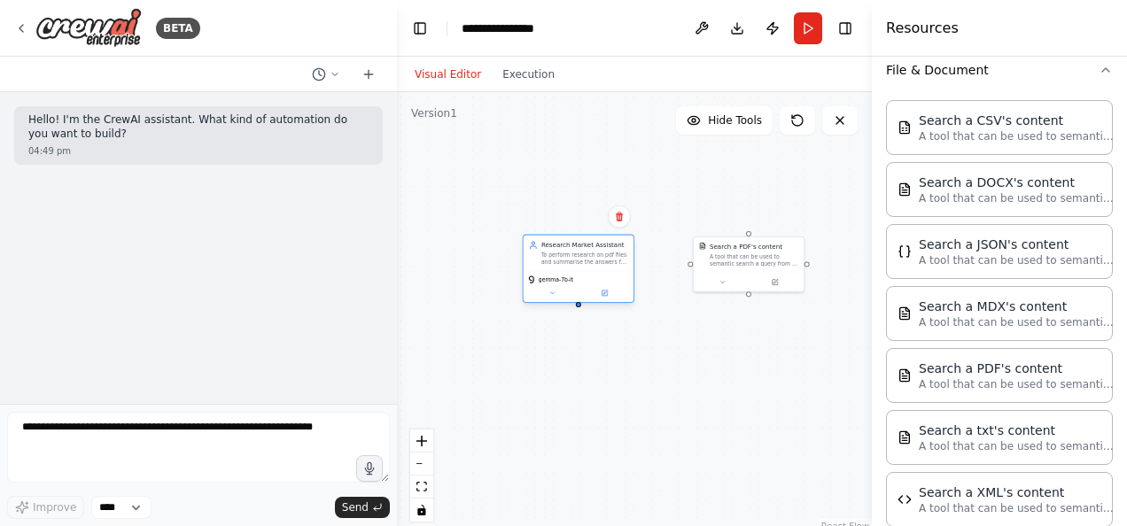
drag, startPoint x: 514, startPoint y: 298, endPoint x: 586, endPoint y: 266, distance: 78.5
click at [586, 266] on div "Research Market Assistant To perform research on pdf files and summarise the an…" at bounding box center [579, 269] width 112 height 68
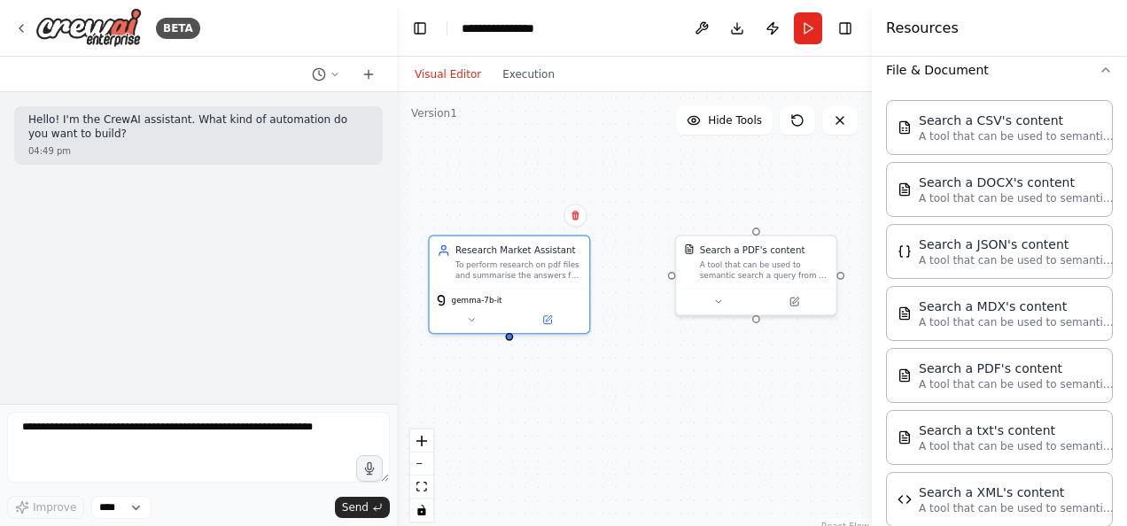
drag, startPoint x: 629, startPoint y: 385, endPoint x: 604, endPoint y: 433, distance: 53.9
click at [604, 433] on div "Research Market Assistant To perform research on pdf files and summarise the an…" at bounding box center [634, 313] width 475 height 443
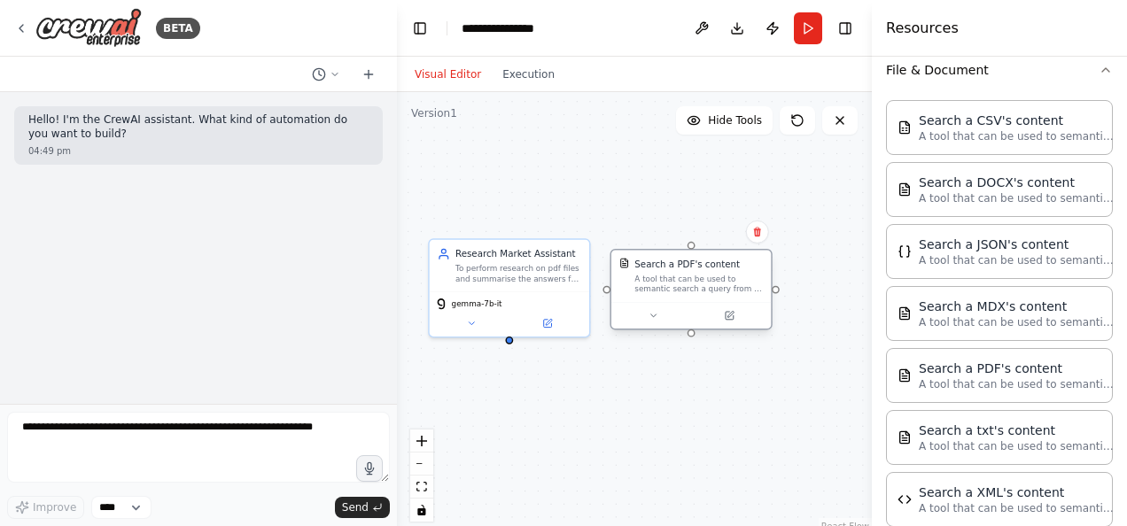
drag, startPoint x: 737, startPoint y: 260, endPoint x: 675, endPoint y: 268, distance: 62.5
click at [675, 268] on div "Search a PDF's content A tool that can be used to semantic search a query from …" at bounding box center [698, 276] width 128 height 36
click at [595, 446] on div "Research Market Assistant To perform research on pdf files and summarise the an…" at bounding box center [634, 313] width 475 height 443
drag, startPoint x: 693, startPoint y: 247, endPoint x: 514, endPoint y: 341, distance: 202.1
click at [514, 341] on div "Research Market Assistant To perform research on pdf files and summarise the an…" at bounding box center [634, 313] width 475 height 443
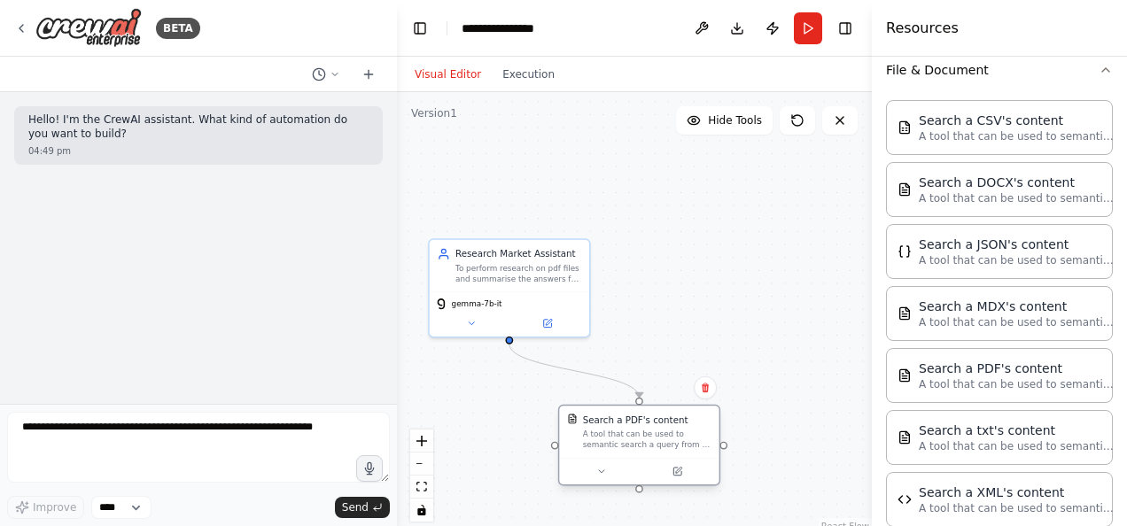
drag, startPoint x: 682, startPoint y: 278, endPoint x: 636, endPoint y: 441, distance: 169.4
click at [636, 441] on div "A tool that can be used to semantic search a query from a PDF's content." at bounding box center [647, 440] width 128 height 20
click at [695, 343] on div ".deletable-edge-delete-btn { width: 20px; height: 20px; border: 0px solid #ffff…" at bounding box center [634, 313] width 475 height 443
click at [588, 369] on icon "Edge from 929fadf2-311a-44a0-a598-8b4e6c29159f to 79e6047c-8863-4245-ab94-89b2d…" at bounding box center [574, 370] width 130 height 53
click at [576, 370] on icon at bounding box center [575, 371] width 10 height 12
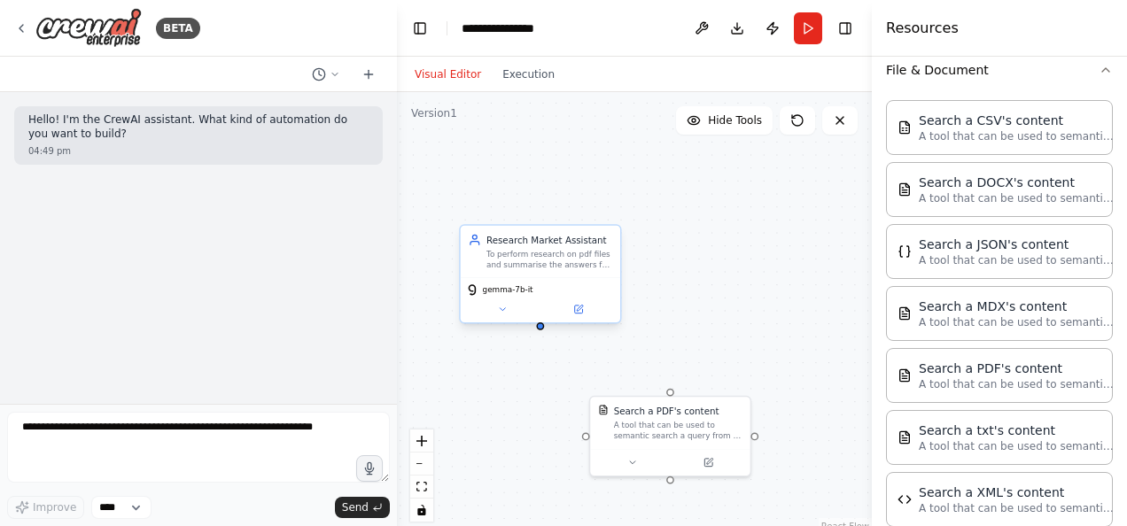
drag, startPoint x: 510, startPoint y: 341, endPoint x: 535, endPoint y: 323, distance: 30.5
click at [535, 323] on div "Research Market Assistant To perform research on pdf files and summarise the an…" at bounding box center [634, 313] width 475 height 443
click at [534, 318] on div at bounding box center [534, 320] width 8 height 8
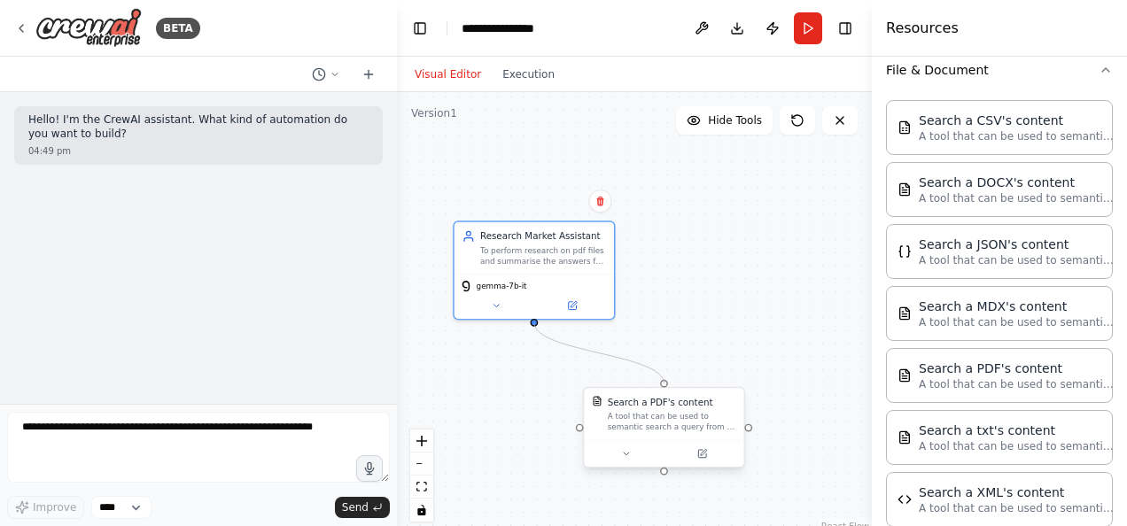
drag, startPoint x: 534, startPoint y: 319, endPoint x: 666, endPoint y: 382, distance: 146.2
click at [749, 411] on div ".deletable-edge-delete-btn { width: 20px; height: 20px; border: 0px solid #ffff…" at bounding box center [634, 313] width 475 height 443
click at [865, 445] on button "Toggle Sidebar" at bounding box center [872, 263] width 14 height 526
click at [596, 352] on icon "Edge from 929fadf2-311a-44a0-a598-8b4e6c29159f to 79e6047c-8863-4245-ab94-89b2d…" at bounding box center [599, 352] width 130 height 53
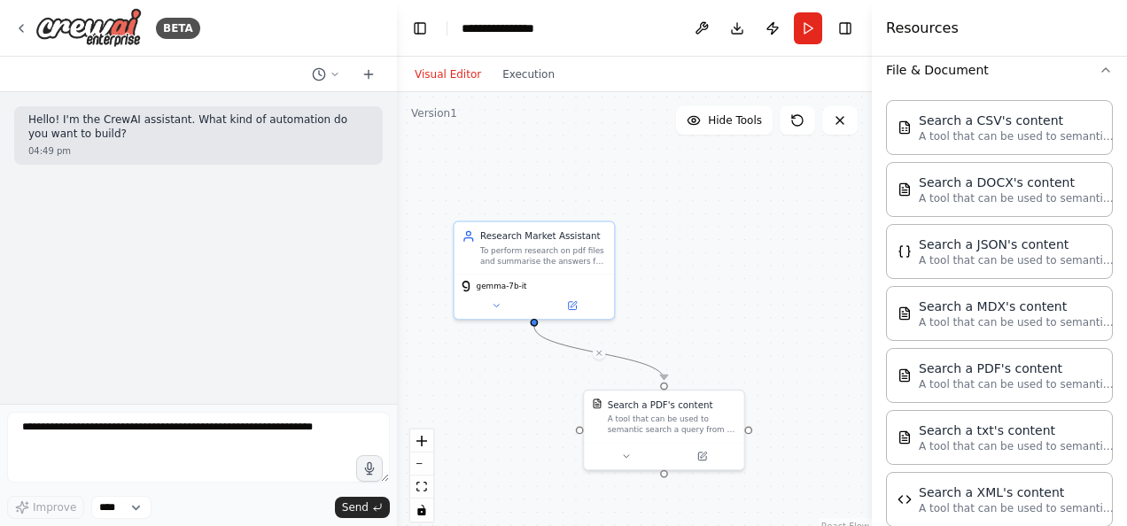
click at [596, 352] on icon at bounding box center [599, 353] width 9 height 11
click at [600, 353] on icon at bounding box center [600, 353] width 10 height 12
click at [600, 354] on icon at bounding box center [598, 353] width 5 height 5
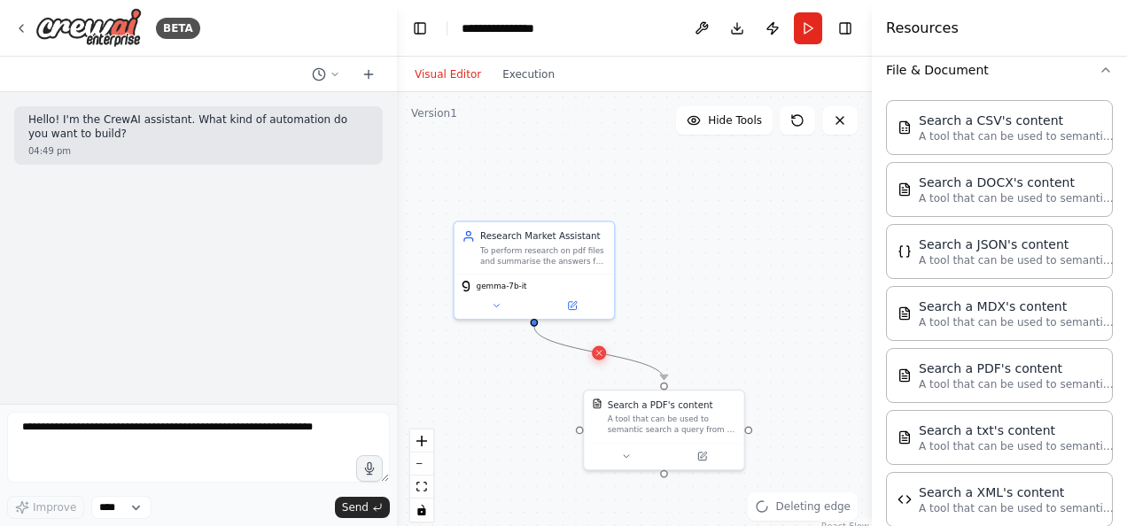
click at [600, 354] on icon at bounding box center [598, 353] width 5 height 5
click at [597, 346] on div at bounding box center [599, 352] width 13 height 13
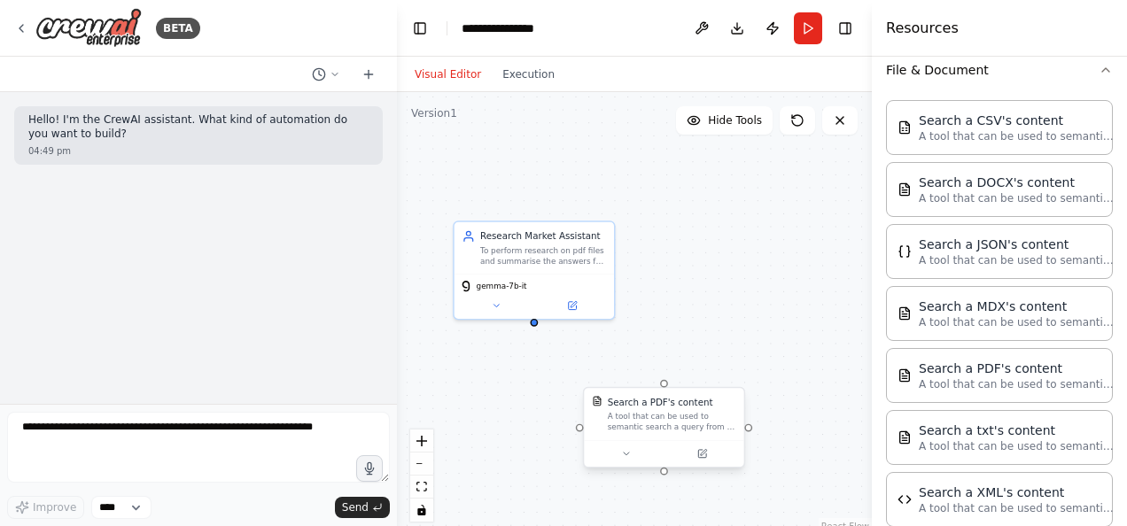
click at [635, 418] on div "A tool that can be used to semantic search a query from a PDF's content." at bounding box center [672, 422] width 128 height 20
click at [817, 31] on button "Run" at bounding box center [808, 28] width 28 height 32
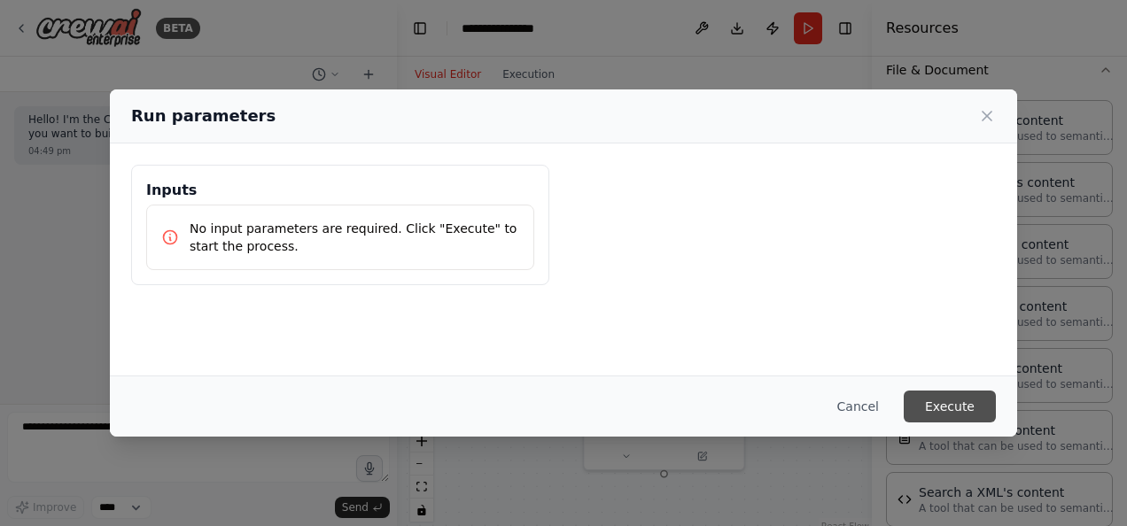
click at [935, 406] on button "Execute" at bounding box center [950, 407] width 92 height 32
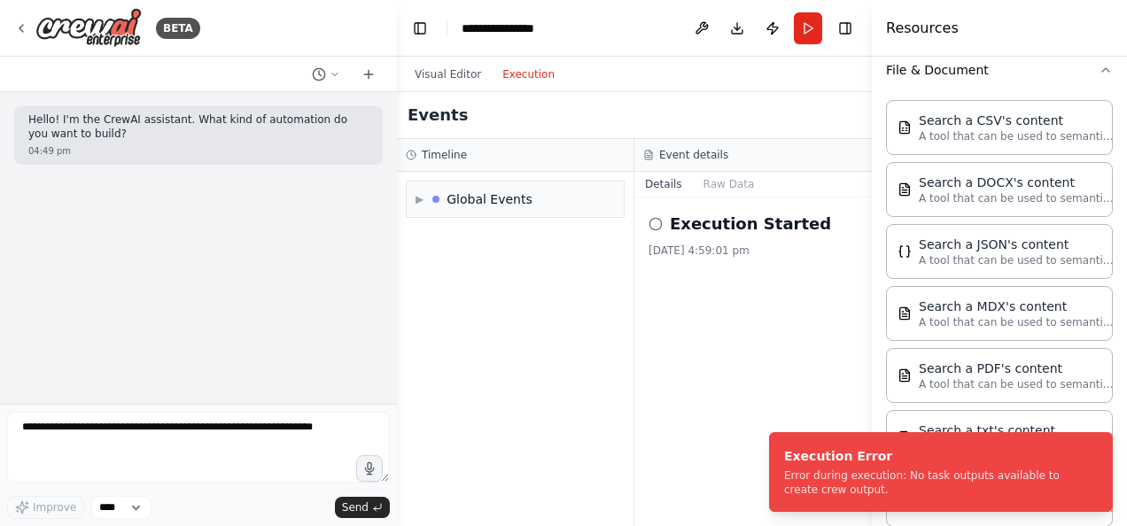
click at [546, 74] on button "Execution" at bounding box center [529, 74] width 74 height 21
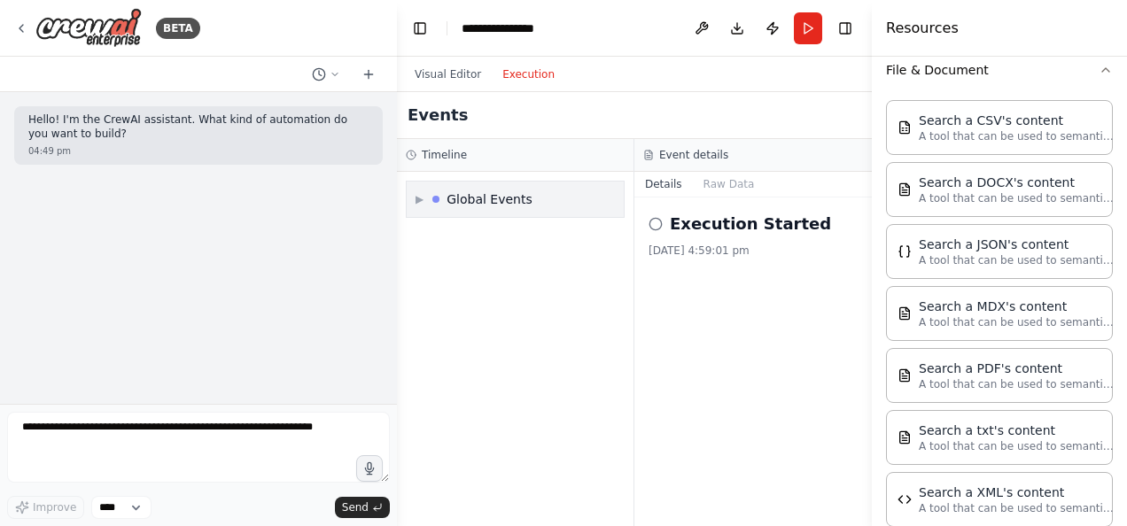
click at [558, 204] on div "▶ Global Events" at bounding box center [515, 199] width 217 height 35
click at [680, 237] on div "Execution Started 13/8/2025, 4:59:01 pm" at bounding box center [753, 235] width 209 height 46
click at [700, 228] on h2 "Execution Started" at bounding box center [750, 224] width 161 height 25
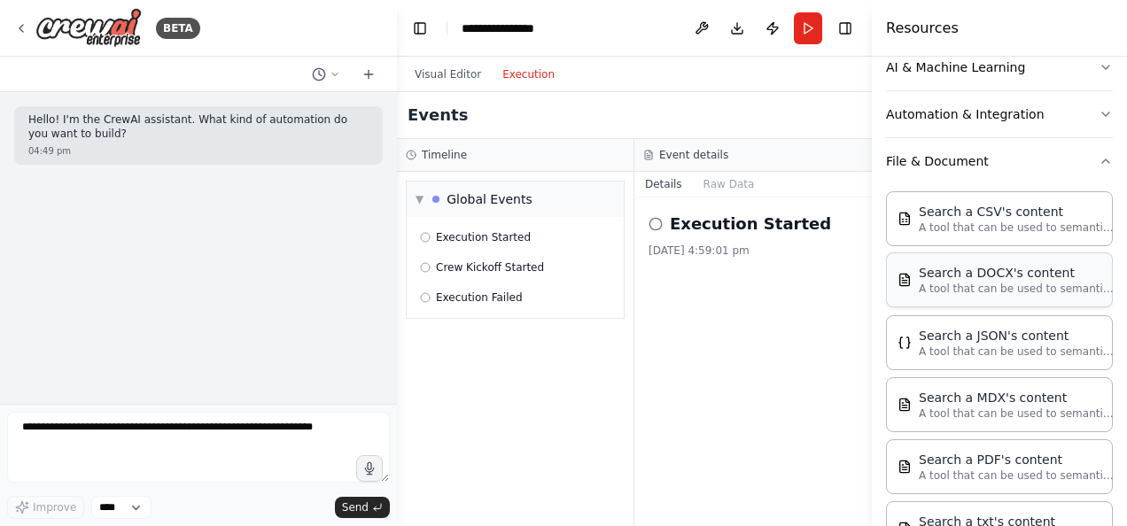
scroll to position [268, 0]
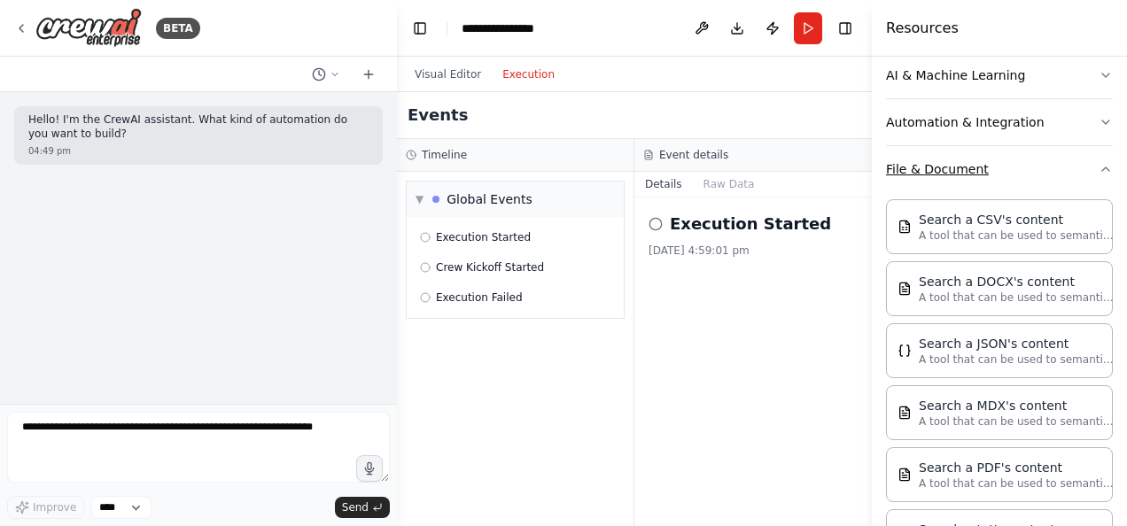
click at [1071, 170] on button "File & Document" at bounding box center [999, 169] width 227 height 46
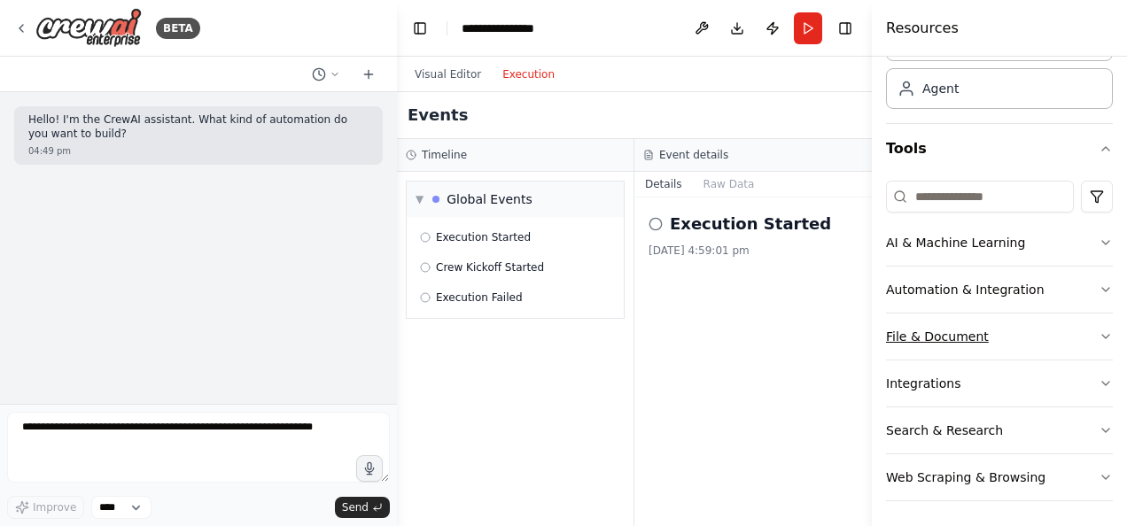
scroll to position [0, 0]
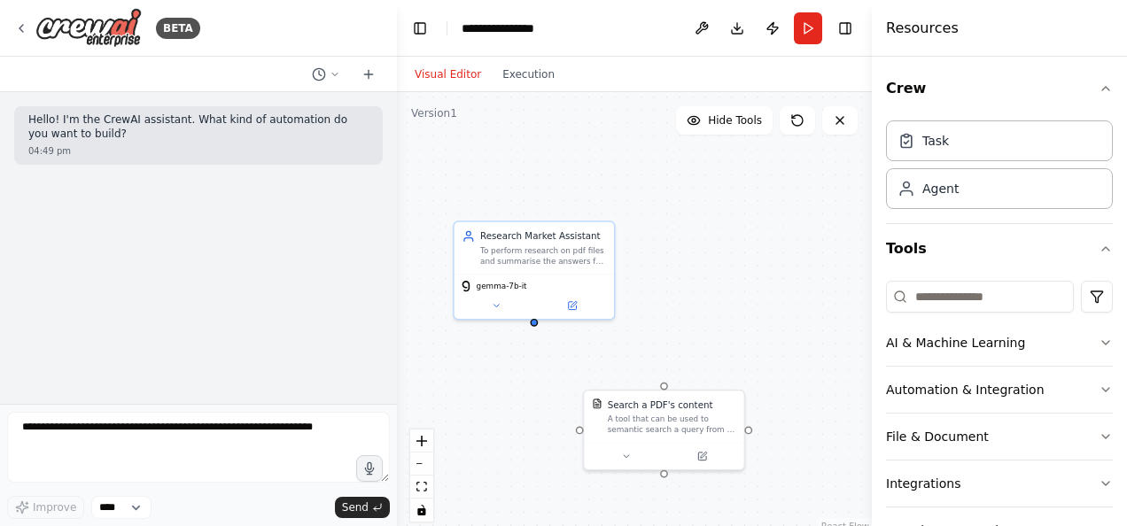
click at [447, 73] on button "Visual Editor" at bounding box center [448, 74] width 88 height 21
drag, startPoint x: 797, startPoint y: 250, endPoint x: 719, endPoint y: 254, distance: 77.2
click at [719, 254] on div "New Task Task description" at bounding box center [741, 239] width 159 height 39
click at [687, 273] on icon at bounding box center [689, 272] width 11 height 11
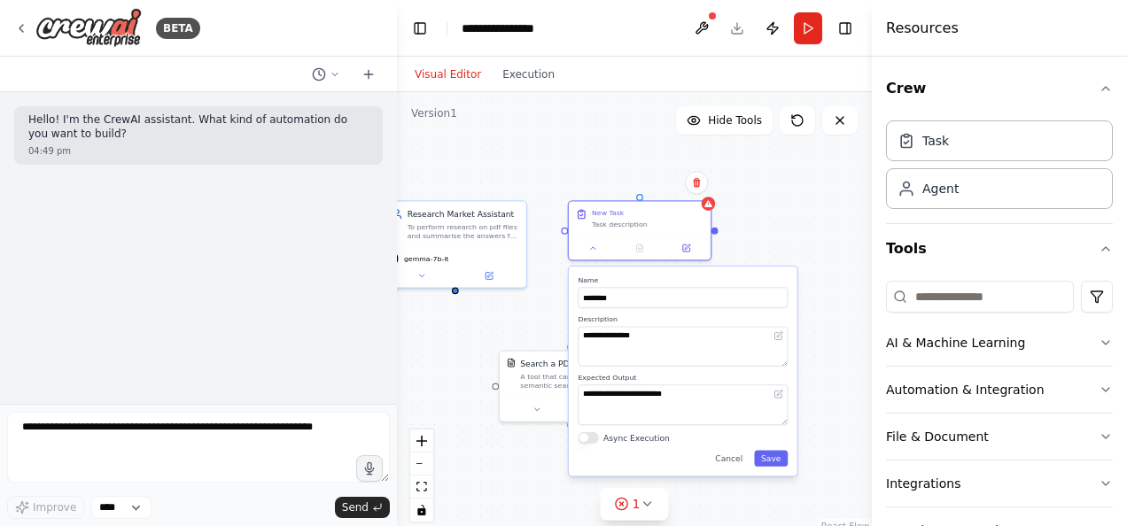
drag, startPoint x: 855, startPoint y: 263, endPoint x: 755, endPoint y: 229, distance: 105.6
click at [755, 229] on div "**********" at bounding box center [634, 313] width 475 height 443
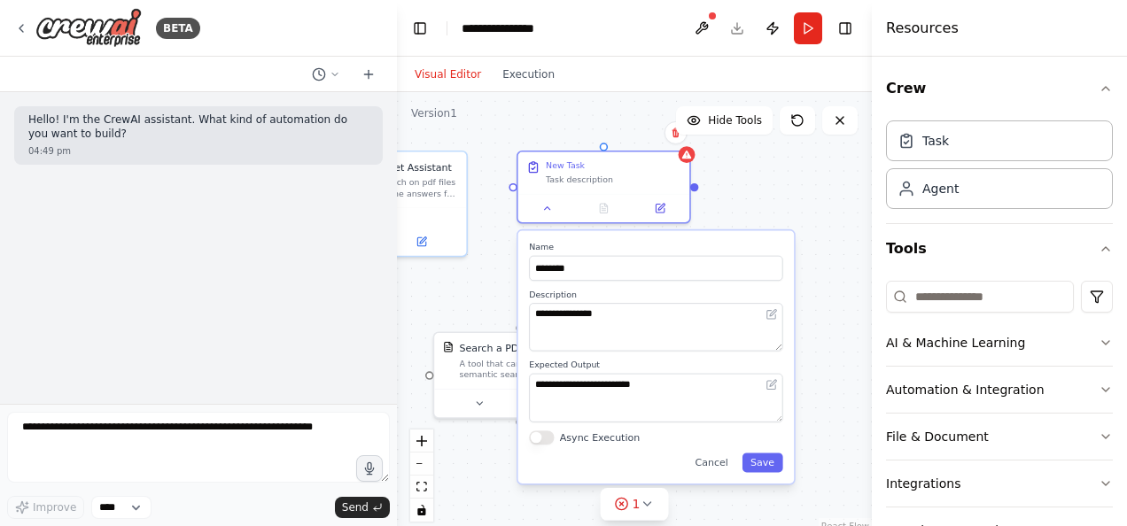
drag, startPoint x: 755, startPoint y: 229, endPoint x: 745, endPoint y: 188, distance: 42.8
click at [745, 188] on div "**********" at bounding box center [634, 313] width 475 height 443
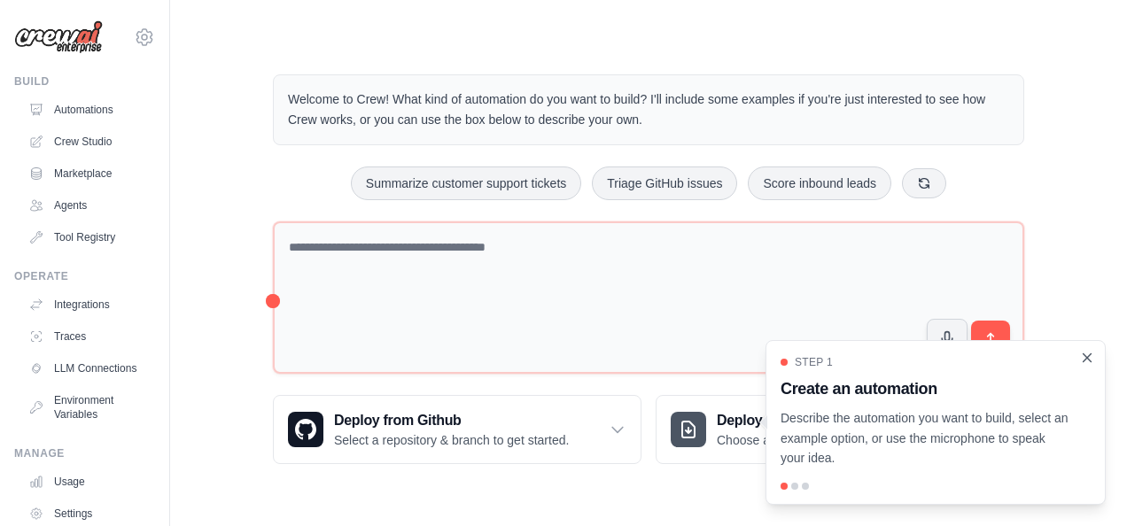
click at [1084, 357] on icon "Close walkthrough" at bounding box center [1087, 358] width 16 height 16
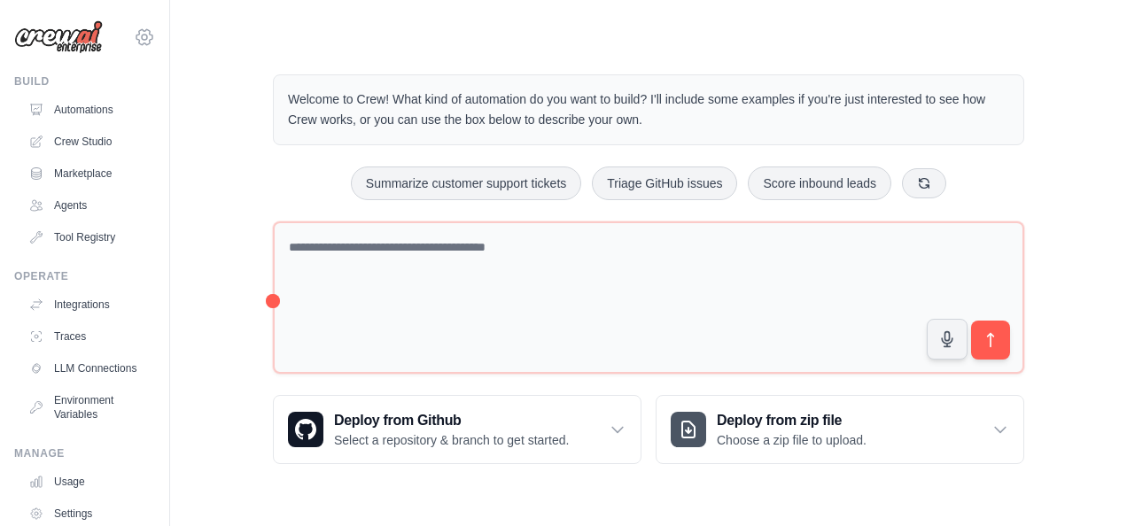
click at [134, 35] on icon at bounding box center [144, 37] width 21 height 21
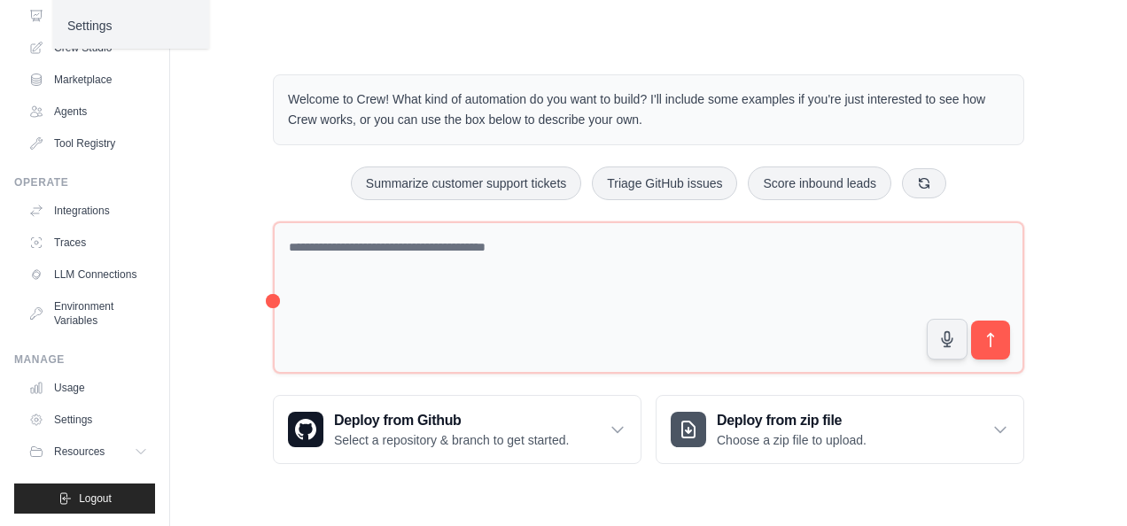
scroll to position [109, 0]
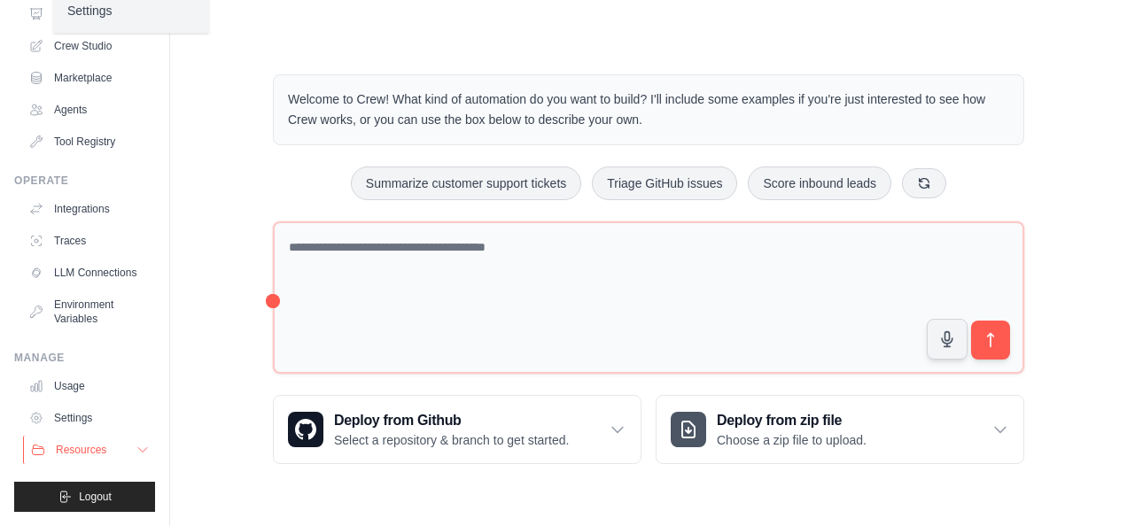
click at [115, 443] on button "Resources" at bounding box center [90, 450] width 134 height 28
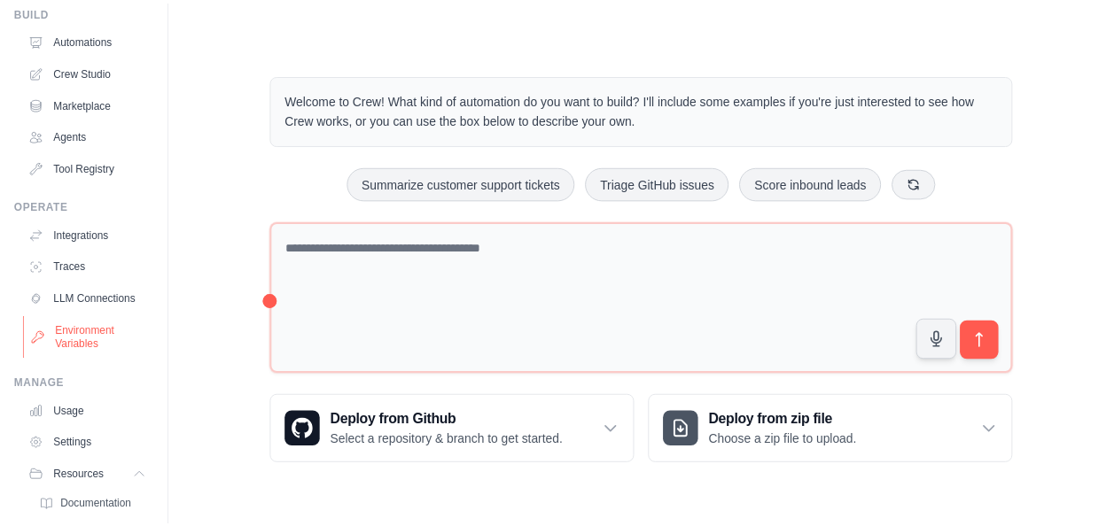
scroll to position [67, 0]
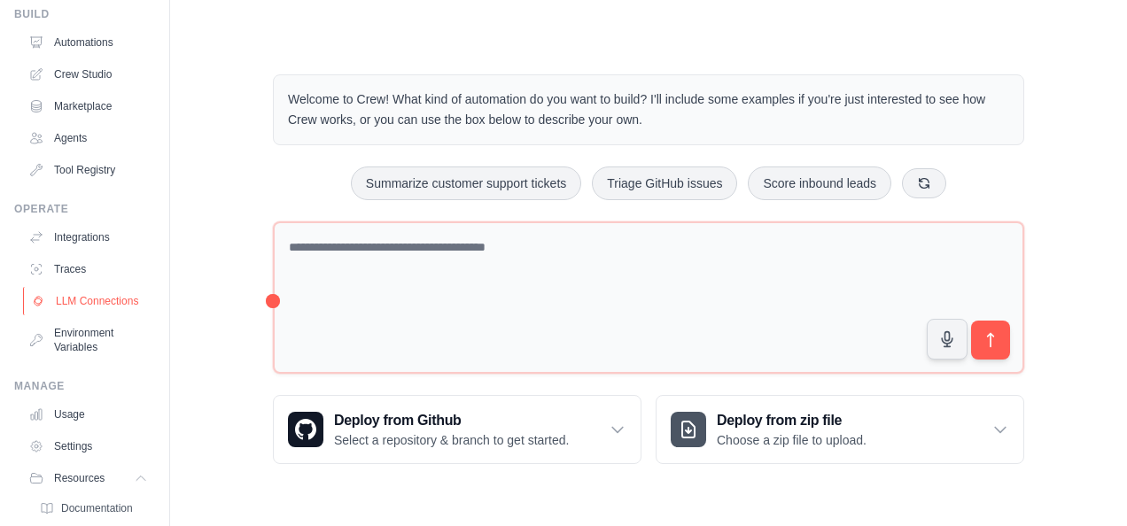
click at [83, 304] on link "LLM Connections" at bounding box center [90, 301] width 134 height 28
